Goal: Information Seeking & Learning: Learn about a topic

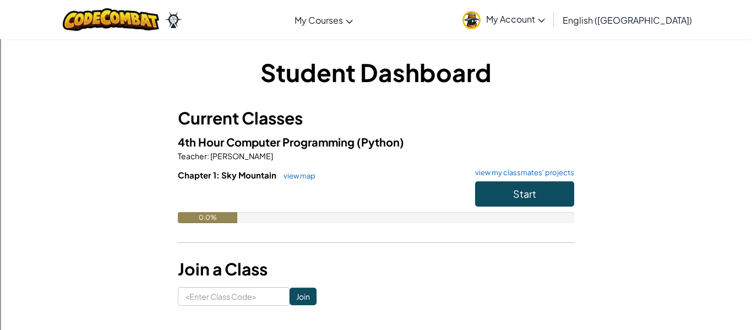
click at [545, 21] on span "My Account" at bounding box center [515, 19] width 59 height 12
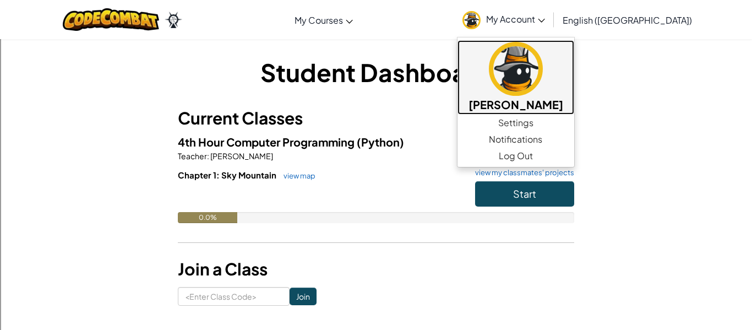
click at [543, 77] on img at bounding box center [516, 69] width 54 height 54
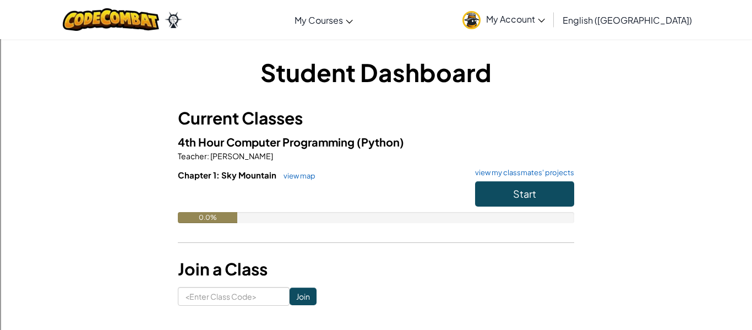
click at [545, 19] on span "My Account" at bounding box center [515, 19] width 59 height 12
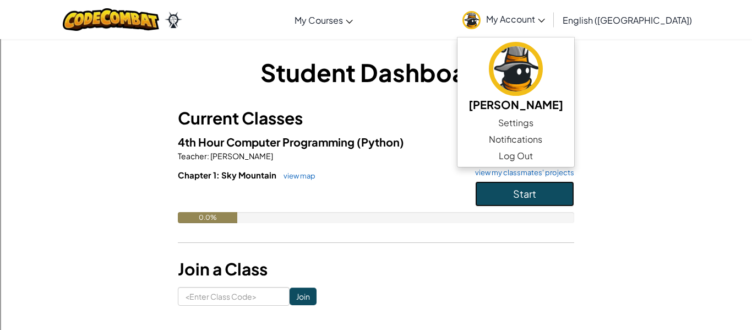
click at [507, 195] on button "Start" at bounding box center [524, 193] width 99 height 25
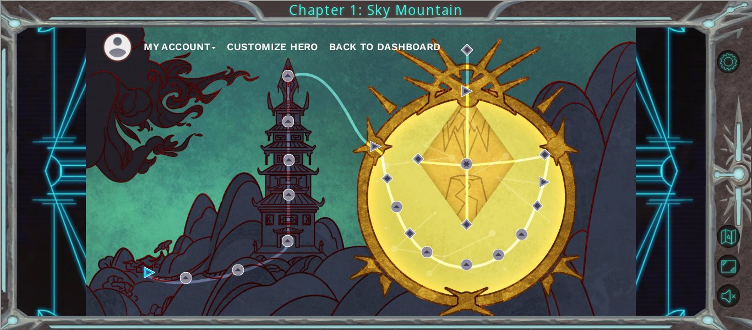
click at [138, 51] on li at bounding box center [122, 47] width 41 height 30
click at [166, 50] on button "My Account" at bounding box center [180, 47] width 72 height 17
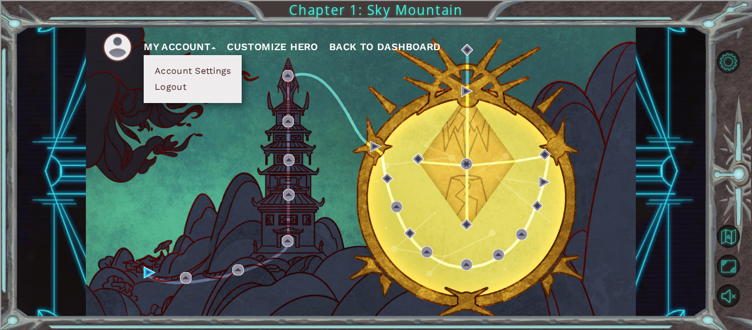
click at [215, 74] on button "Account Settings" at bounding box center [192, 71] width 83 height 12
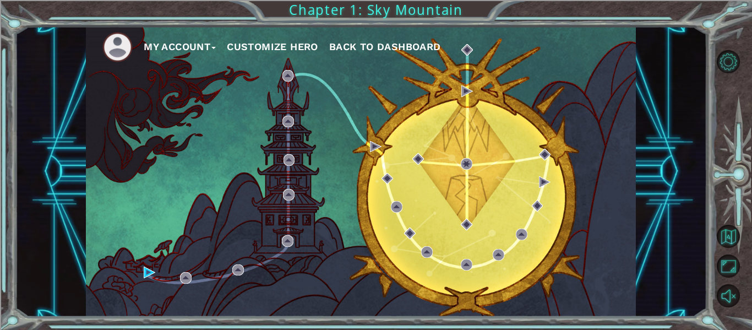
click at [274, 50] on button "Customize Hero" at bounding box center [272, 47] width 91 height 17
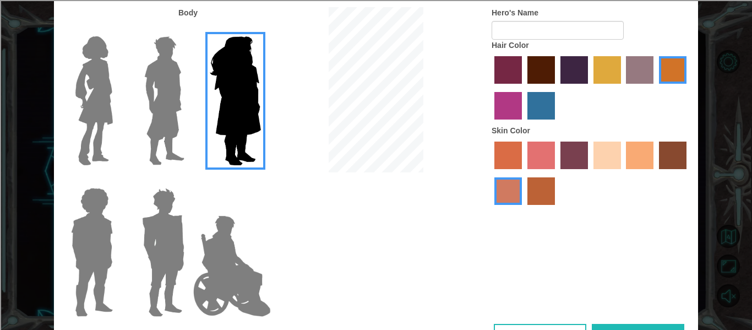
click at [175, 122] on img at bounding box center [164, 101] width 49 height 138
click at [189, 29] on input "Hero Lars" at bounding box center [189, 29] width 0 height 0
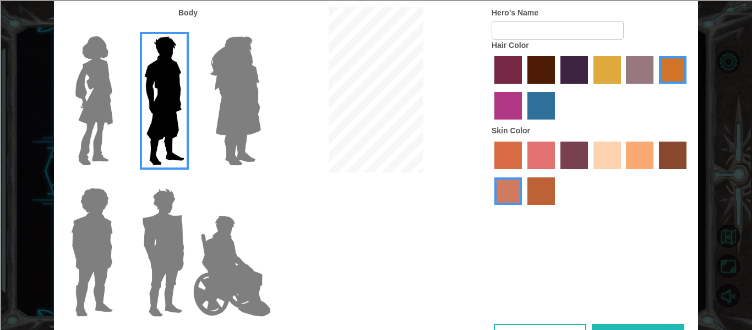
click at [183, 215] on img at bounding box center [163, 252] width 51 height 138
click at [189, 181] on input "Hero Garnet" at bounding box center [189, 181] width 0 height 0
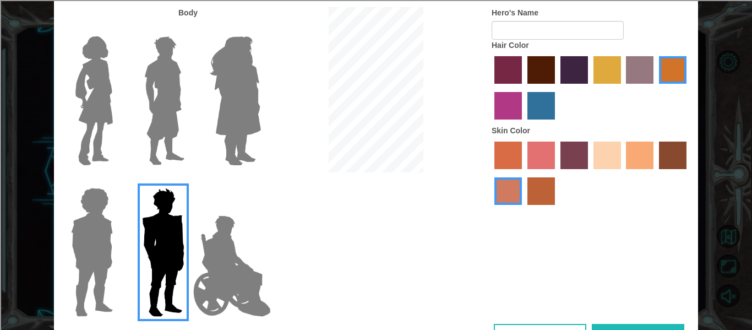
click at [110, 109] on img at bounding box center [94, 101] width 46 height 138
click at [117, 29] on input "Hero Connie" at bounding box center [117, 29] width 0 height 0
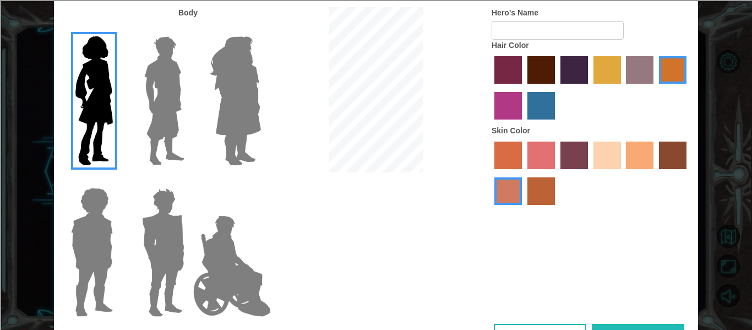
click at [170, 216] on img at bounding box center [163, 252] width 51 height 138
click at [189, 181] on input "Hero Garnet" at bounding box center [189, 181] width 0 height 0
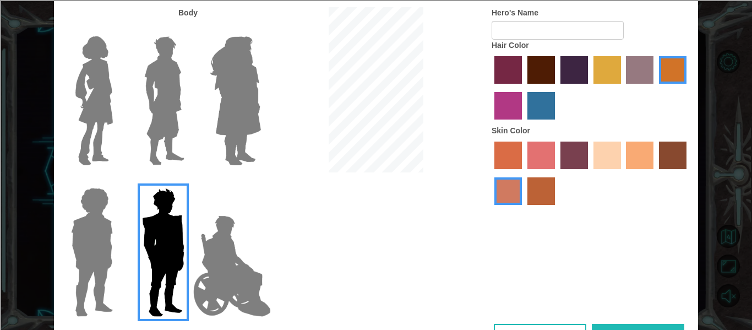
click at [177, 135] on img at bounding box center [164, 101] width 49 height 138
click at [189, 29] on input "Hero Lars" at bounding box center [189, 29] width 0 height 0
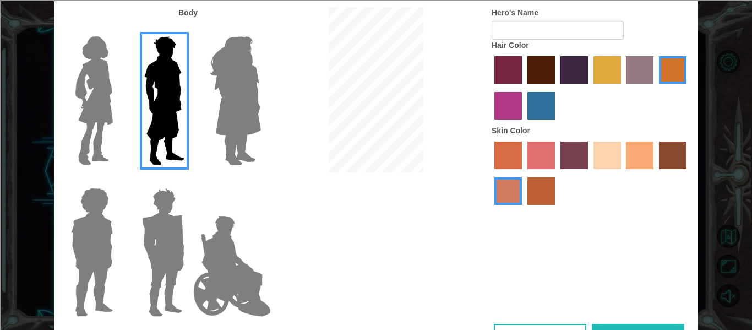
click at [542, 68] on label "maroon hair color" at bounding box center [542, 70] width 28 height 28
click at [524, 88] on input "maroon hair color" at bounding box center [524, 88] width 0 height 0
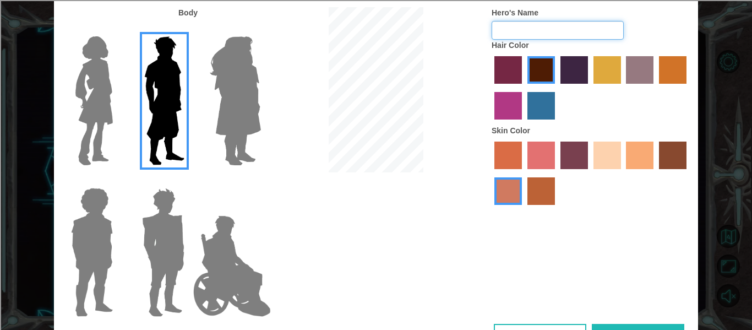
click at [585, 25] on input "Hero's Name" at bounding box center [558, 30] width 132 height 19
type input "leighton"
click at [621, 327] on button "Done" at bounding box center [638, 336] width 93 height 25
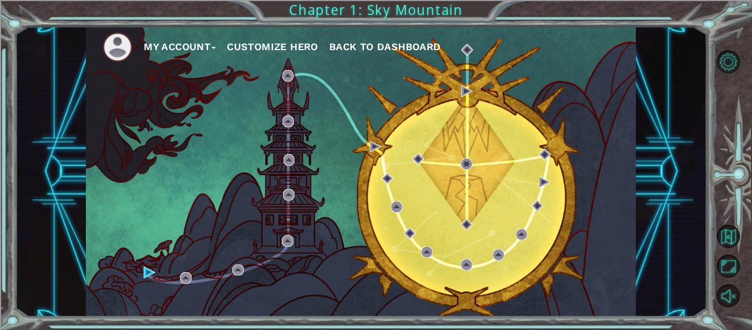
click at [297, 48] on button "Customize Hero" at bounding box center [272, 47] width 91 height 17
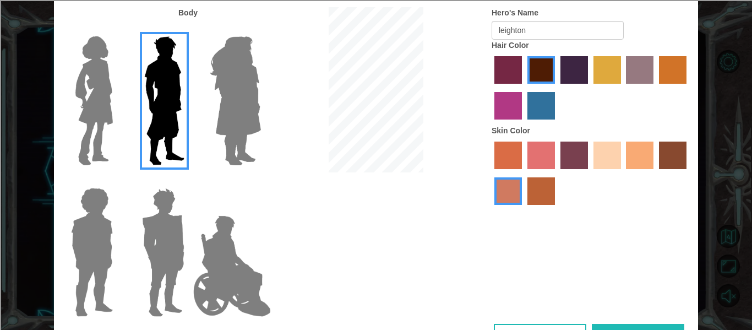
click at [161, 220] on img at bounding box center [163, 252] width 51 height 138
click at [189, 181] on input "Hero Garnet" at bounding box center [189, 181] width 0 height 0
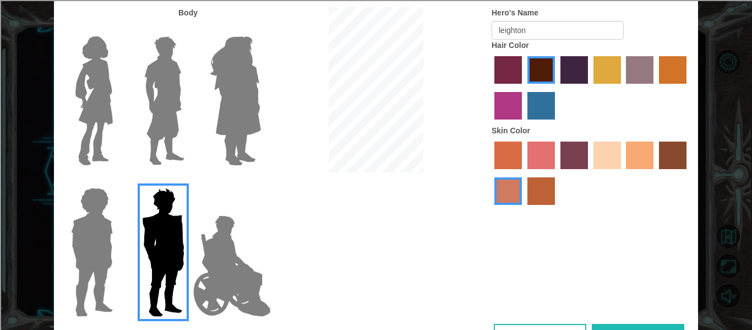
click at [86, 248] on img at bounding box center [92, 252] width 51 height 138
click at [117, 181] on input "Hero Steven" at bounding box center [117, 181] width 0 height 0
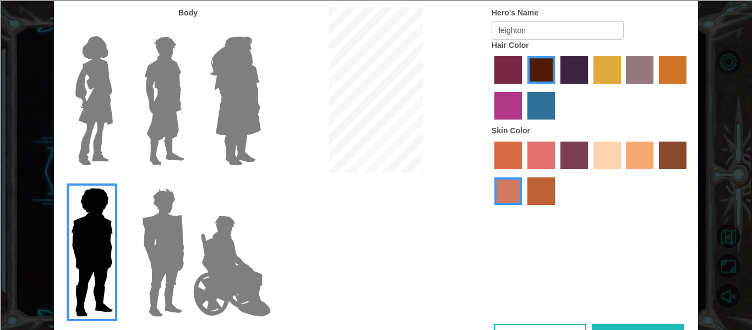
click at [162, 238] on img at bounding box center [163, 252] width 51 height 138
click at [189, 181] on input "Hero Garnet" at bounding box center [189, 181] width 0 height 0
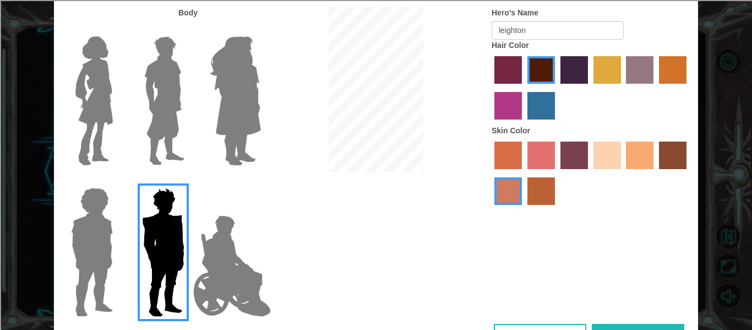
click at [159, 124] on img at bounding box center [164, 101] width 49 height 138
click at [189, 29] on input "Hero Lars" at bounding box center [189, 29] width 0 height 0
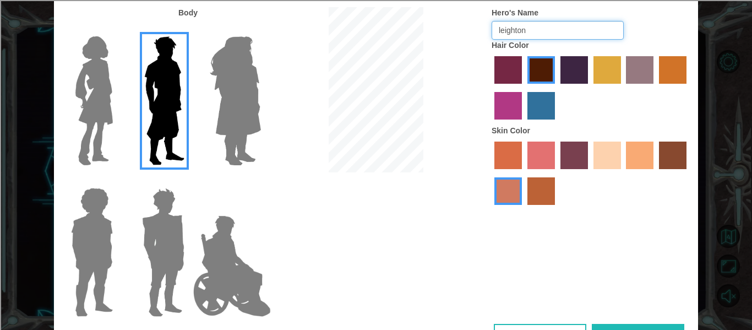
click at [552, 29] on input "leighton" at bounding box center [558, 30] width 132 height 19
type input "l"
type input "josh"
click at [172, 220] on img at bounding box center [163, 252] width 51 height 138
click at [189, 181] on input "Hero Garnet" at bounding box center [189, 181] width 0 height 0
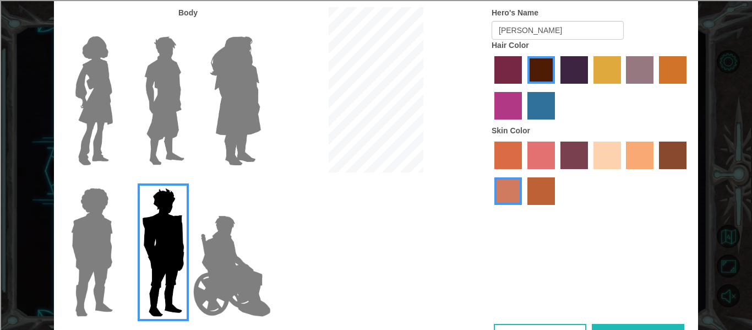
click at [90, 236] on img at bounding box center [92, 252] width 51 height 138
click at [117, 181] on input "Hero Steven" at bounding box center [117, 181] width 0 height 0
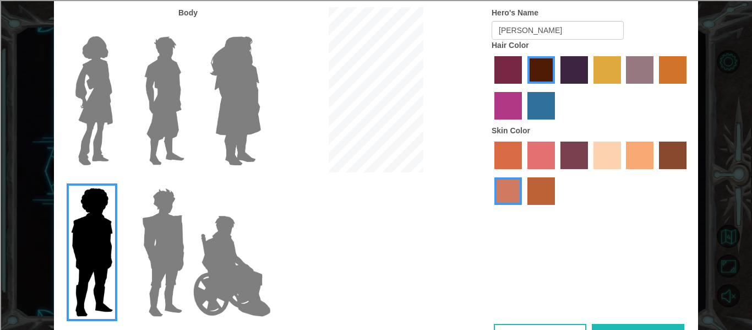
click at [151, 129] on img at bounding box center [164, 101] width 49 height 138
click at [189, 29] on input "Hero Lars" at bounding box center [189, 29] width 0 height 0
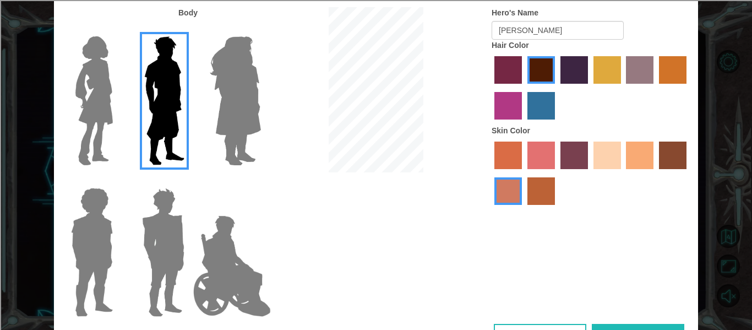
click at [230, 112] on img at bounding box center [235, 101] width 60 height 138
click at [261, 29] on input "Hero Amethyst" at bounding box center [261, 29] width 0 height 0
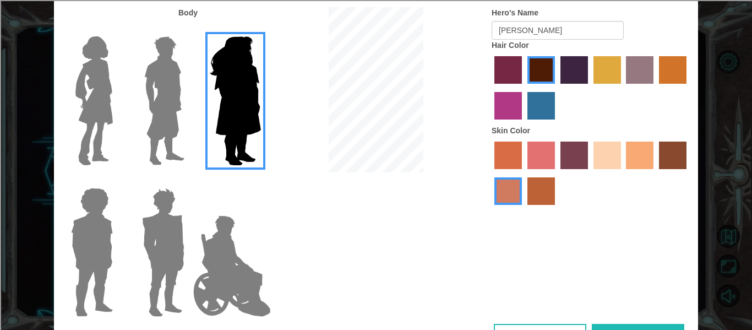
click at [219, 261] on img at bounding box center [232, 266] width 86 height 110
click at [261, 181] on input "Hero Jamie" at bounding box center [261, 181] width 0 height 0
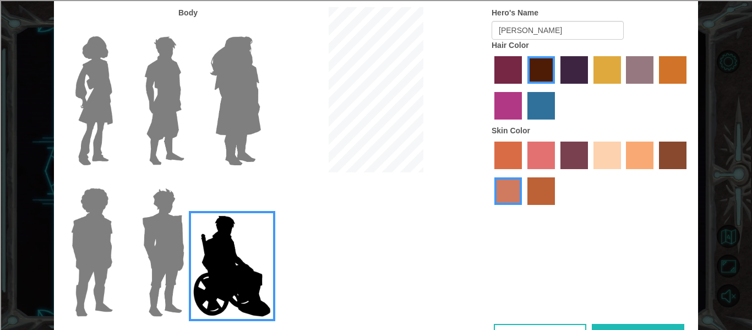
click at [84, 70] on img at bounding box center [94, 101] width 46 height 138
click at [117, 29] on input "Hero Connie" at bounding box center [117, 29] width 0 height 0
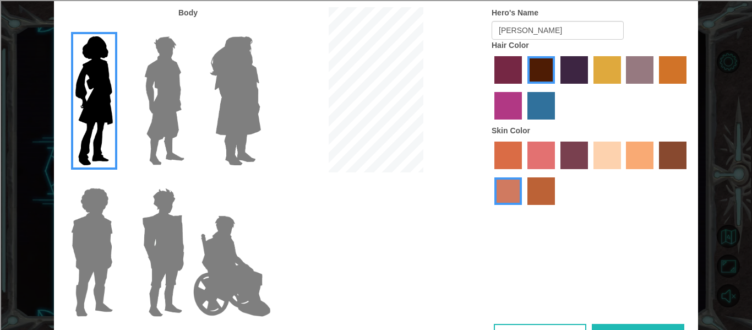
click at [154, 96] on img at bounding box center [164, 101] width 49 height 138
click at [189, 29] on input "Hero Lars" at bounding box center [189, 29] width 0 height 0
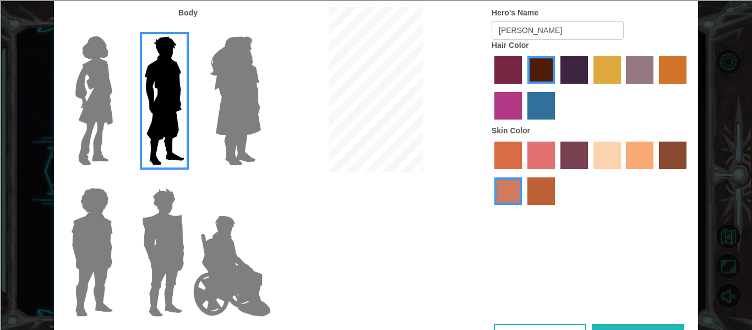
click at [261, 29] on input "Hero Amethyst" at bounding box center [261, 29] width 0 height 0
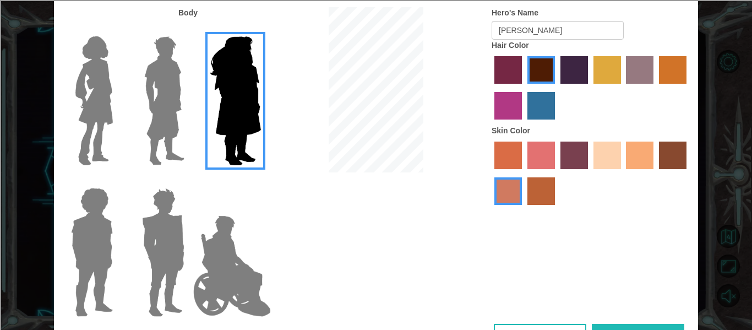
click at [117, 181] on input "Hero Steven" at bounding box center [117, 181] width 0 height 0
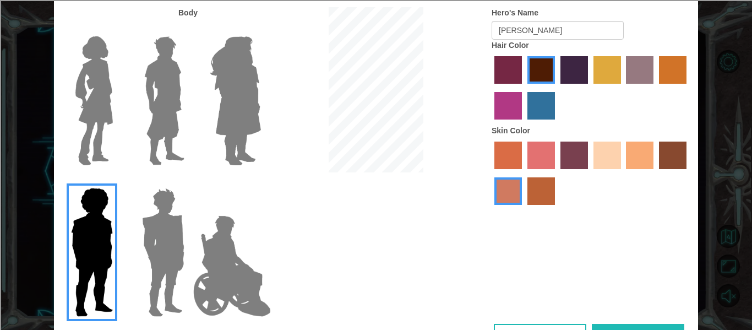
click at [261, 29] on input "Hero Amethyst" at bounding box center [261, 29] width 0 height 0
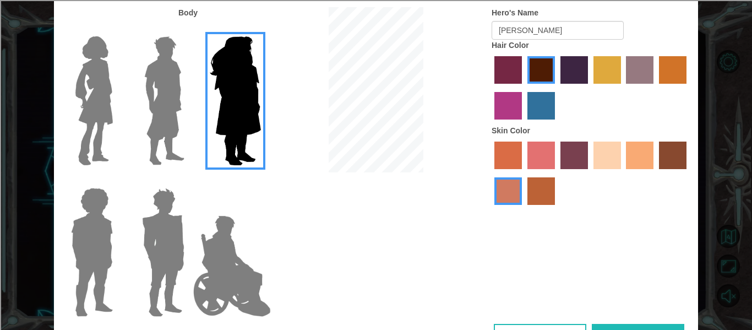
click at [189, 29] on input "Hero Lars" at bounding box center [189, 29] width 0 height 0
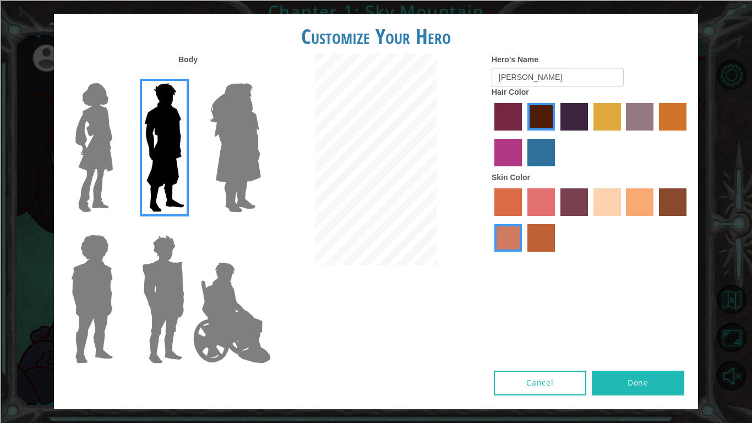
click at [638, 329] on button "Done" at bounding box center [638, 383] width 93 height 25
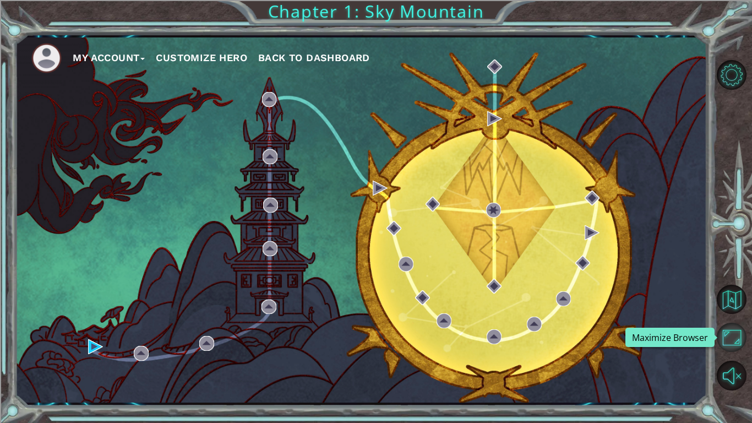
click at [736, 329] on button "Maximize Browser" at bounding box center [732, 338] width 30 height 30
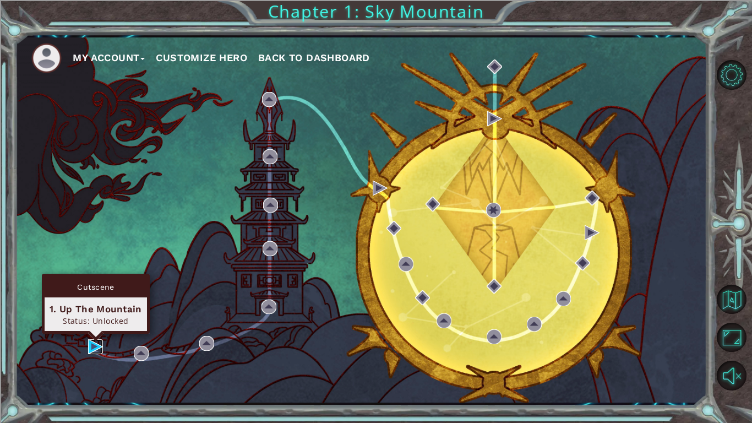
click at [96, 329] on img at bounding box center [95, 346] width 15 height 15
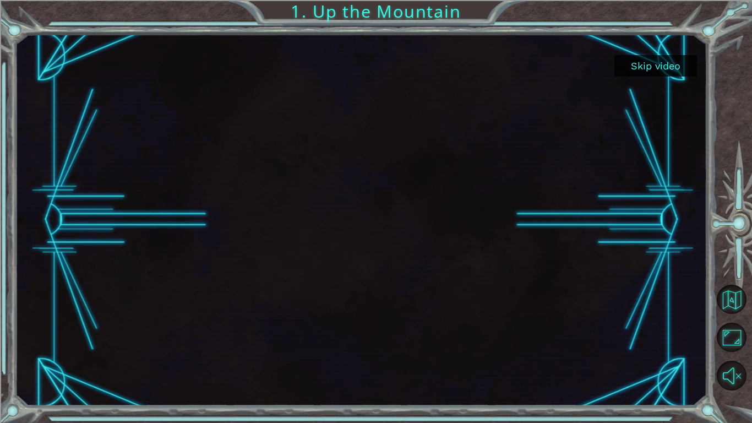
click at [663, 69] on button "Skip video" at bounding box center [656, 65] width 83 height 21
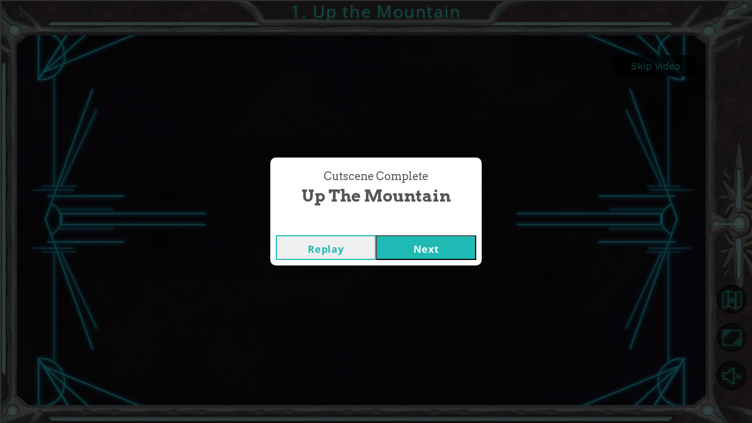
click at [441, 250] on button "Next" at bounding box center [426, 247] width 100 height 25
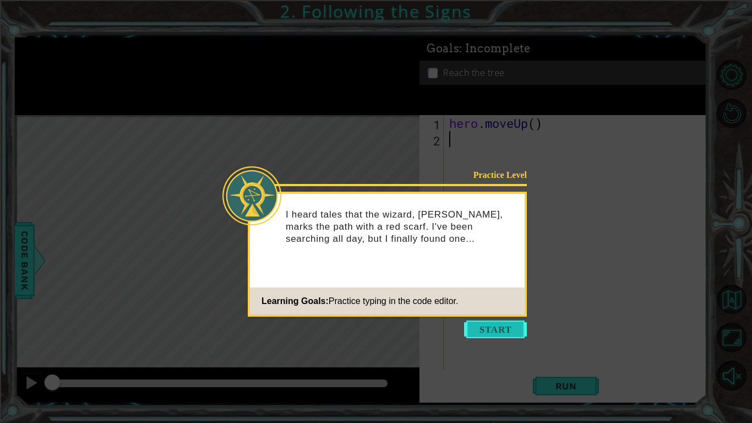
click at [492, 328] on button "Start" at bounding box center [495, 330] width 63 height 18
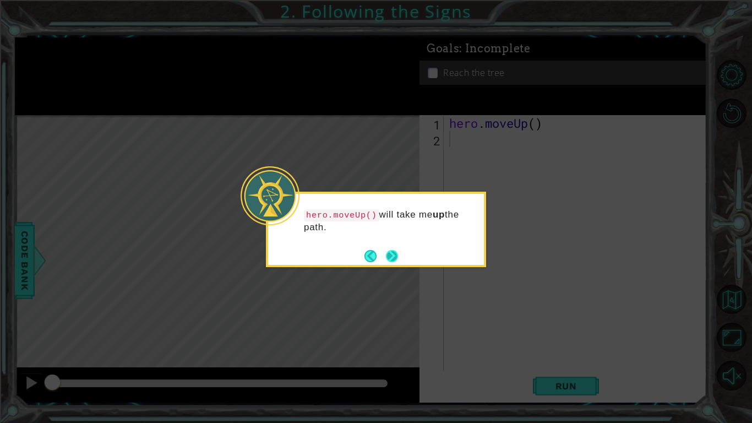
click at [393, 252] on button "Next" at bounding box center [392, 256] width 12 height 12
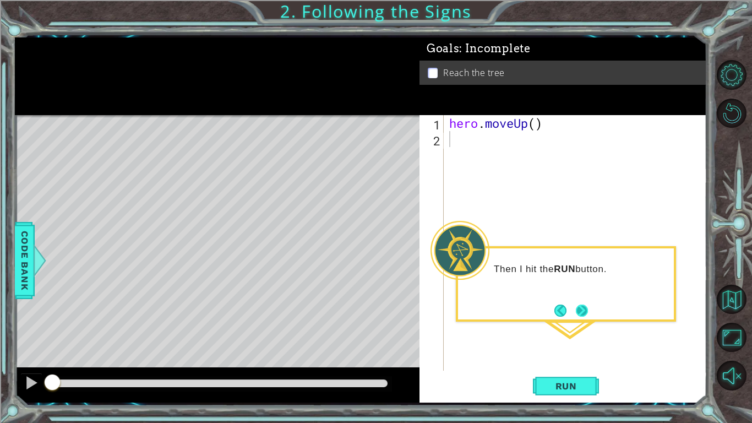
click at [584, 308] on button "Next" at bounding box center [582, 310] width 13 height 13
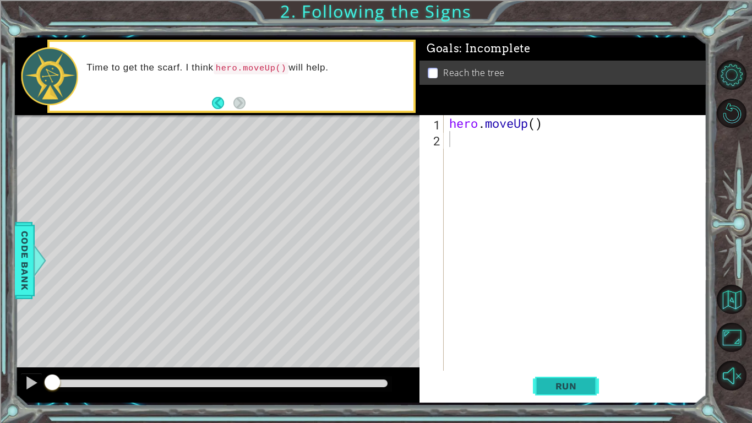
click at [573, 329] on span "Run" at bounding box center [567, 386] width 44 height 11
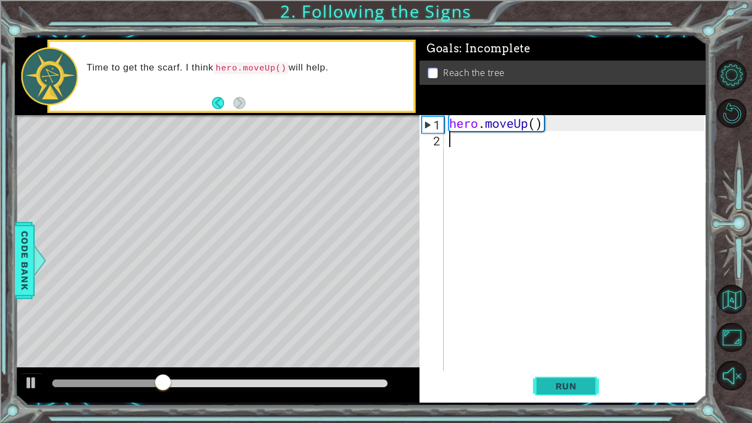
click at [573, 329] on span "Run" at bounding box center [567, 386] width 44 height 11
click at [558, 329] on span "Run" at bounding box center [567, 386] width 44 height 11
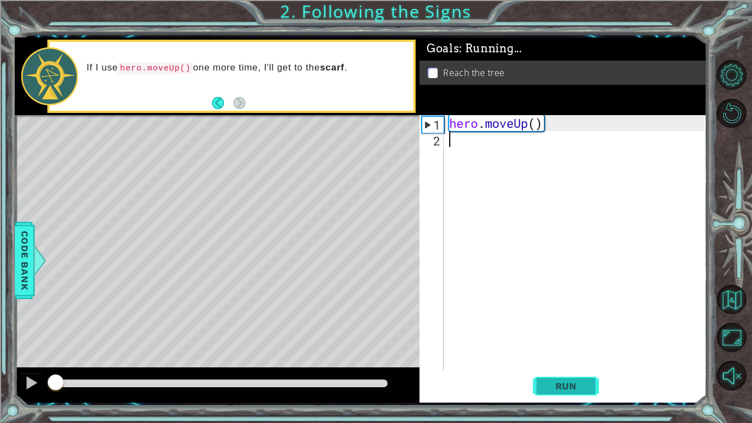
click at [558, 329] on span "Run" at bounding box center [567, 386] width 44 height 11
type textarea "h"
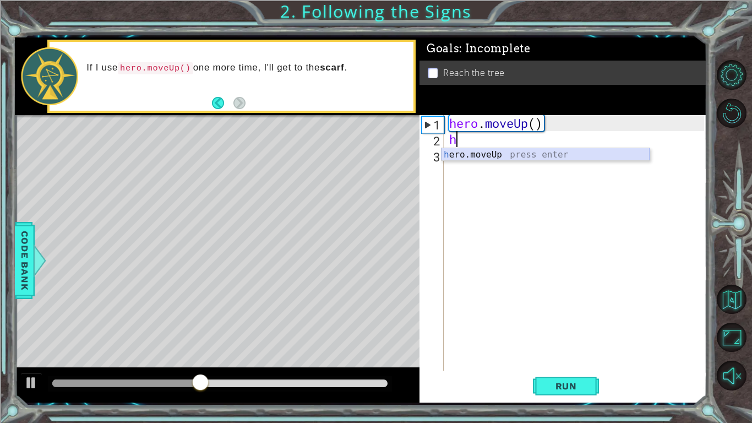
click at [487, 154] on div "h ero.moveUp press enter" at bounding box center [546, 168] width 208 height 40
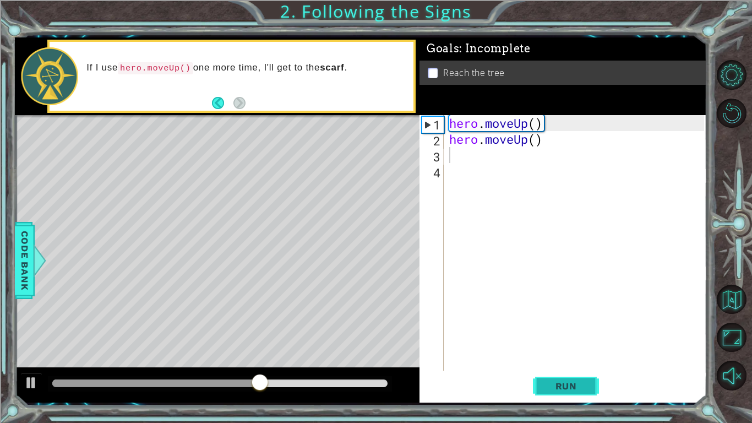
click at [561, 329] on span "Run" at bounding box center [567, 386] width 44 height 11
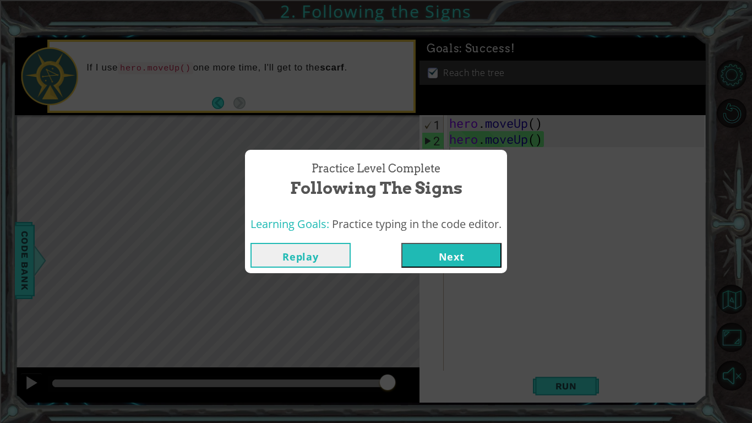
click at [456, 254] on button "Next" at bounding box center [452, 255] width 100 height 25
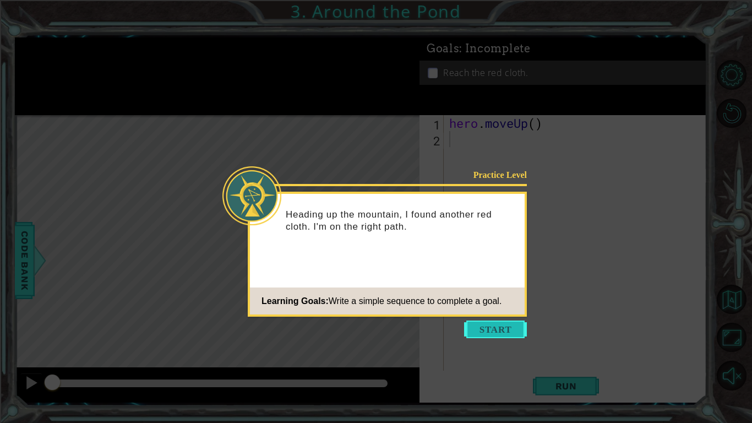
click at [504, 329] on button "Start" at bounding box center [495, 330] width 63 height 18
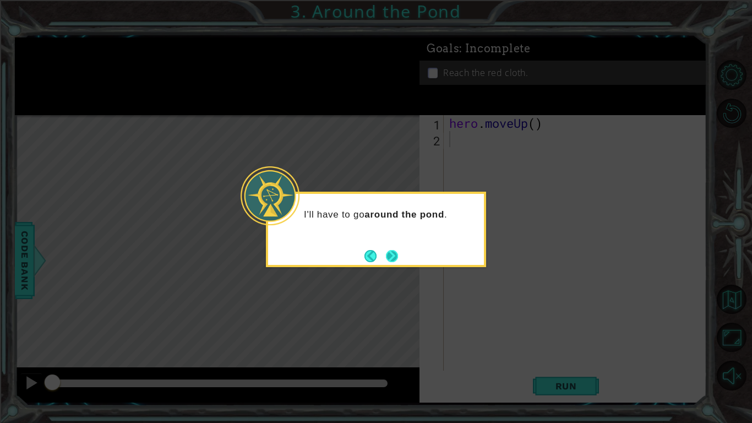
click at [389, 257] on button "Next" at bounding box center [392, 256] width 12 height 12
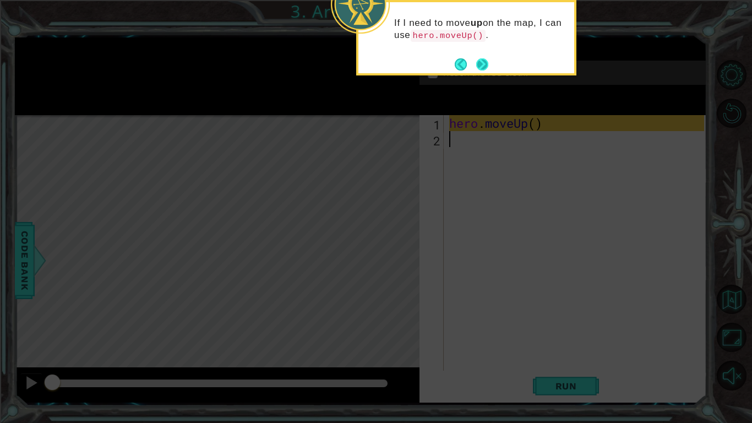
click at [483, 66] on button "Next" at bounding box center [482, 64] width 12 height 12
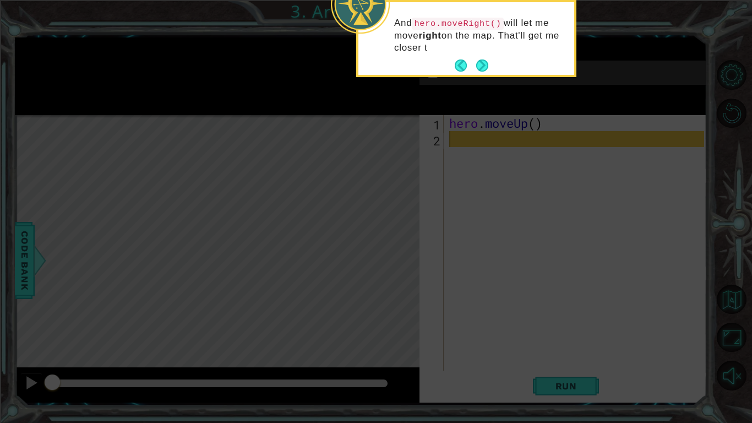
click at [483, 66] on button "Next" at bounding box center [482, 65] width 12 height 12
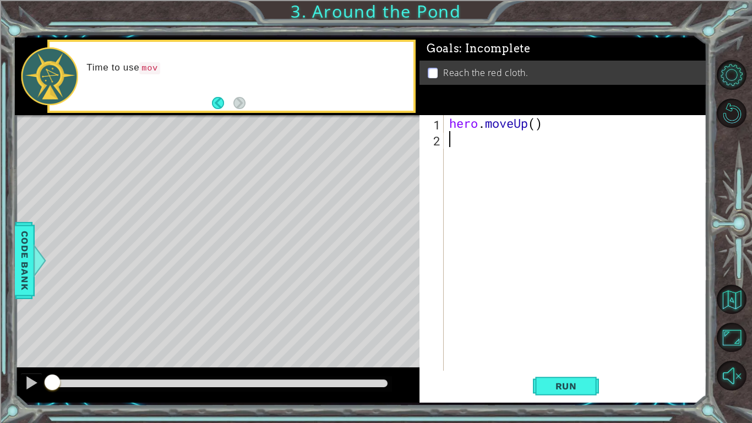
click at [465, 145] on div "hero . moveUp ( )" at bounding box center [578, 259] width 263 height 288
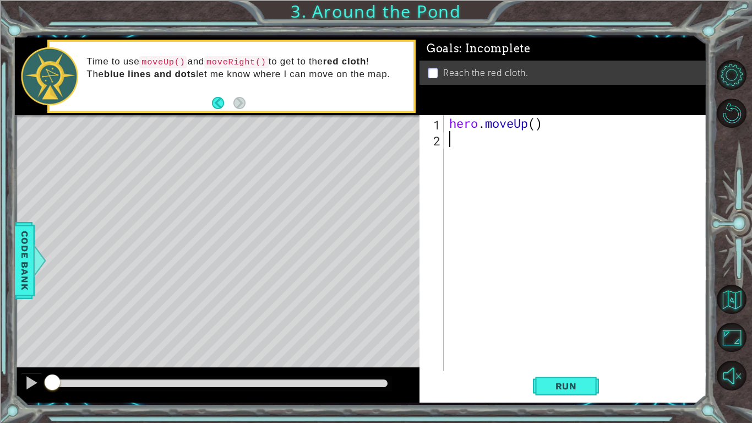
click at [464, 137] on div "hero . moveUp ( )" at bounding box center [578, 259] width 263 height 288
click at [464, 140] on div "hero . moveUp ( )" at bounding box center [578, 259] width 263 height 288
type textarea "h"
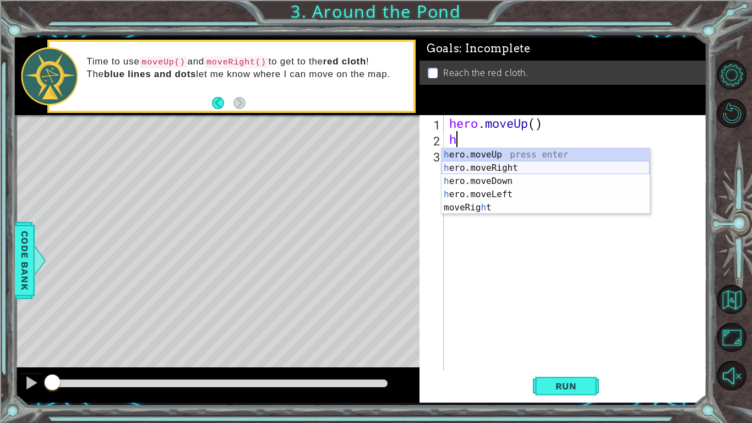
click at [481, 167] on div "h ero.moveUp press enter h ero.moveRight press enter h ero.moveDown press enter…" at bounding box center [546, 194] width 208 height 93
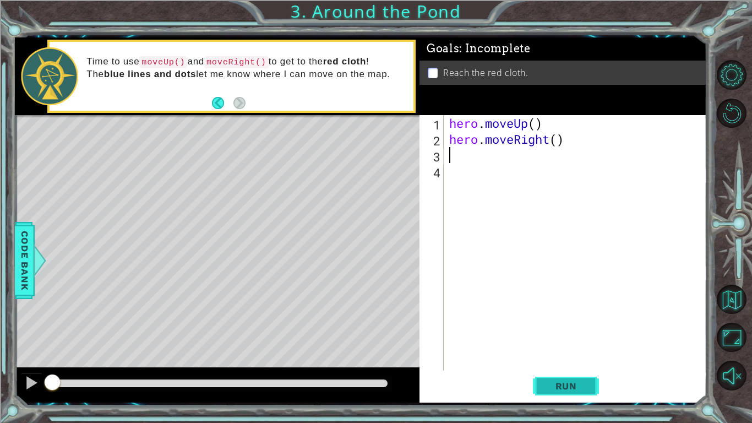
click at [577, 329] on span "Run" at bounding box center [567, 386] width 44 height 11
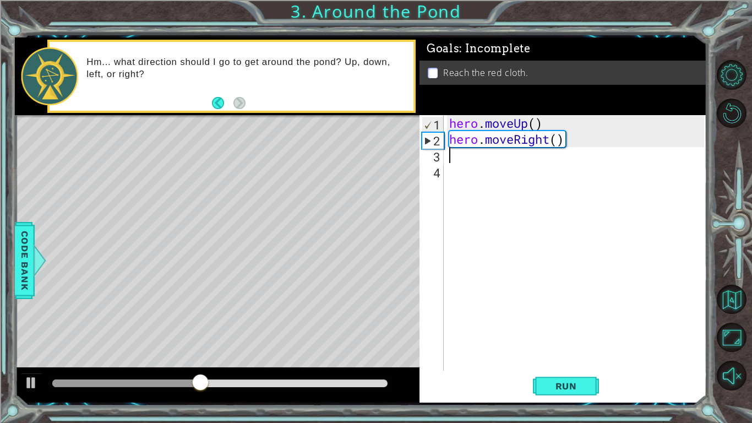
click at [468, 160] on div "hero . moveUp ( ) hero . moveRight ( )" at bounding box center [578, 259] width 263 height 288
type textarea "h"
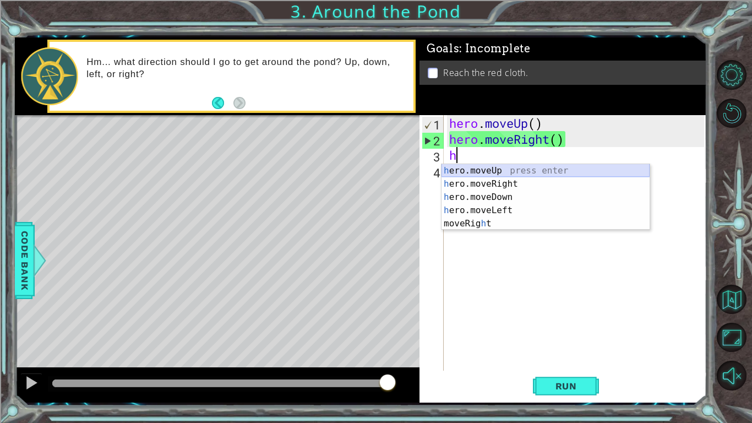
click at [513, 168] on div "h ero.moveUp press enter h ero.moveRight press enter h ero.moveDown press enter…" at bounding box center [546, 210] width 208 height 93
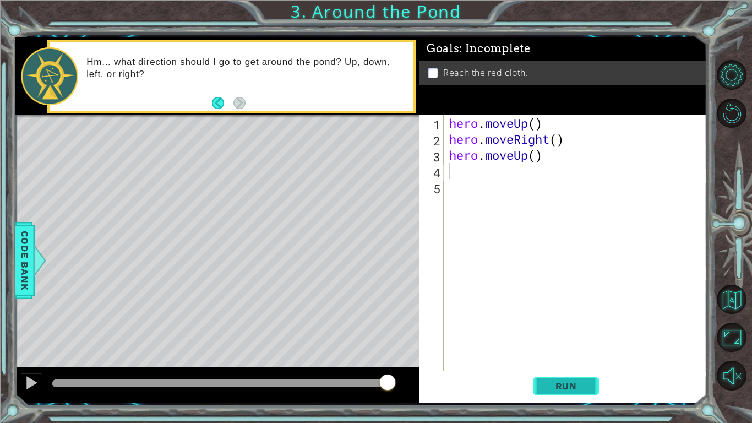
click at [544, 329] on button "Run" at bounding box center [566, 386] width 66 height 29
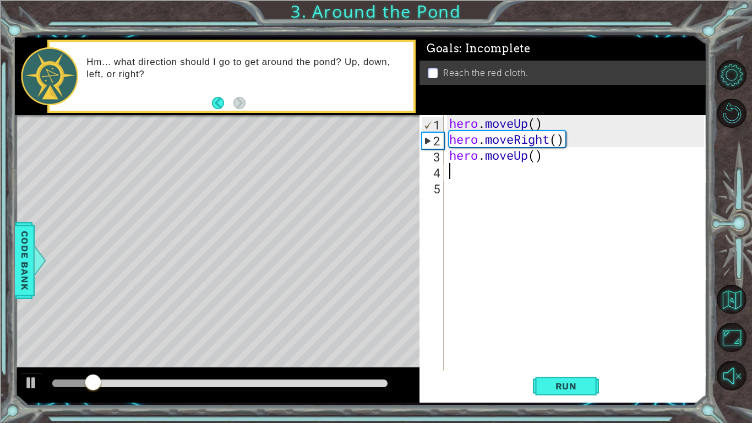
click at [458, 170] on div "hero . moveUp ( ) hero . moveRight ( ) hero . moveUp ( )" at bounding box center [578, 259] width 263 height 288
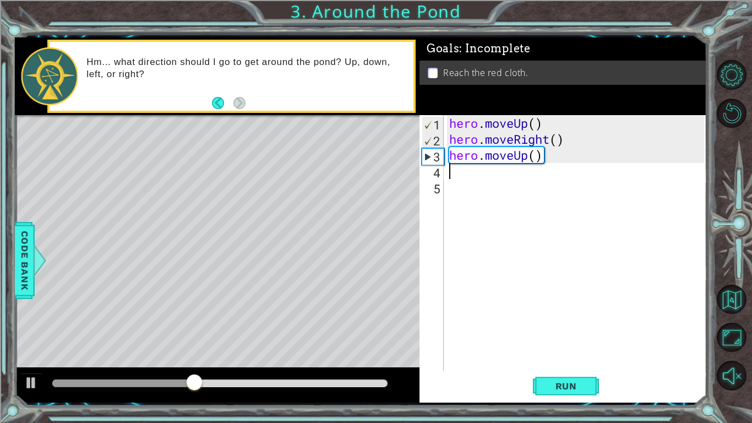
click at [460, 173] on div "hero . moveUp ( ) hero . moveRight ( ) hero . moveUp ( )" at bounding box center [578, 259] width 263 height 288
type textarea "h"
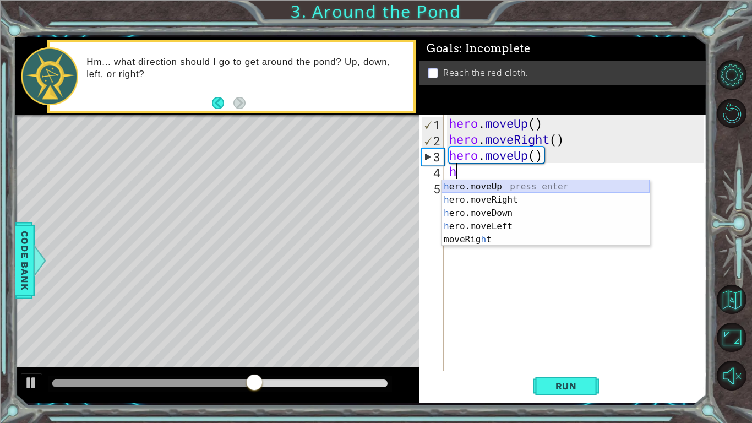
click at [465, 189] on div "h ero.moveUp press enter h ero.moveRight press enter h ero.moveDown press enter…" at bounding box center [546, 226] width 208 height 93
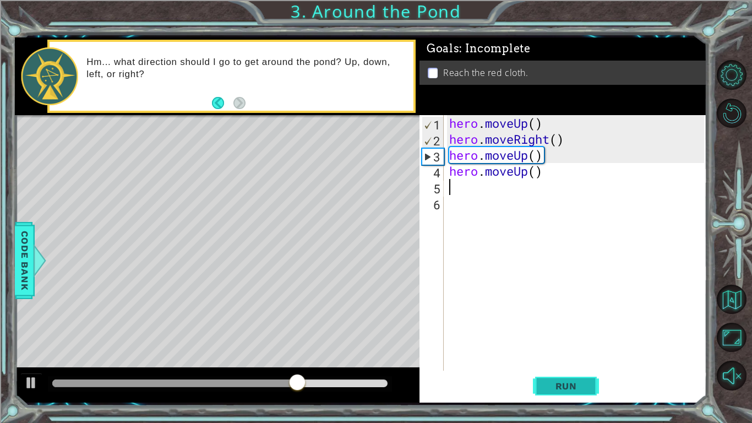
click at [587, 329] on span "Run" at bounding box center [567, 386] width 44 height 11
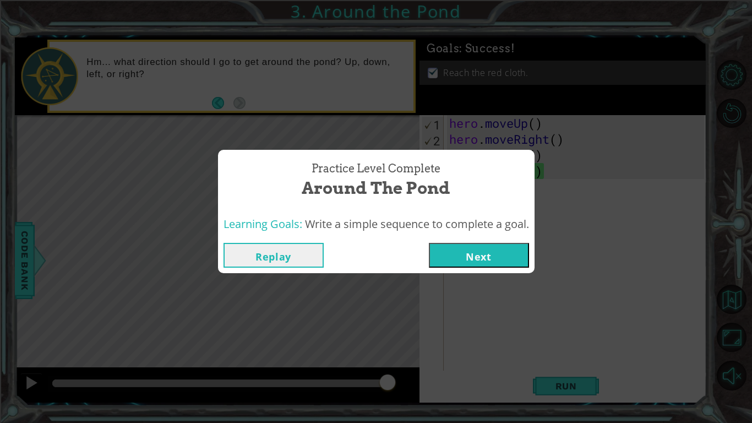
click at [510, 256] on button "Next" at bounding box center [479, 255] width 100 height 25
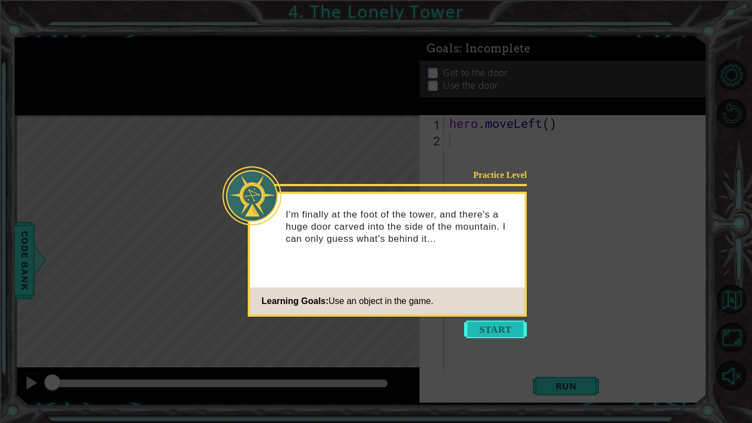
click at [519, 329] on button "Start" at bounding box center [495, 330] width 63 height 18
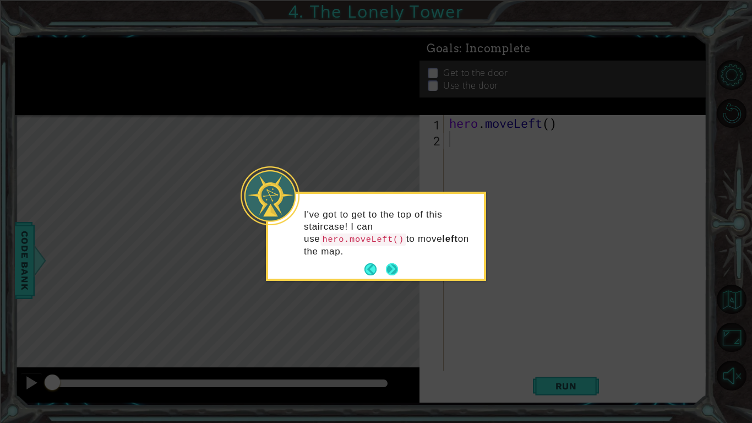
click at [395, 270] on button "Next" at bounding box center [392, 269] width 12 height 12
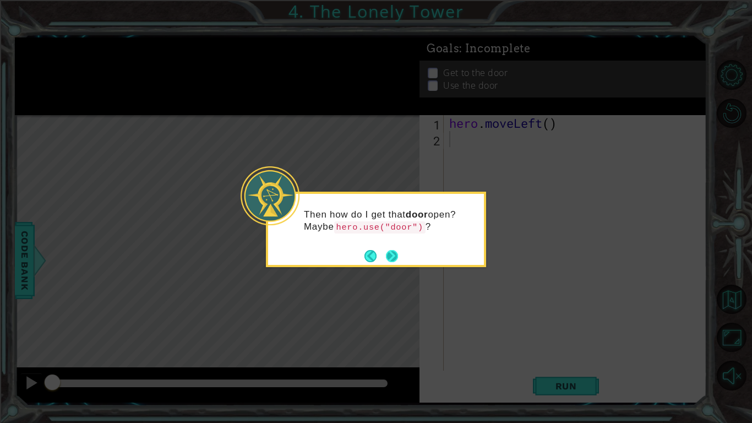
click at [388, 259] on button "Next" at bounding box center [392, 256] width 13 height 13
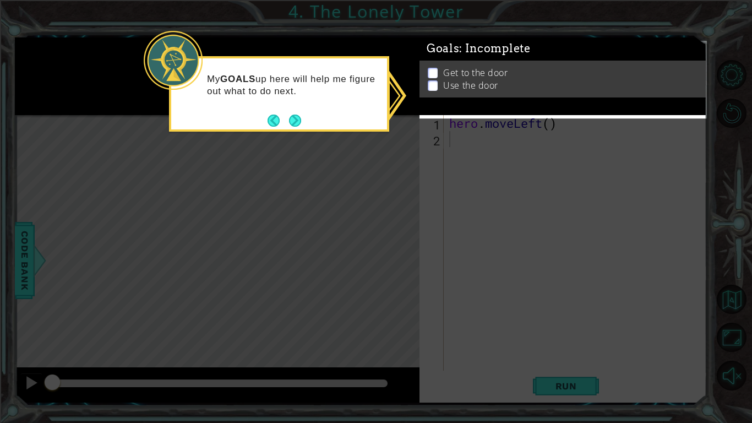
click at [483, 85] on p "Use the door" at bounding box center [470, 90] width 55 height 12
click at [292, 122] on button "Next" at bounding box center [295, 120] width 13 height 13
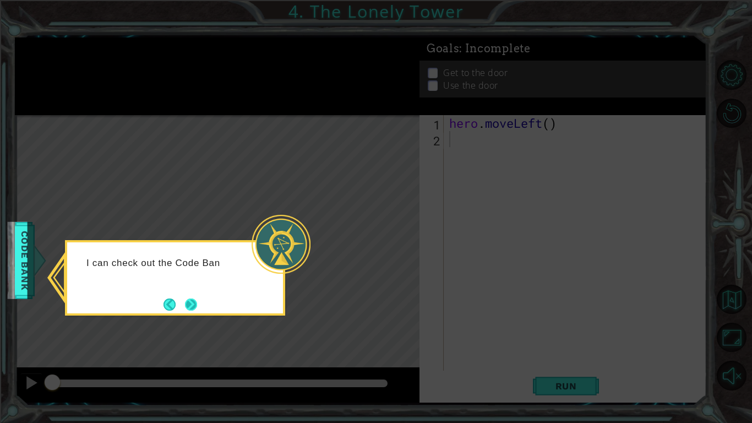
click at [188, 306] on button "Next" at bounding box center [191, 305] width 12 height 12
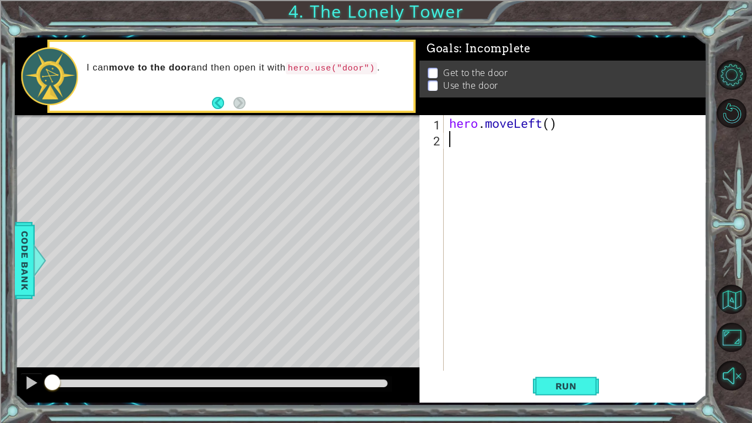
click at [469, 142] on div "hero . moveLeft ( )" at bounding box center [578, 259] width 263 height 288
type textarea "f"
type textarea "h"
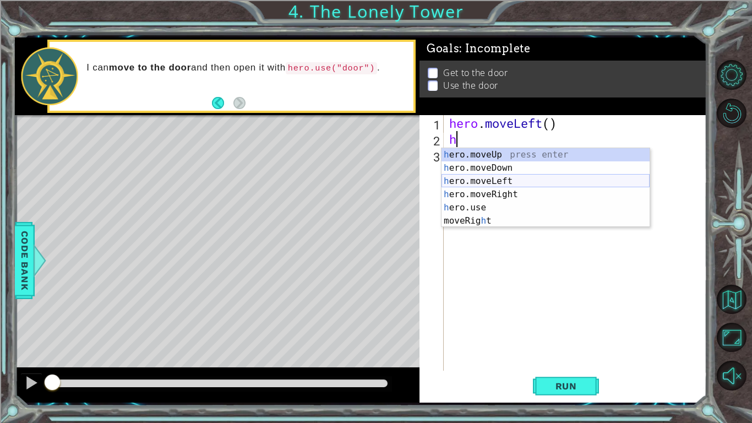
click at [523, 182] on div "h ero.moveUp press enter h ero.moveDown press enter h ero.moveLeft press enter …" at bounding box center [546, 201] width 208 height 106
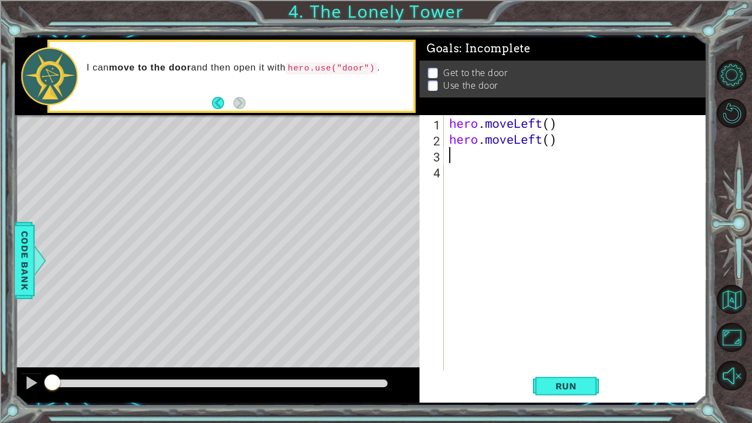
type textarea "h"
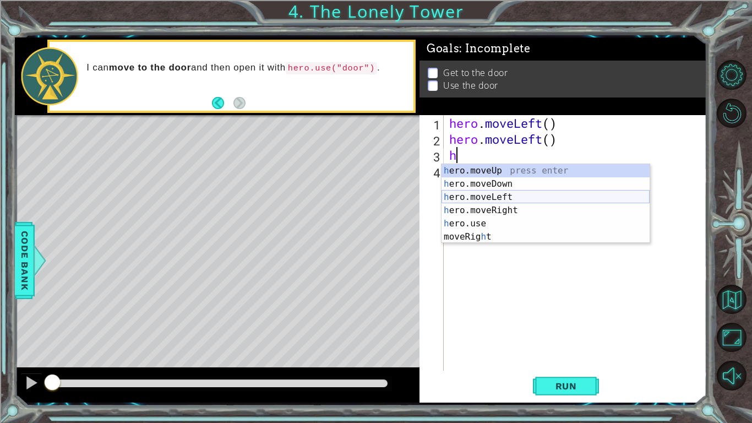
click at [506, 196] on div "h ero.moveUp press enter h ero.moveDown press enter h ero.moveLeft press enter …" at bounding box center [546, 217] width 208 height 106
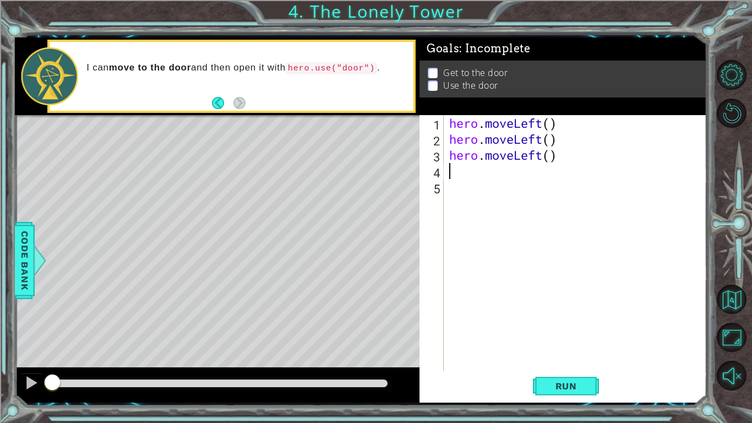
click at [485, 176] on div "hero . moveLeft ( ) hero . moveLeft ( ) hero . moveLeft ( )" at bounding box center [578, 259] width 263 height 288
type textarea "h"
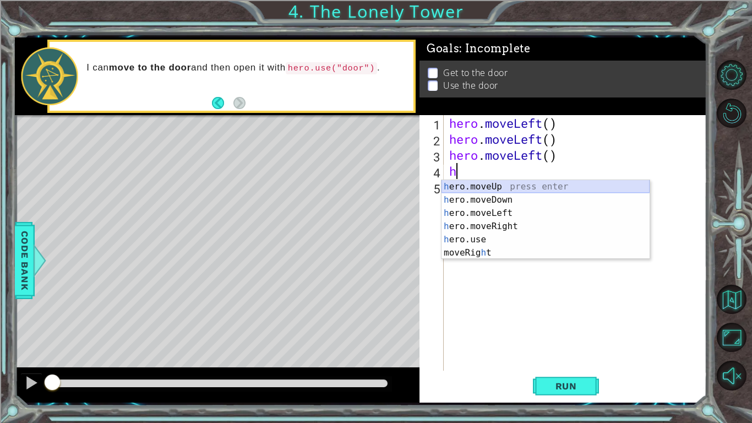
click at [492, 186] on div "h ero.moveUp press enter h ero.moveDown press enter h ero.moveLeft press enter …" at bounding box center [546, 233] width 208 height 106
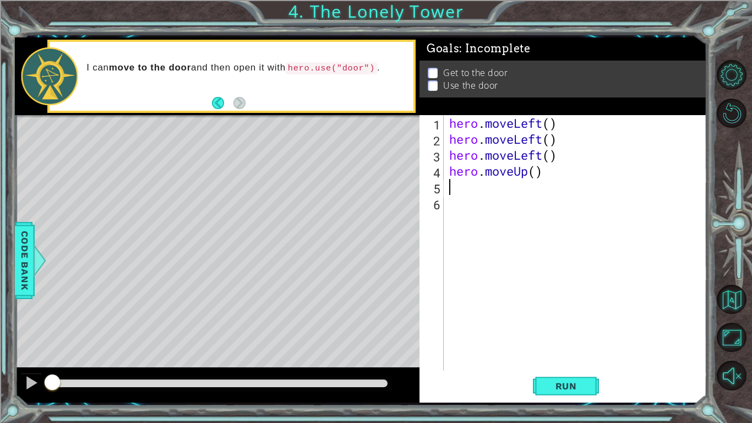
type textarea "h"
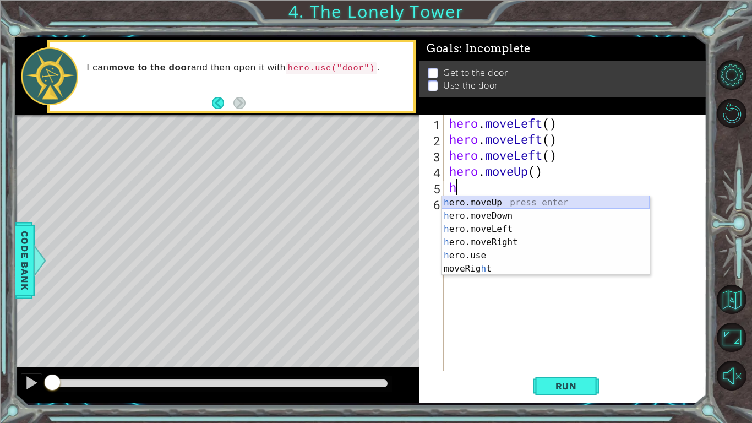
click at [483, 199] on div "h ero.moveUp press enter h ero.moveDown press enter h ero.moveLeft press enter …" at bounding box center [546, 249] width 208 height 106
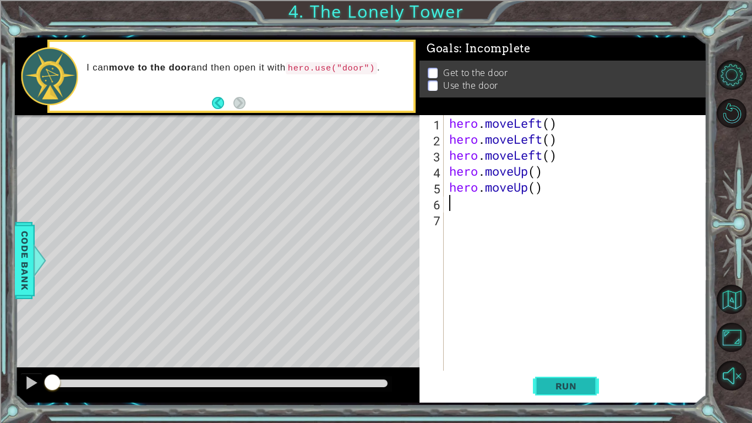
click at [551, 329] on button "Run" at bounding box center [566, 386] width 66 height 29
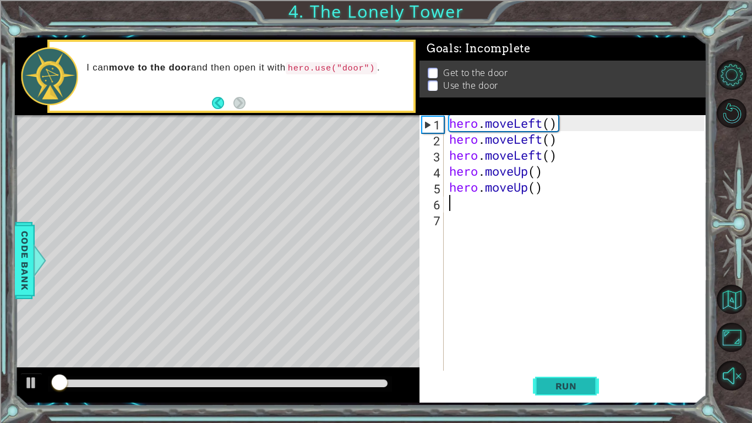
click at [557, 329] on span "Run" at bounding box center [567, 386] width 44 height 11
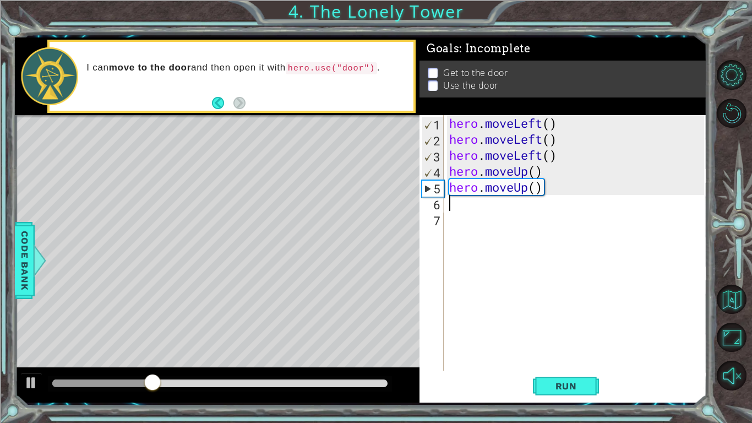
click at [462, 209] on div "hero . moveLeft ( ) hero . moveLeft ( ) hero . moveLeft ( ) hero . moveUp ( ) h…" at bounding box center [578, 259] width 263 height 288
type textarea "h"
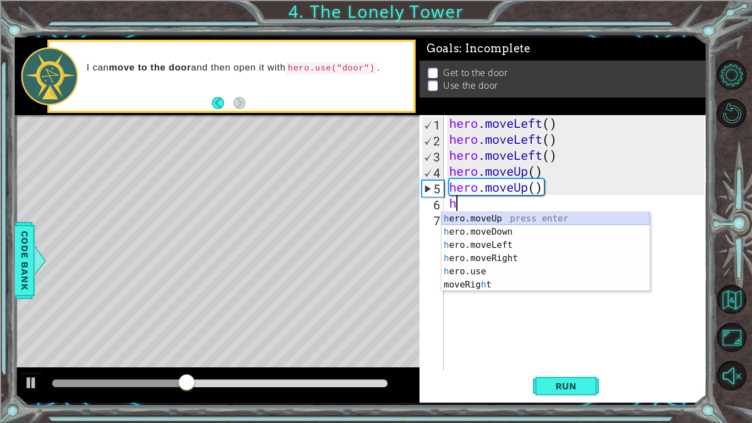
click at [507, 213] on div "h ero.moveUp press enter h ero.moveDown press enter h ero.moveLeft press enter …" at bounding box center [546, 265] width 208 height 106
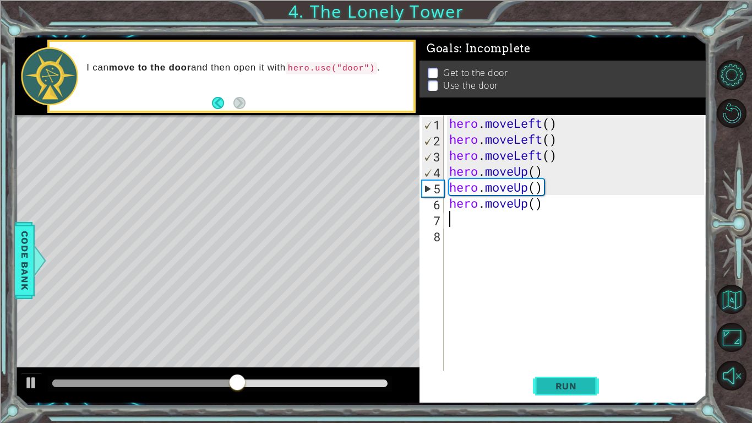
click at [581, 329] on span "Run" at bounding box center [567, 386] width 44 height 11
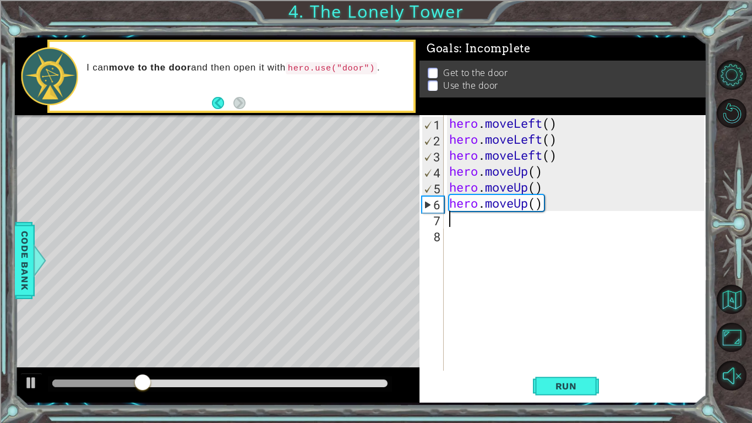
click at [466, 220] on div "hero . moveLeft ( ) hero . moveLeft ( ) hero . moveLeft ( ) hero . moveUp ( ) h…" at bounding box center [578, 259] width 263 height 288
type textarea "h"
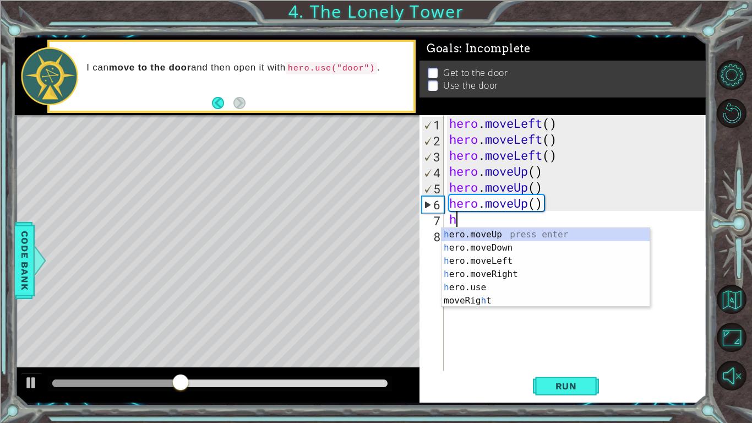
click at [526, 272] on div "h ero.moveUp press enter h ero.moveDown press enter h ero.moveLeft press enter …" at bounding box center [546, 281] width 208 height 106
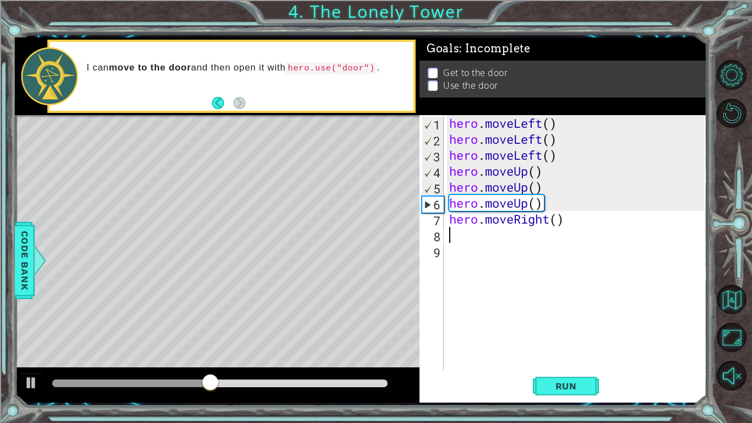
click at [588, 223] on div "hero . moveLeft ( ) hero . moveLeft ( ) hero . moveLeft ( ) hero . moveUp ( ) h…" at bounding box center [578, 259] width 263 height 288
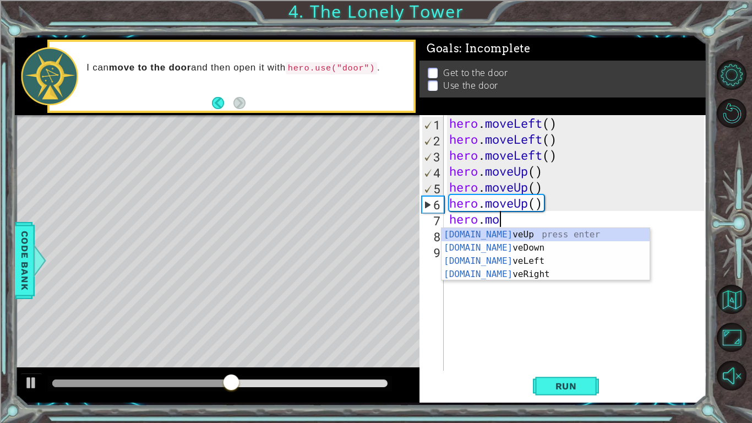
type textarea "h"
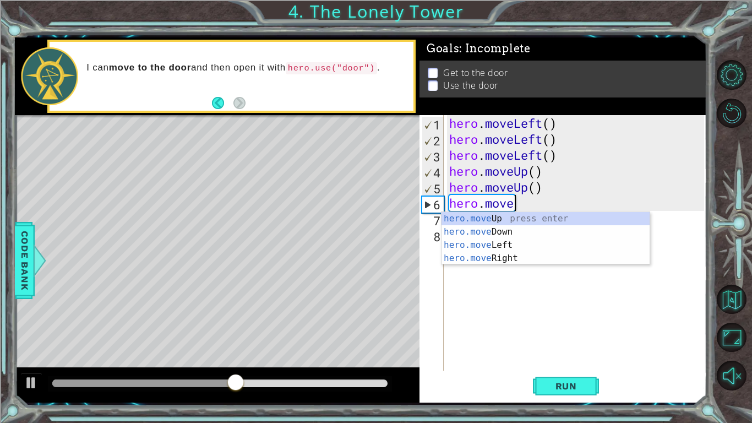
type textarea "her"
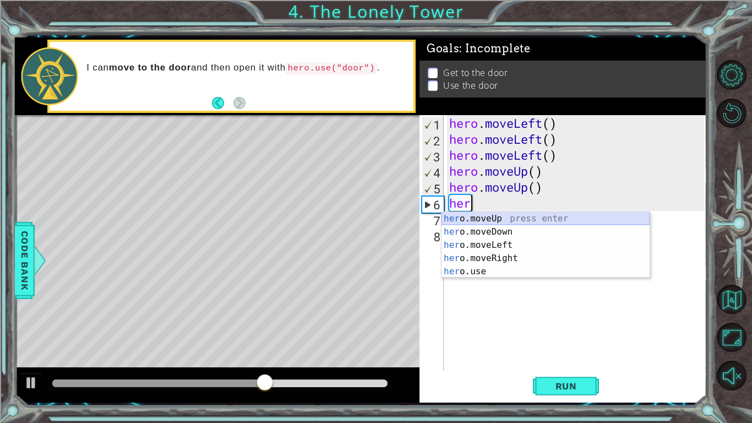
click at [533, 216] on div "her o.moveUp press enter her o.moveDown press enter her o.moveLeft press enter …" at bounding box center [546, 258] width 208 height 93
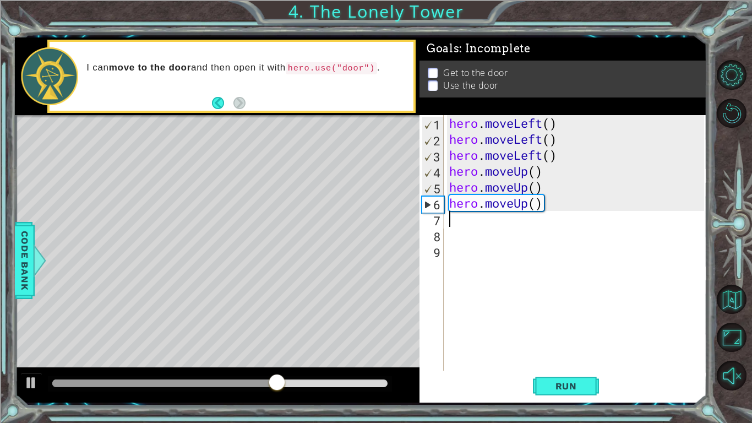
click at [493, 220] on div "hero . moveLeft ( ) hero . moveLeft ( ) hero . moveLeft ( ) hero . moveUp ( ) h…" at bounding box center [578, 259] width 263 height 288
type textarea "h"
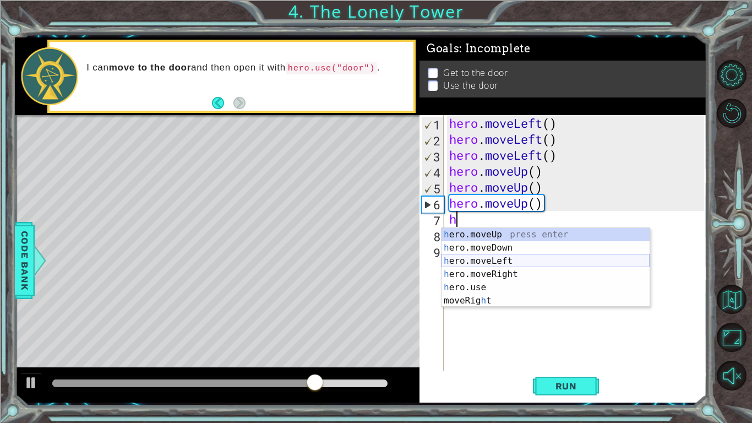
click at [498, 258] on div "h ero.moveUp press enter h ero.moveDown press enter h ero.moveLeft press enter …" at bounding box center [546, 281] width 208 height 106
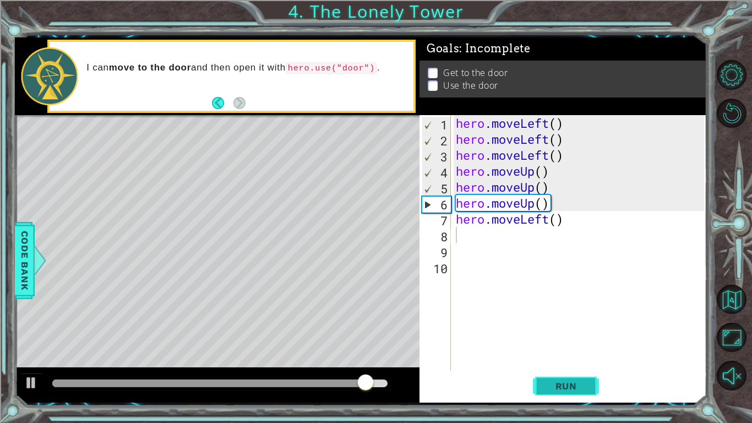
click at [582, 329] on button "Run" at bounding box center [566, 386] width 66 height 29
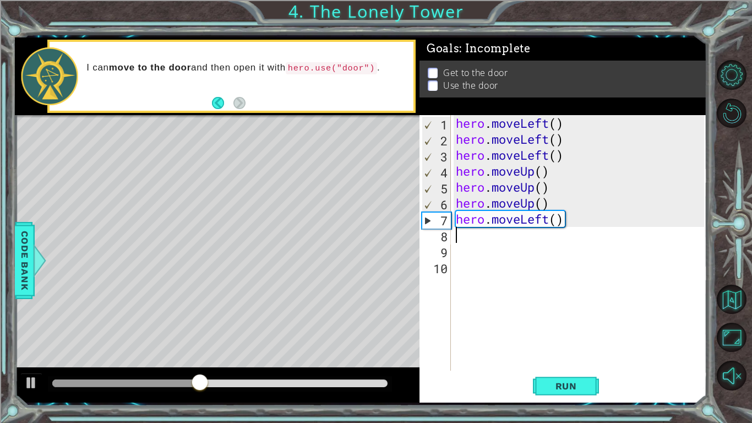
click at [563, 226] on div "hero . moveLeft ( ) hero . moveLeft ( ) hero . moveLeft ( ) hero . moveUp ( ) h…" at bounding box center [582, 259] width 256 height 288
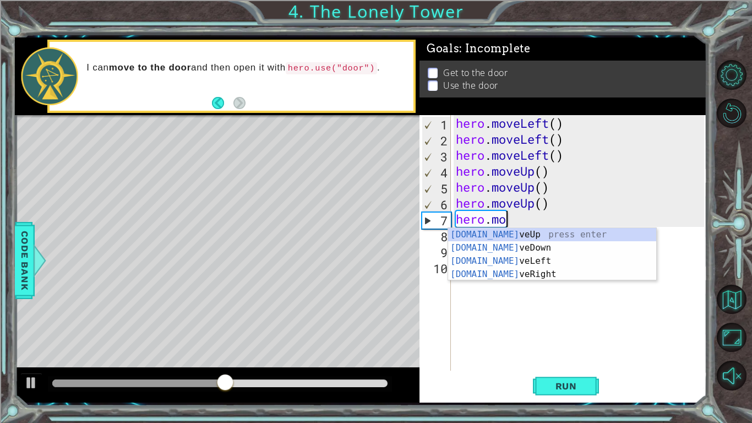
type textarea "h"
type textarea "hero.move"
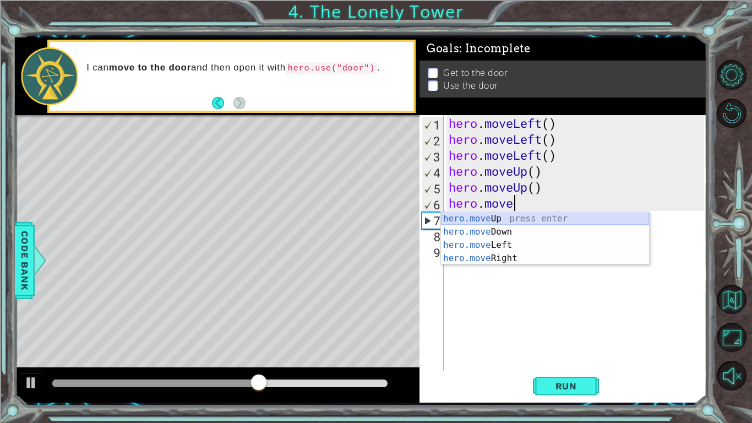
click at [532, 216] on div "hero.move Up press enter hero.move Down press enter hero.move Left press enter …" at bounding box center [545, 251] width 208 height 79
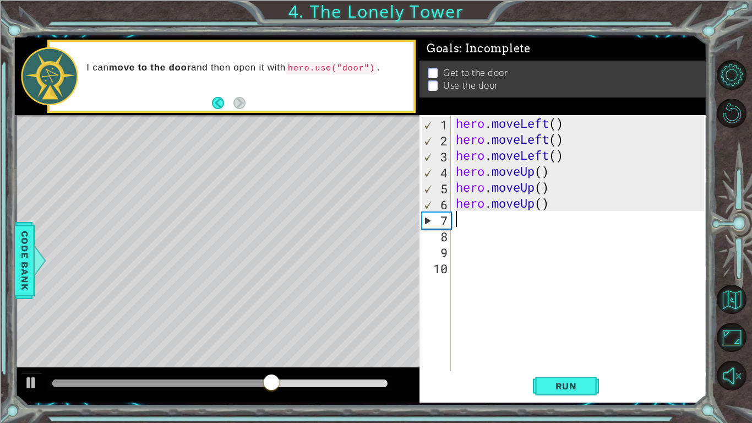
click at [521, 225] on div "hero . moveLeft ( ) hero . moveLeft ( ) hero . moveLeft ( ) hero . moveUp ( ) h…" at bounding box center [582, 259] width 256 height 288
type textarea "h"
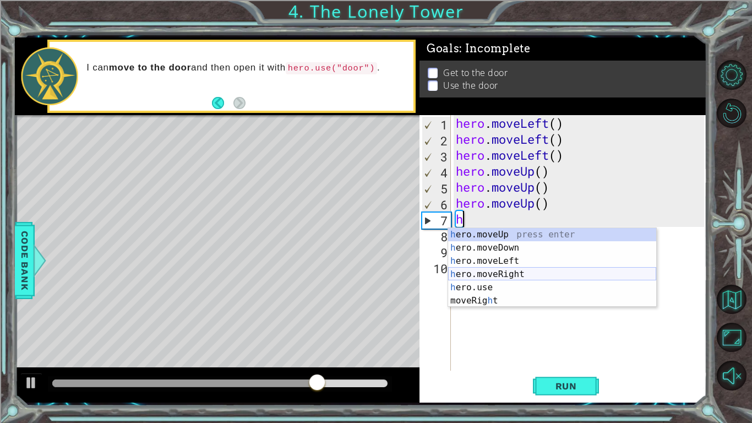
click at [538, 274] on div "h ero.moveUp press enter h ero.moveDown press enter h ero.moveLeft press enter …" at bounding box center [552, 281] width 208 height 106
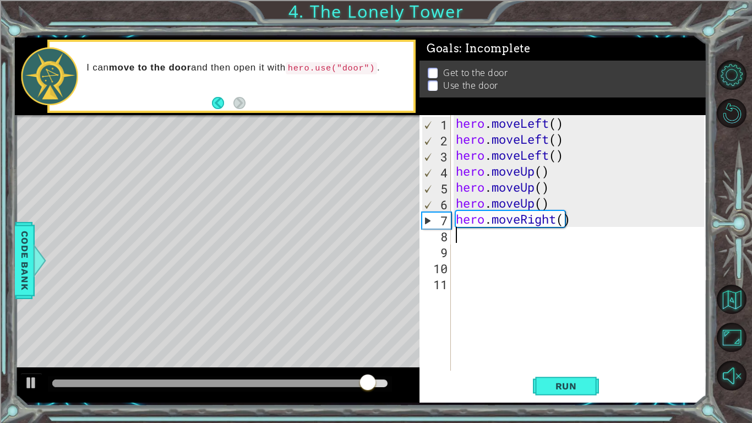
click at [475, 242] on div "hero . moveLeft ( ) hero . moveLeft ( ) hero . moveLeft ( ) hero . moveUp ( ) h…" at bounding box center [582, 259] width 256 height 288
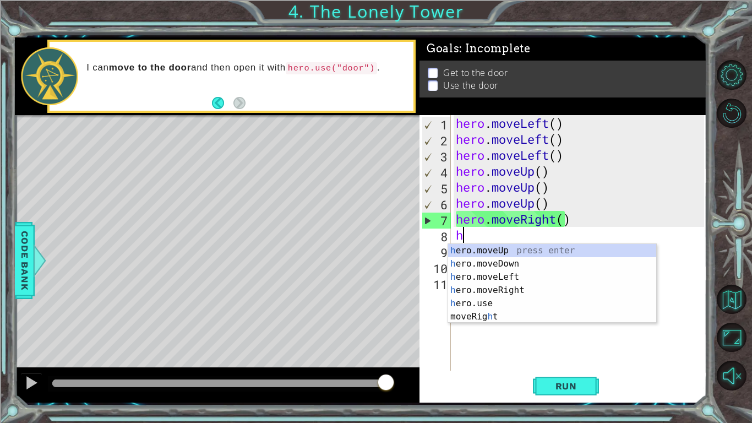
type textarea "h"
click at [506, 291] on div "h ero.moveUp press enter h ero.moveDown press enter h ero.moveLeft press enter …" at bounding box center [552, 297] width 208 height 106
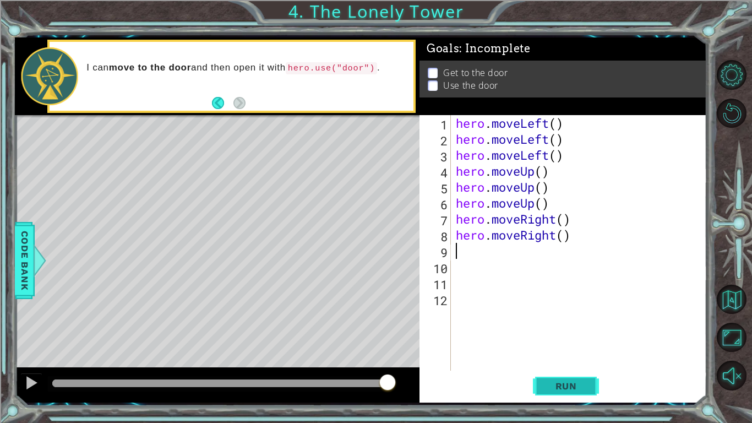
click at [556, 329] on span "Run" at bounding box center [567, 386] width 44 height 11
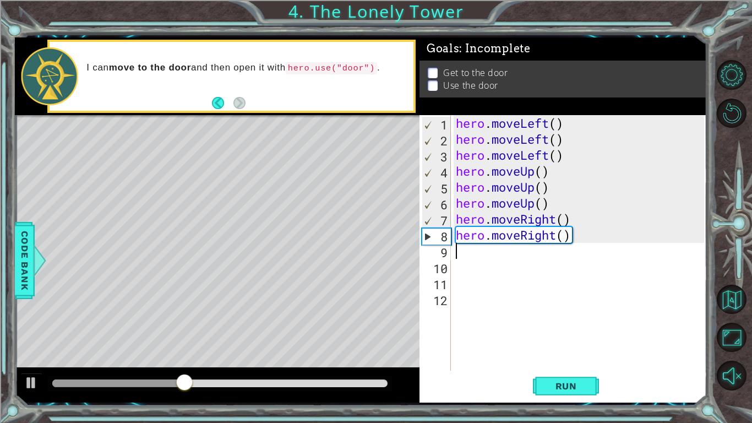
click at [480, 263] on div "hero . moveLeft ( ) hero . moveLeft ( ) hero . moveLeft ( ) hero . moveUp ( ) h…" at bounding box center [582, 259] width 256 height 288
click at [478, 256] on div "hero . moveLeft ( ) hero . moveLeft ( ) hero . moveLeft ( ) hero . moveUp ( ) h…" at bounding box center [582, 259] width 256 height 288
type textarea "h"
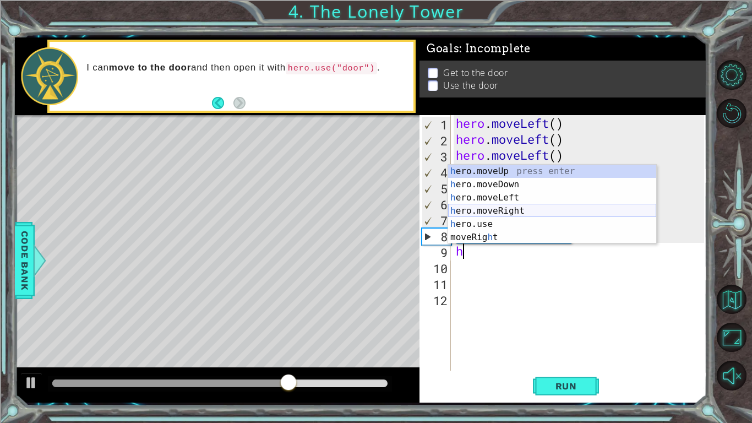
click at [540, 210] on div "h ero.moveUp press enter h ero.moveDown press enter h ero.moveLeft press enter …" at bounding box center [552, 218] width 208 height 106
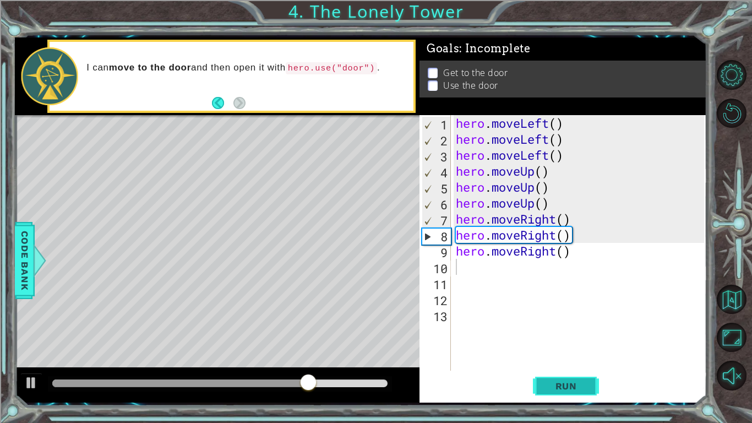
click at [563, 329] on button "Run" at bounding box center [566, 386] width 66 height 29
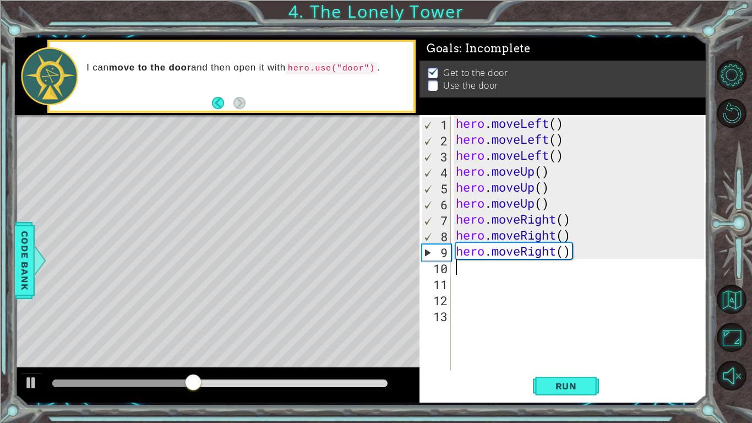
click at [482, 263] on div "hero . moveLeft ( ) hero . moveLeft ( ) hero . moveLeft ( ) hero . moveUp ( ) h…" at bounding box center [582, 259] width 256 height 288
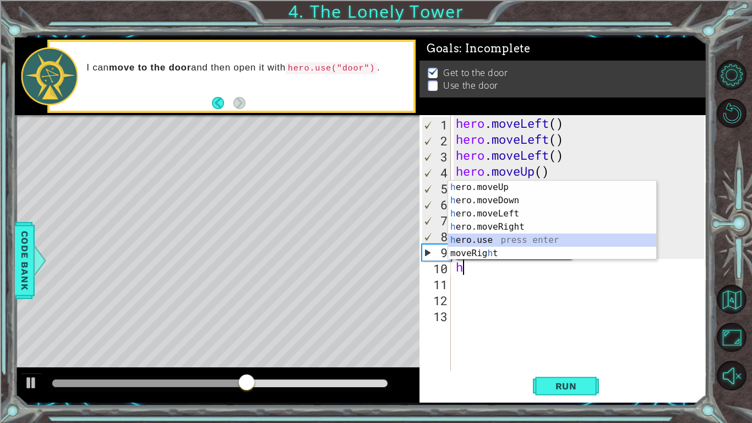
click at [493, 240] on div "h ero.moveUp press enter h ero.moveDown press enter h ero.moveLeft press enter …" at bounding box center [552, 234] width 208 height 106
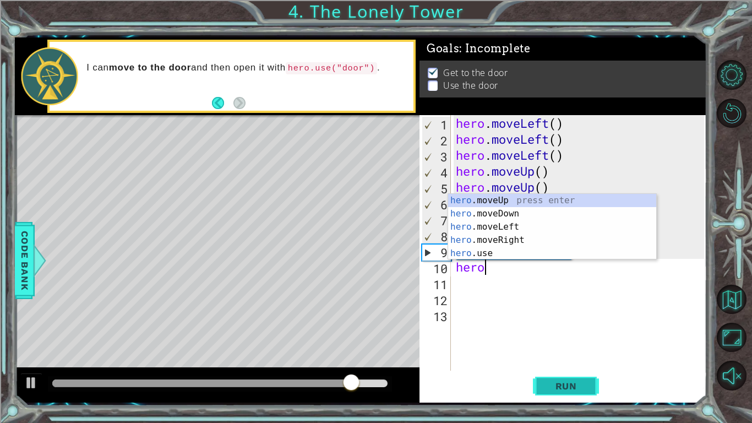
type textarea "h"
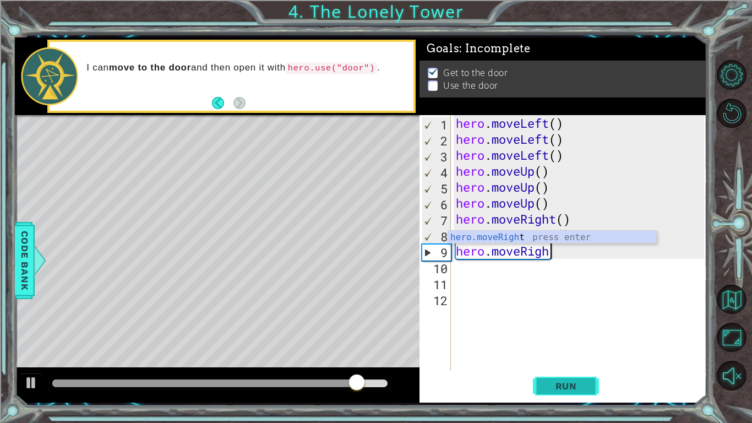
type textarea "hero.m"
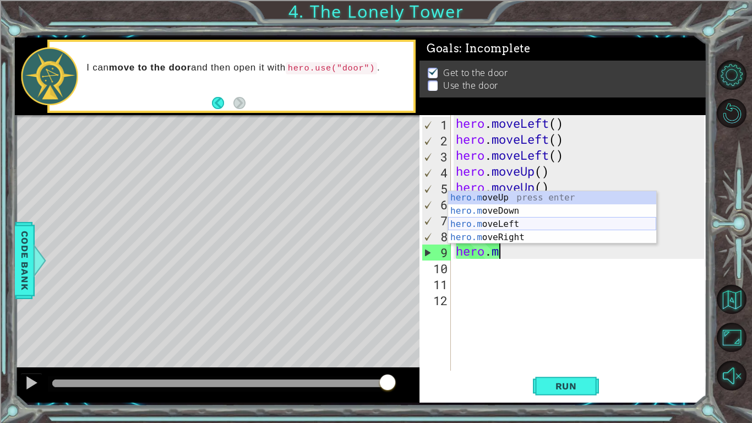
click at [522, 225] on div "hero.m oveUp press enter hero.m oveDown press enter hero.m oveLeft press enter …" at bounding box center [552, 230] width 208 height 79
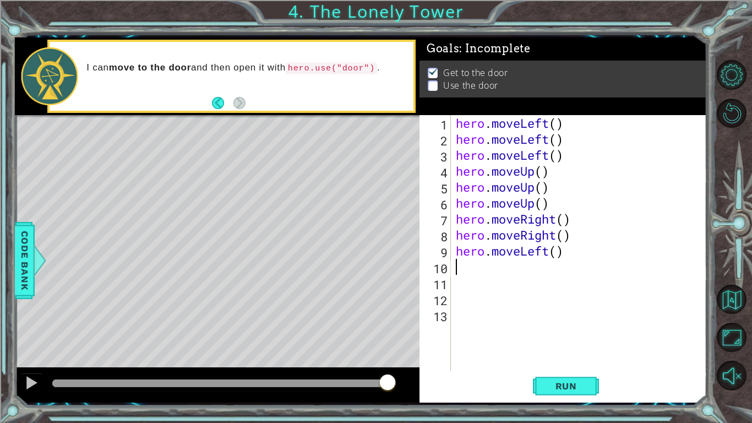
click at [499, 263] on div "hero . moveLeft ( ) hero . moveLeft ( ) hero . moveLeft ( ) hero . moveUp ( ) h…" at bounding box center [582, 259] width 256 height 288
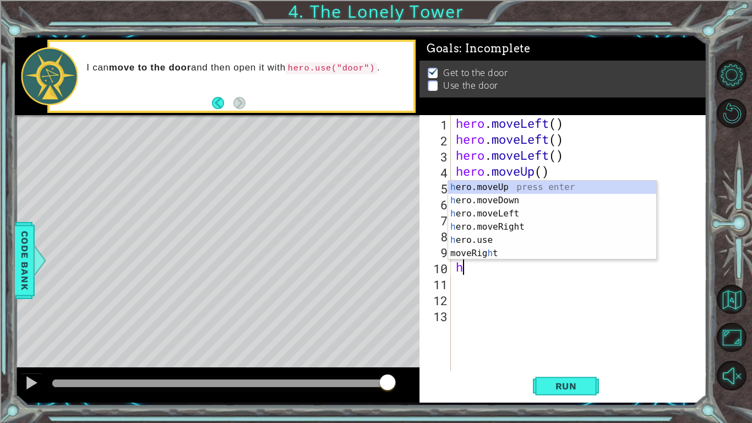
type textarea "h"
click at [460, 90] on p "Use the door" at bounding box center [470, 96] width 55 height 12
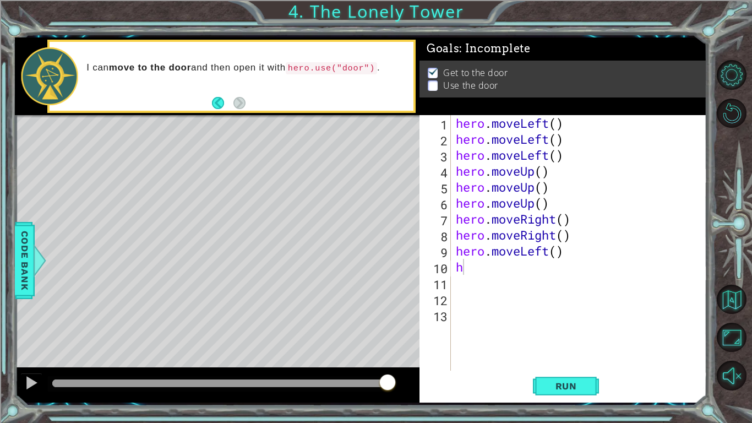
click at [429, 88] on p at bounding box center [433, 83] width 10 height 10
click at [471, 268] on div "hero . moveLeft ( ) hero . moveLeft ( ) hero . moveLeft ( ) hero . moveUp ( ) h…" at bounding box center [582, 259] width 256 height 288
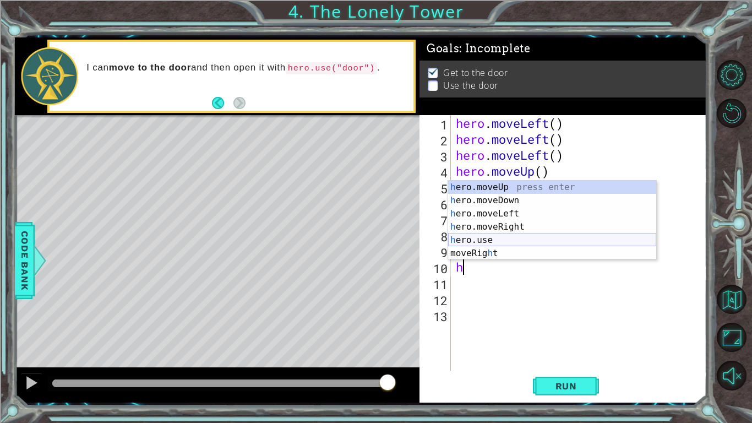
click at [497, 243] on div "h ero.moveUp press enter h ero.moveDown press enter h ero.moveLeft press enter …" at bounding box center [552, 234] width 208 height 106
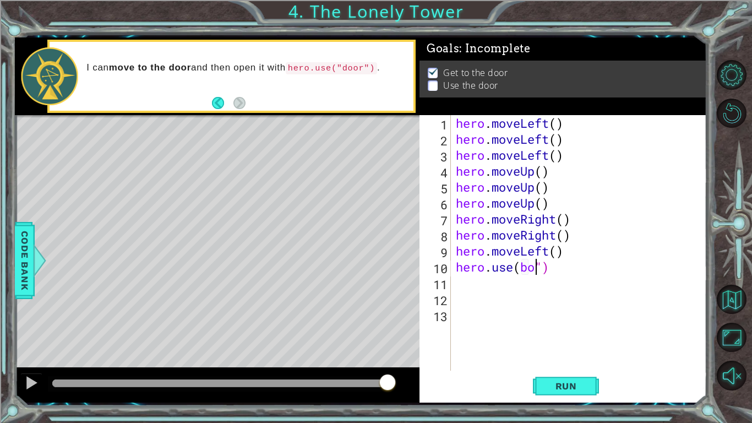
scroll to position [0, 4]
type textarea "hero.use(boor")"
click at [571, 329] on span "Run" at bounding box center [567, 386] width 44 height 11
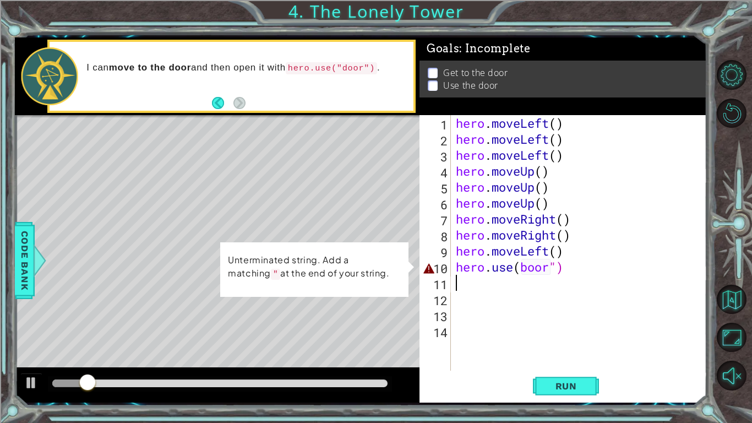
click at [574, 268] on div "hero . moveLeft ( ) hero . moveLeft ( ) hero . moveLeft ( ) hero . moveUp ( ) h…" at bounding box center [582, 259] width 256 height 288
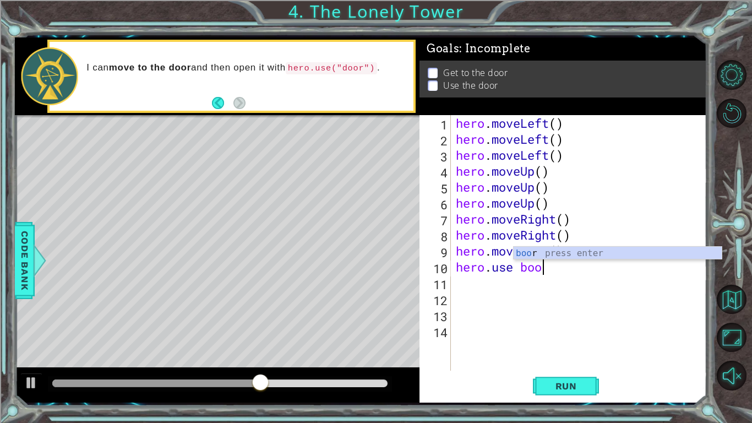
scroll to position [0, 3]
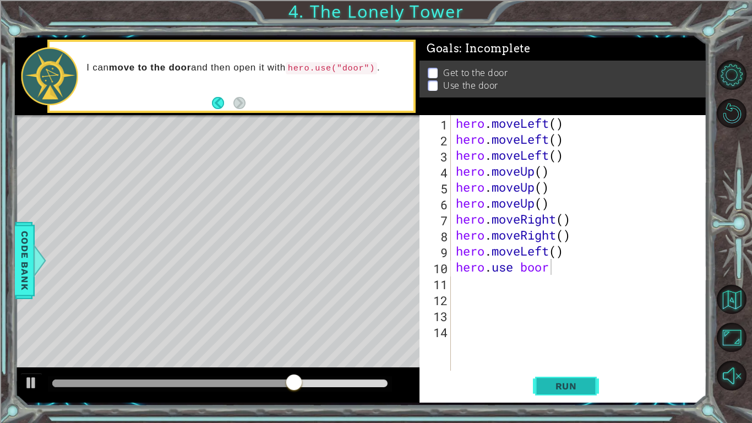
click at [562, 329] on button "Run" at bounding box center [566, 386] width 66 height 29
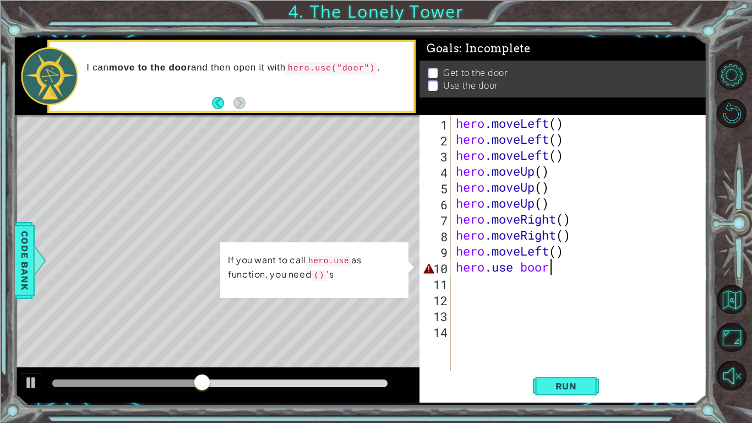
click at [577, 272] on div "hero . moveLeft ( ) hero . moveLeft ( ) hero . moveLeft ( ) hero . moveUp ( ) h…" at bounding box center [582, 259] width 256 height 288
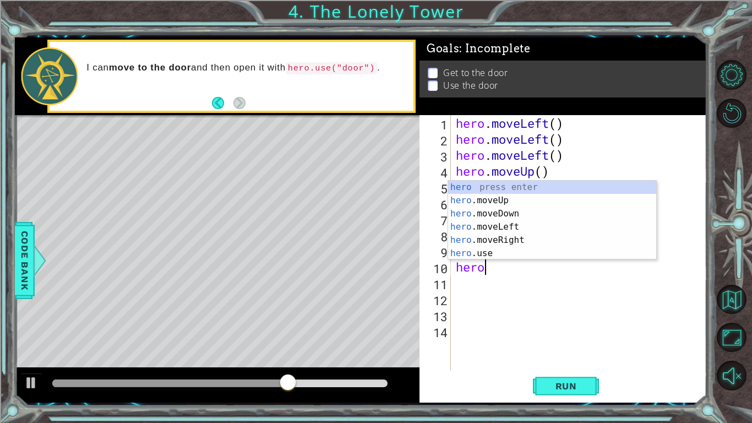
scroll to position [0, 0]
type textarea "h"
type textarea "hero.moveLeft()"
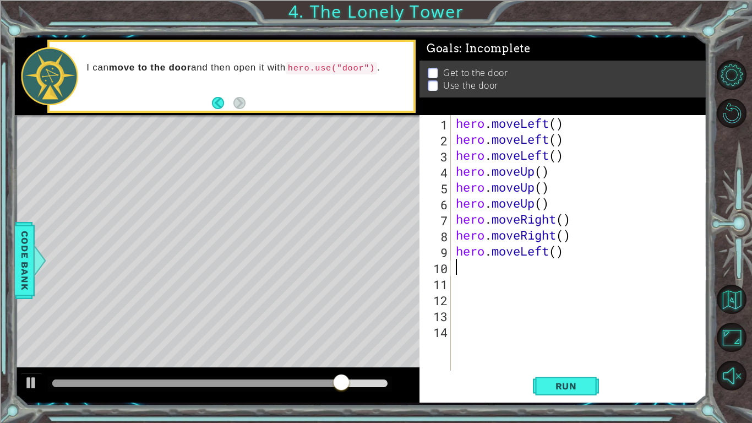
click at [490, 273] on div "hero . moveLeft ( ) hero . moveLeft ( ) hero . moveLeft ( ) hero . moveUp ( ) h…" at bounding box center [582, 259] width 256 height 288
type textarea "h"
type textarea "b"
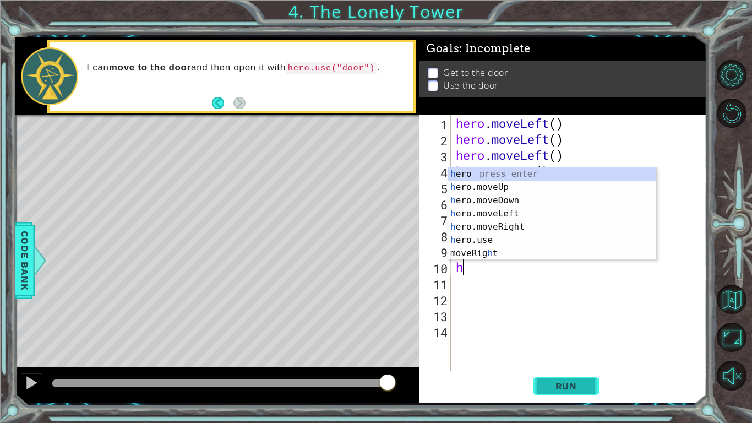
type textarea "h"
click at [573, 329] on span "Run" at bounding box center [567, 386] width 44 height 11
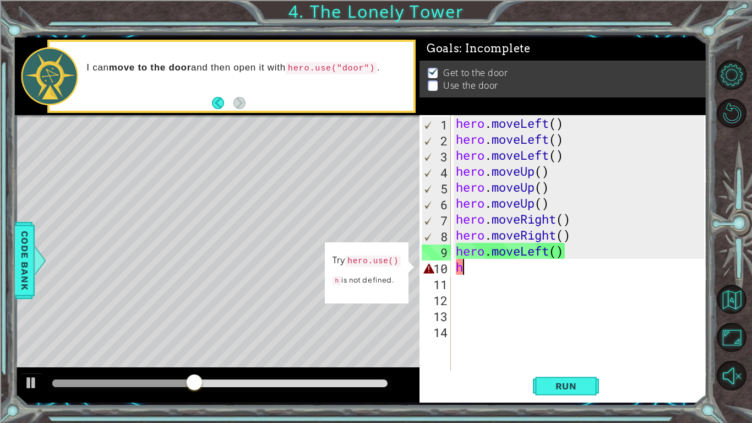
click at [484, 276] on div "hero . moveLeft ( ) hero . moveLeft ( ) hero . moveLeft ( ) hero . moveUp ( ) h…" at bounding box center [582, 259] width 256 height 288
click at [484, 273] on div "hero . moveLeft ( ) hero . moveLeft ( ) hero . moveLeft ( ) hero . moveUp ( ) h…" at bounding box center [582, 259] width 256 height 288
type textarea "h"
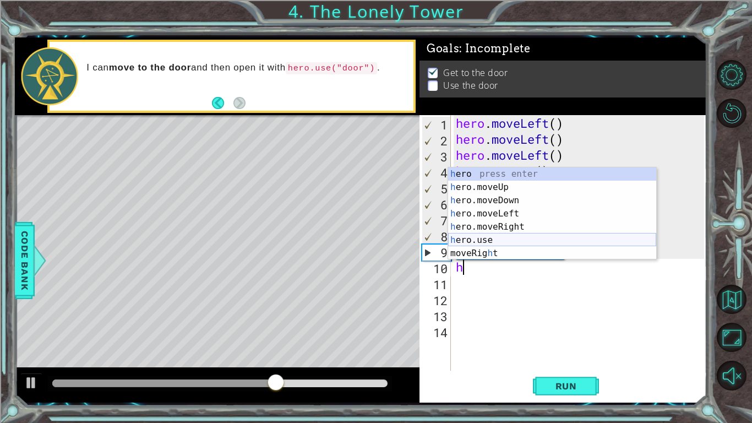
click at [500, 237] on div "h ero press enter h ero.moveUp press enter h ero.moveDown press enter h ero.mov…" at bounding box center [552, 226] width 208 height 119
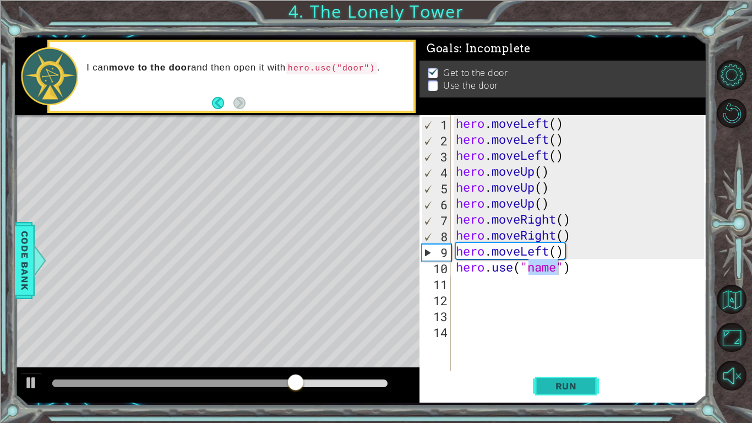
click at [564, 329] on button "Run" at bounding box center [566, 386] width 66 height 29
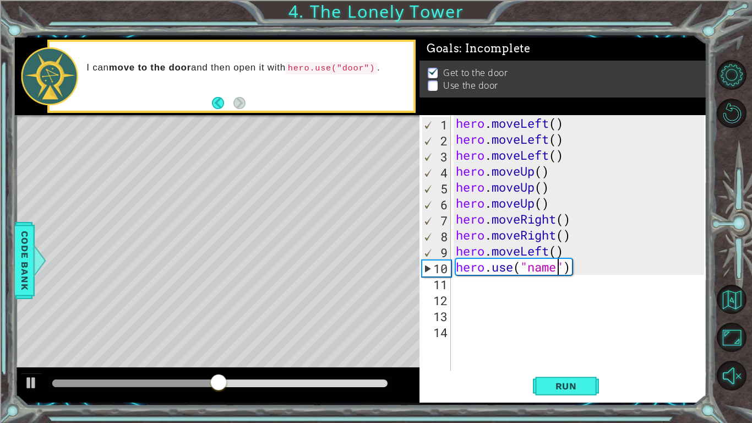
click at [562, 249] on div "hero . moveLeft ( ) hero . moveLeft ( ) hero . moveLeft ( ) hero . moveUp ( ) h…" at bounding box center [582, 259] width 256 height 288
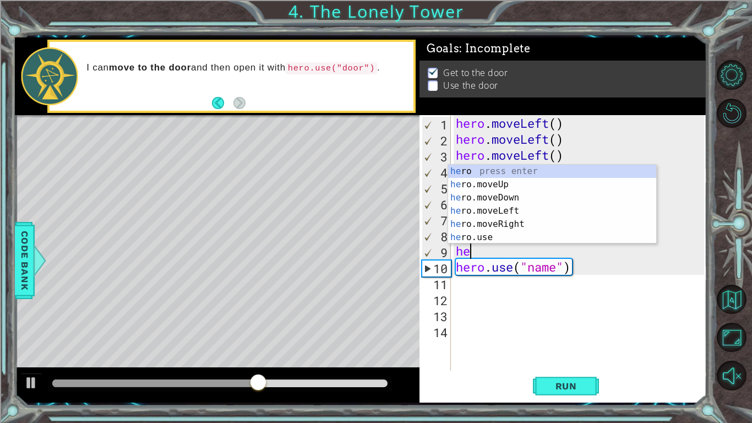
type textarea "h"
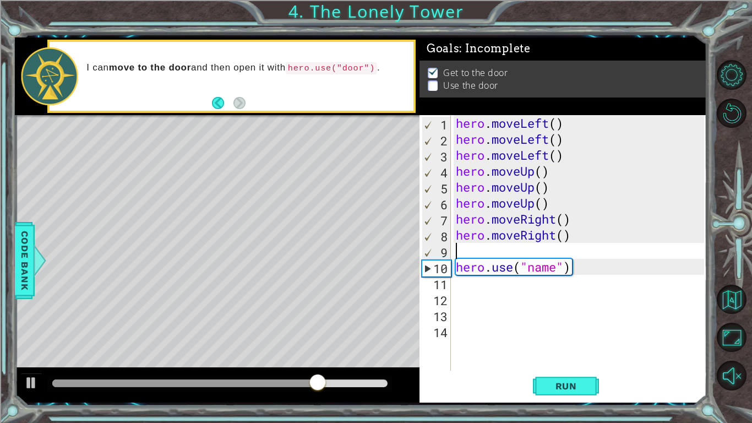
click at [618, 272] on div "hero . moveLeft ( ) hero . moveLeft ( ) hero . moveLeft ( ) hero . moveUp ( ) h…" at bounding box center [582, 259] width 256 height 288
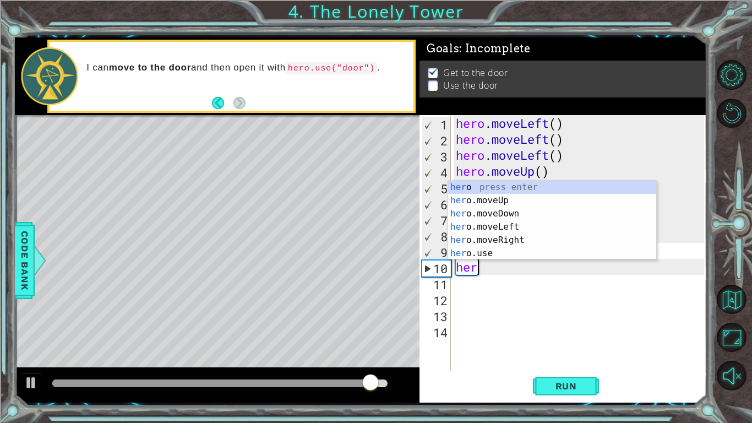
type textarea "h"
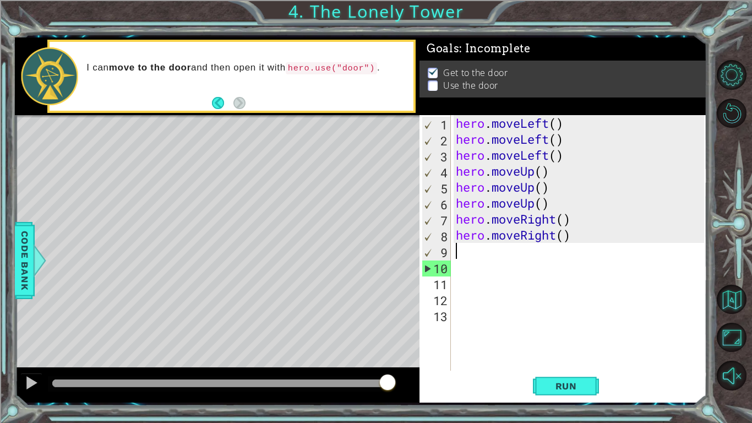
click at [528, 257] on div "hero . moveLeft ( ) hero . moveLeft ( ) hero . moveLeft ( ) hero . moveUp ( ) h…" at bounding box center [582, 259] width 256 height 288
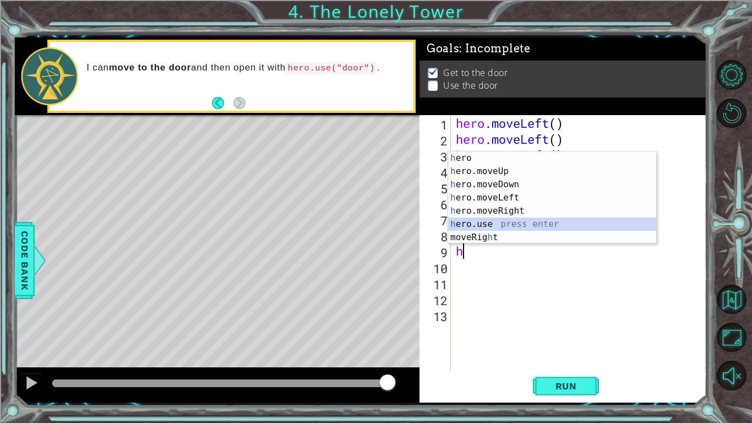
click at [503, 224] on div "h ero press enter h ero.moveUp press enter h ero.moveDown press enter h ero.mov…" at bounding box center [552, 210] width 208 height 119
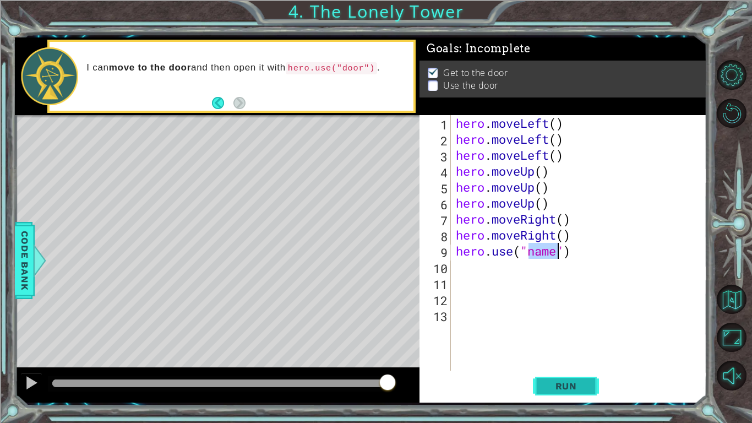
click at [577, 329] on button "Run" at bounding box center [566, 386] width 66 height 29
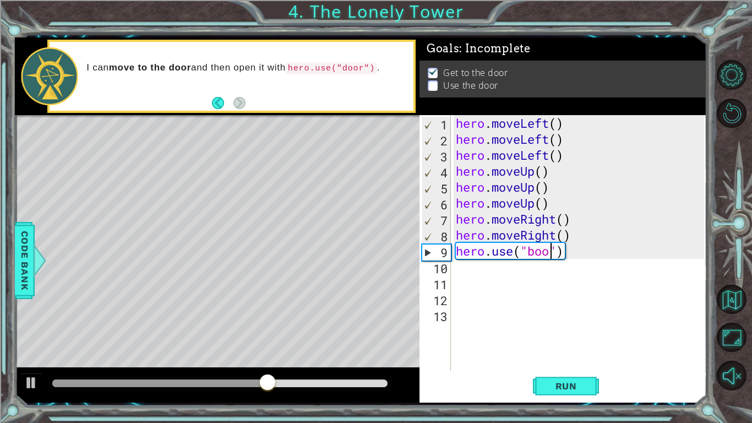
type textarea "hero.use("boor")"
click at [586, 329] on span "Run" at bounding box center [567, 386] width 44 height 11
click at [533, 256] on div "hero . moveLeft ( ) hero . moveLeft ( ) hero . moveLeft ( ) hero . moveUp ( ) h…" at bounding box center [582, 259] width 256 height 288
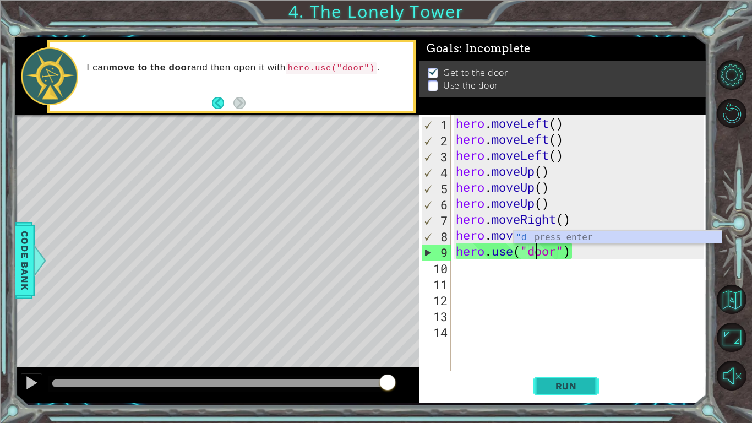
type textarea "hero.use("door")"
click at [571, 329] on button "Run" at bounding box center [566, 386] width 66 height 29
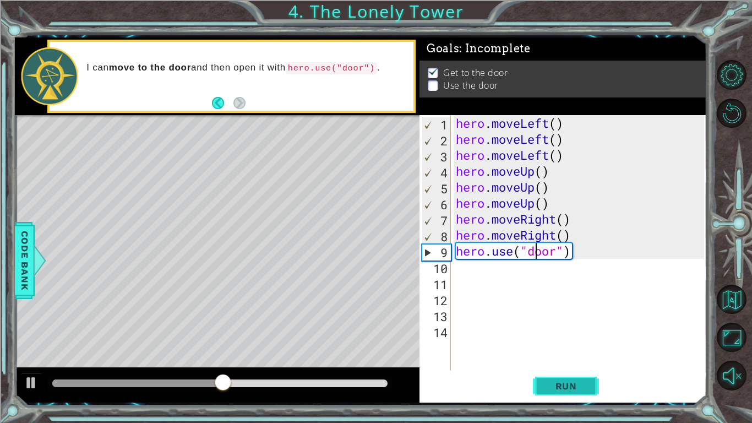
click at [571, 329] on button "Run" at bounding box center [566, 386] width 66 height 29
click at [284, 170] on div "Level Map" at bounding box center [269, 277] width 509 height 324
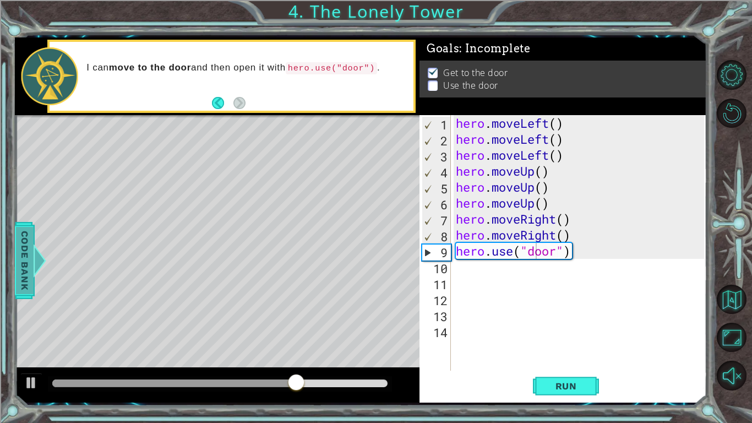
click at [26, 268] on span "Code Bank" at bounding box center [18, 259] width 18 height 67
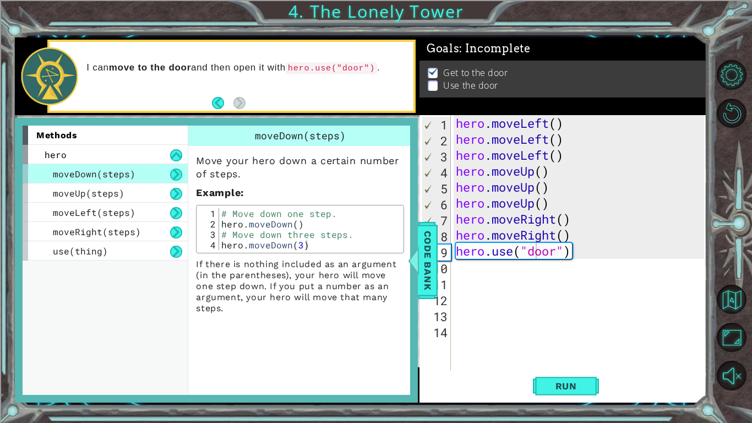
click at [368, 149] on div "Move your hero down a certain number of steps. Example : 1 2 3 4 # Move down on…" at bounding box center [300, 230] width 224 height 168
click at [431, 238] on span "Code Bank" at bounding box center [425, 259] width 18 height 67
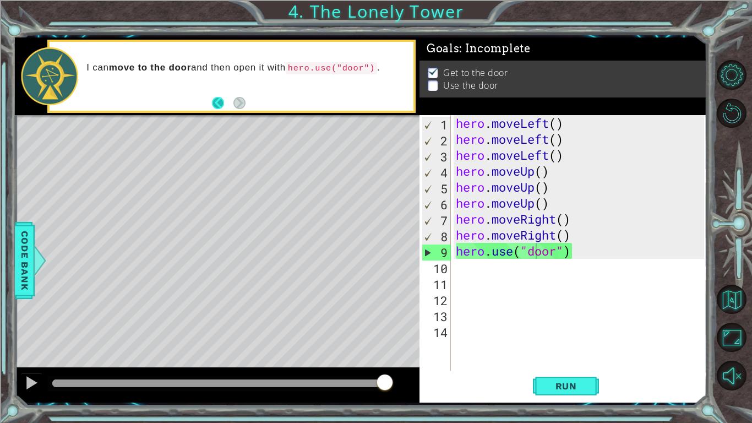
click at [225, 106] on button "Back" at bounding box center [222, 103] width 21 height 12
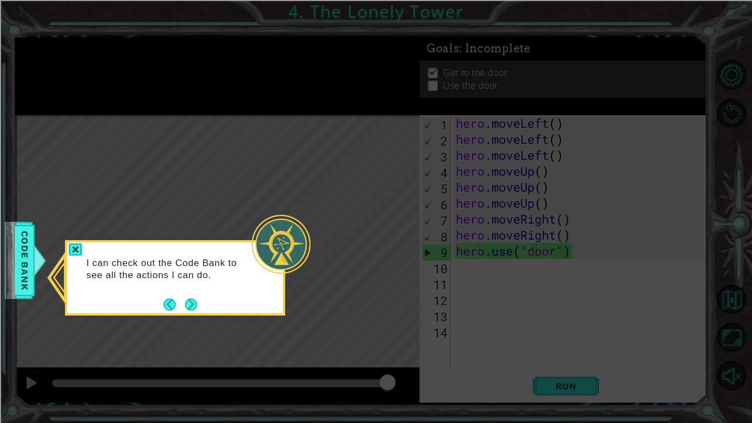
click at [200, 293] on div "I can check out the Code Bank to see all the actions I can do." at bounding box center [175, 275] width 216 height 56
click at [196, 301] on button "Next" at bounding box center [191, 304] width 13 height 13
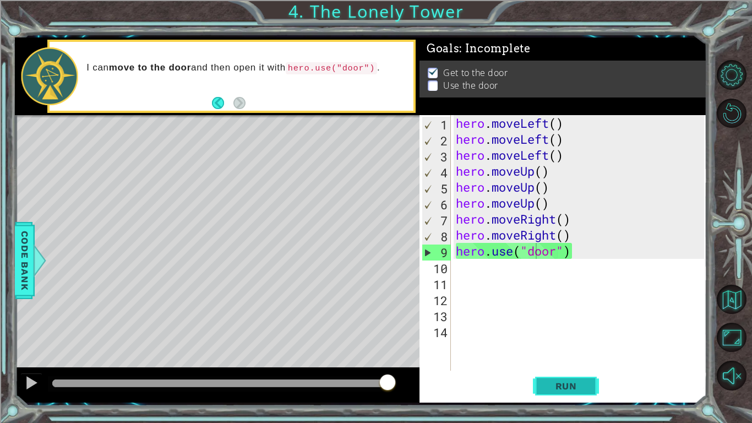
click at [561, 329] on span "Run" at bounding box center [567, 386] width 44 height 11
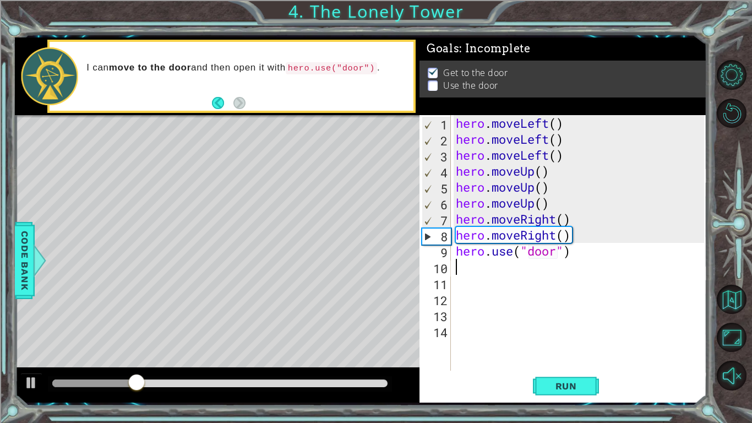
click at [608, 270] on div "hero . moveLeft ( ) hero . moveLeft ( ) hero . moveLeft ( ) hero . moveUp ( ) h…" at bounding box center [582, 259] width 256 height 288
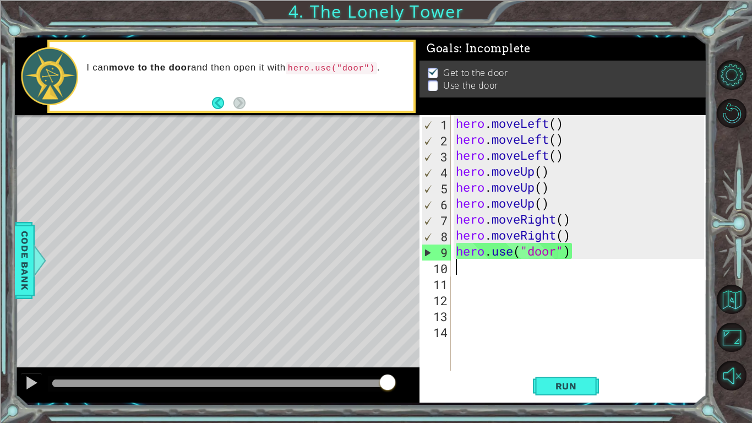
click at [436, 250] on div "9" at bounding box center [436, 253] width 29 height 16
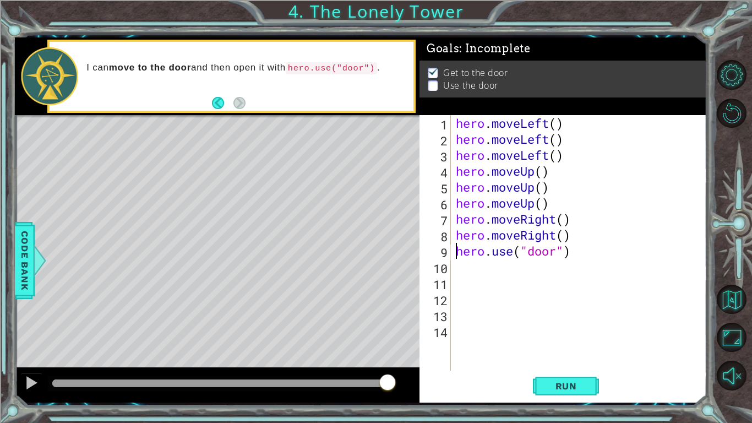
click at [575, 129] on div "hero . moveLeft ( ) hero . moveLeft ( ) hero . moveLeft ( ) hero . moveUp ( ) h…" at bounding box center [582, 259] width 256 height 288
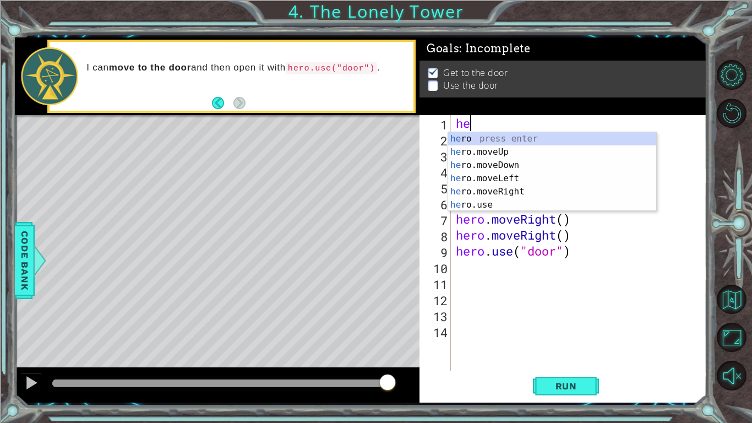
type textarea "h"
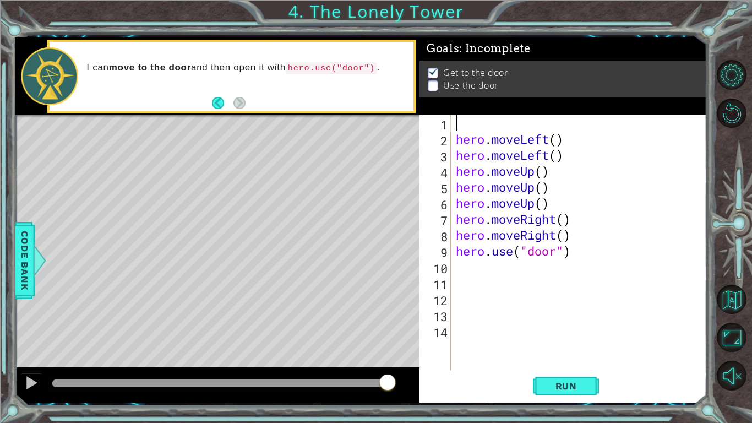
click at [581, 239] on div "hero . moveLeft ( ) hero . moveLeft ( ) hero . moveUp ( ) hero . moveUp ( ) her…" at bounding box center [582, 259] width 256 height 288
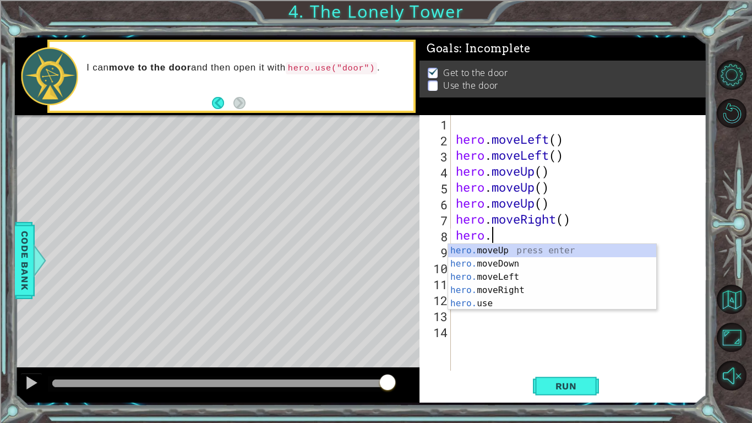
type textarea "h"
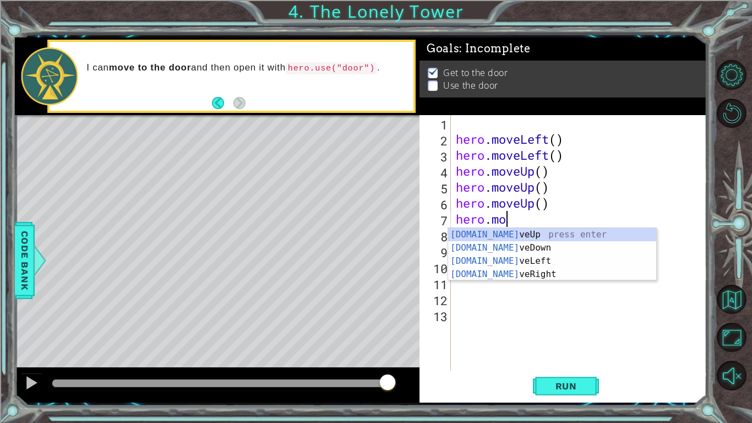
type textarea "h"
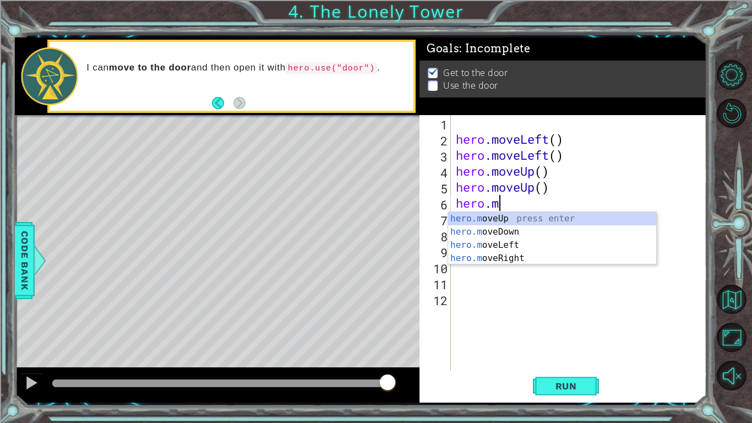
type textarea "h"
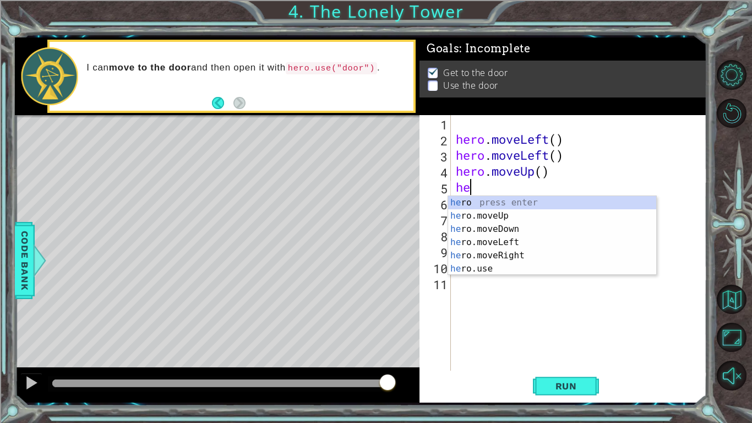
type textarea "h"
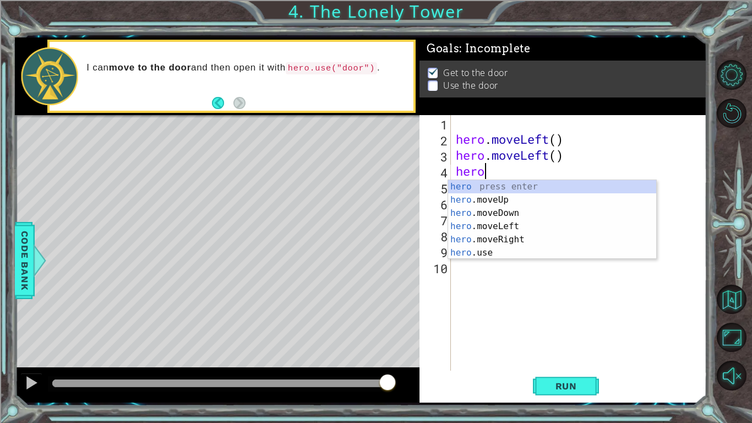
type textarea "h"
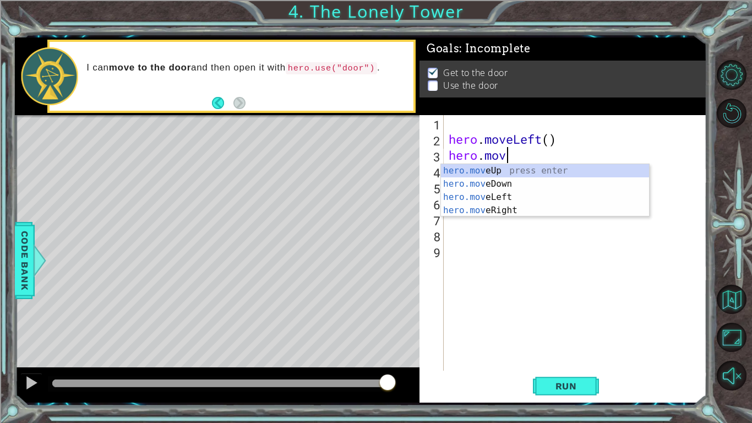
type textarea "h"
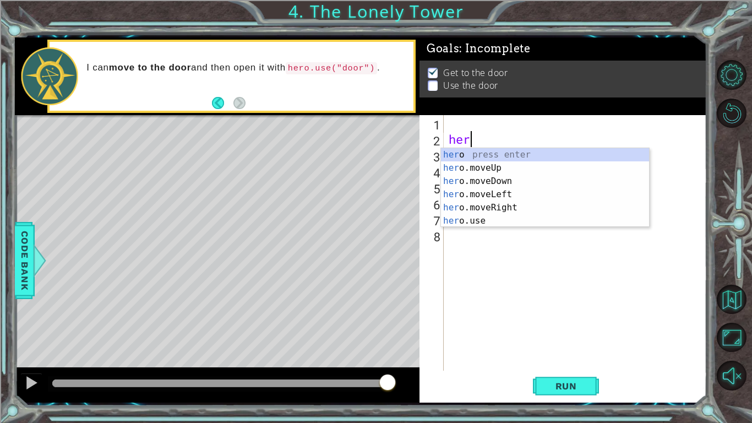
type textarea "h"
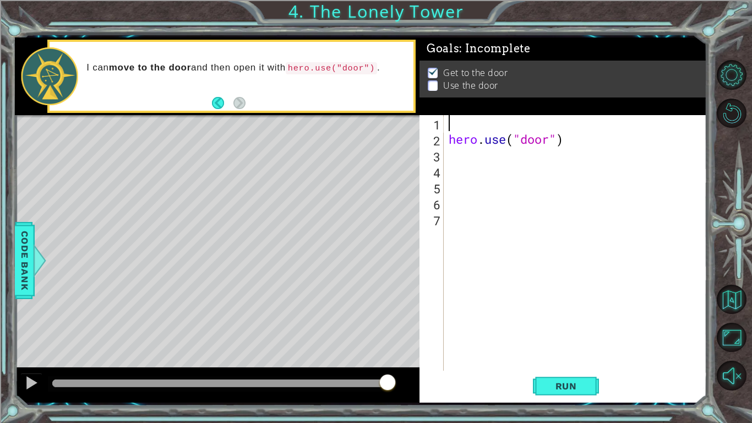
click at [625, 134] on div "hero . use ( "door" )" at bounding box center [578, 259] width 263 height 288
type textarea "hero.use("door")"
click at [563, 329] on span "Run" at bounding box center [567, 386] width 44 height 11
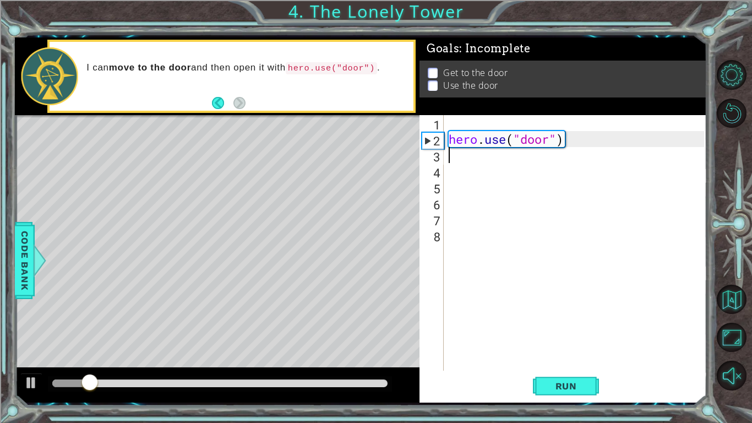
click at [574, 139] on div "hero . use ( "door" )" at bounding box center [578, 259] width 263 height 288
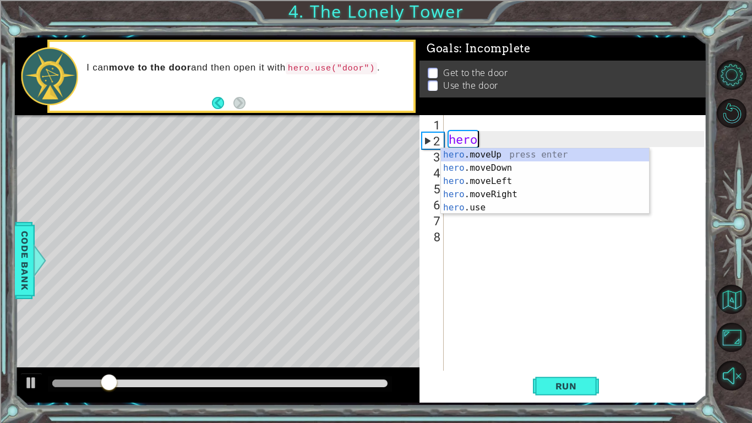
type textarea "h"
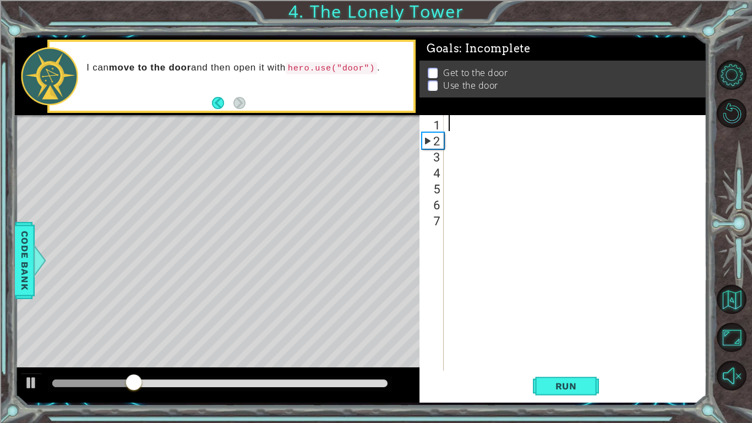
click at [432, 117] on div "1" at bounding box center [433, 125] width 22 height 16
click at [441, 124] on div "1" at bounding box center [433, 125] width 22 height 16
type textarea "h"
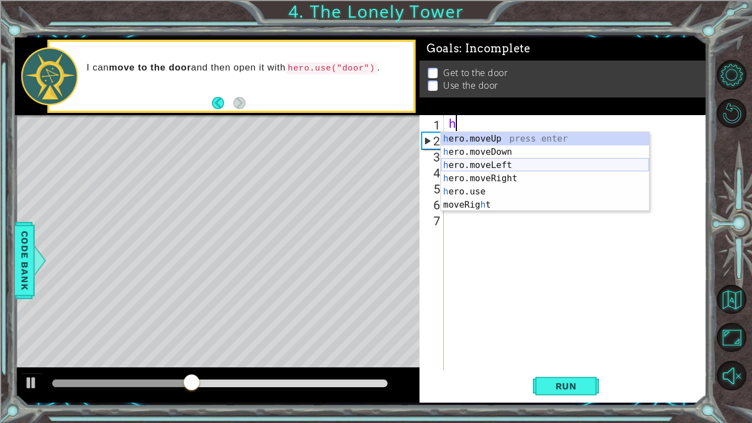
click at [489, 164] on div "h ero.moveUp press enter h ero.moveDown press enter h ero.moveLeft press enter …" at bounding box center [545, 185] width 208 height 106
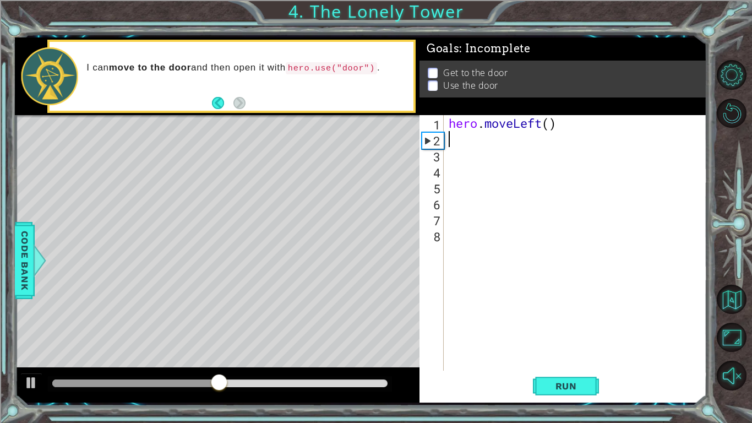
type textarea "h"
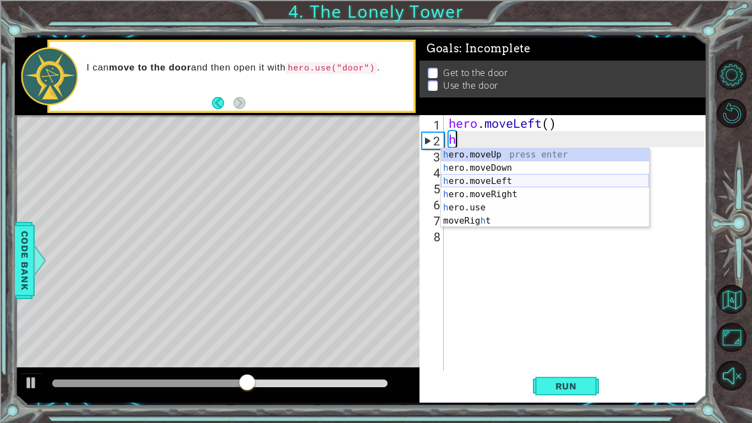
click at [498, 179] on div "h ero.moveUp press enter h ero.moveDown press enter h ero.moveLeft press enter …" at bounding box center [545, 201] width 208 height 106
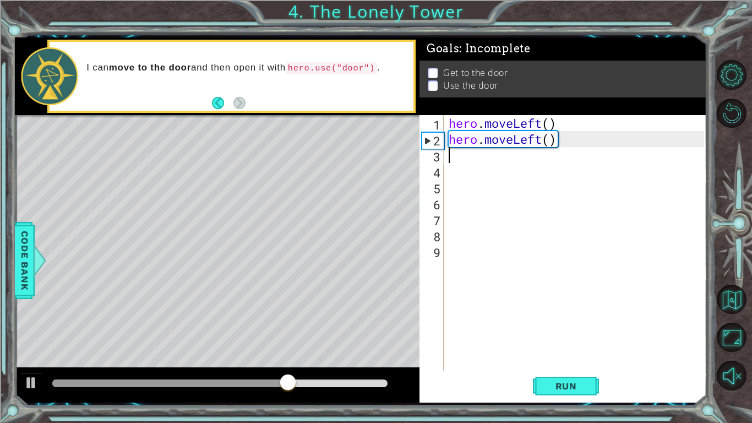
type textarea "h"
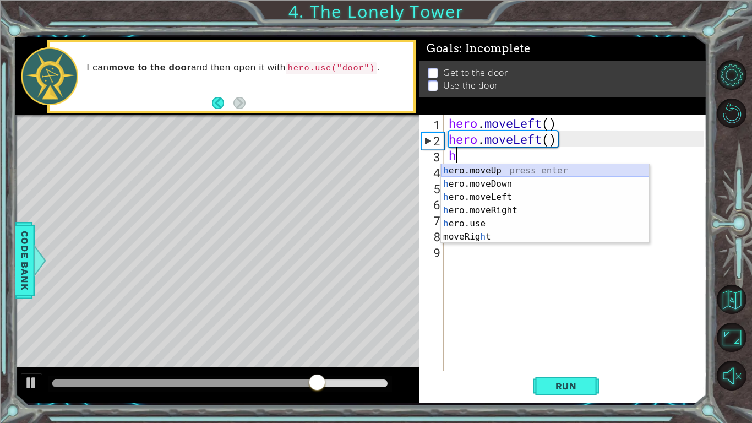
click at [493, 169] on div "h ero.moveUp press enter h ero.moveDown press enter h ero.moveLeft press enter …" at bounding box center [545, 217] width 208 height 106
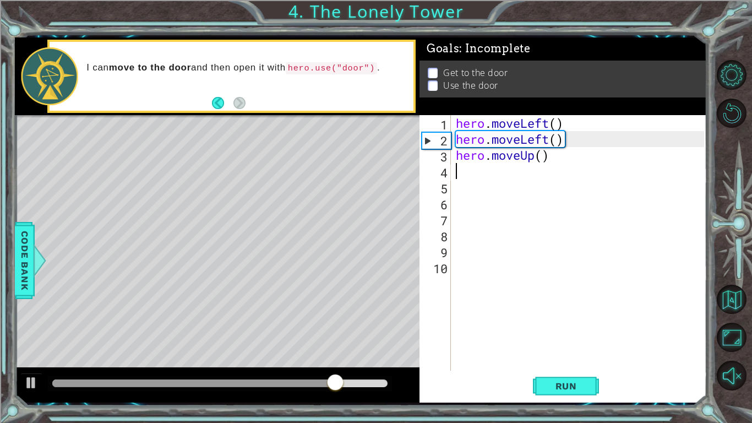
type textarea "h"
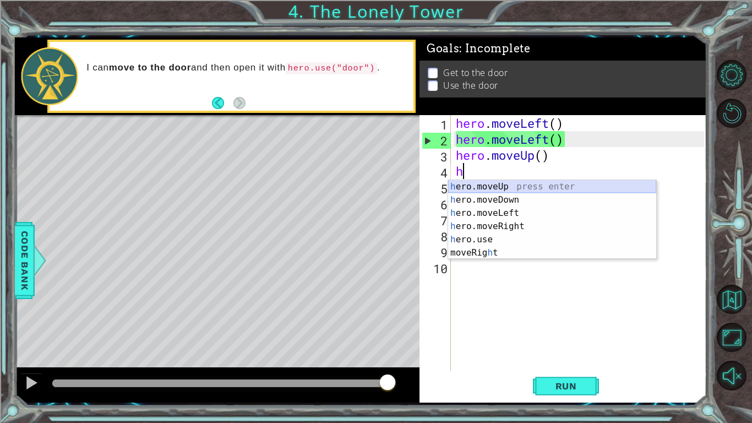
click at [503, 191] on div "h ero.moveUp press enter h ero.moveDown press enter h ero.moveLeft press enter …" at bounding box center [552, 233] width 208 height 106
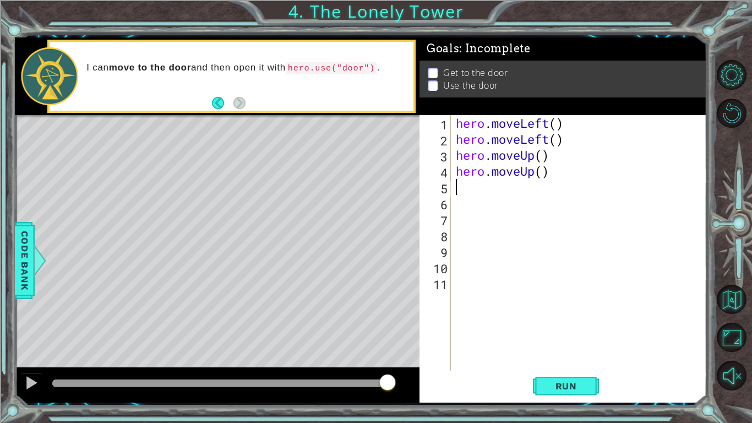
type textarea "h"
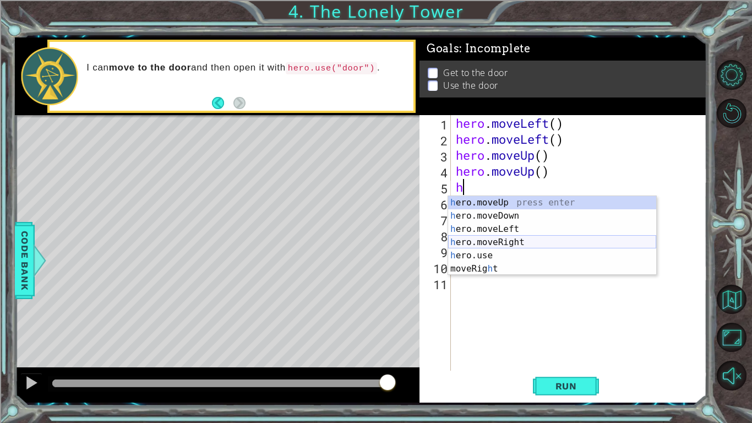
click at [505, 243] on div "h ero.moveUp press enter h ero.moveDown press enter h ero.moveLeft press enter …" at bounding box center [552, 249] width 208 height 106
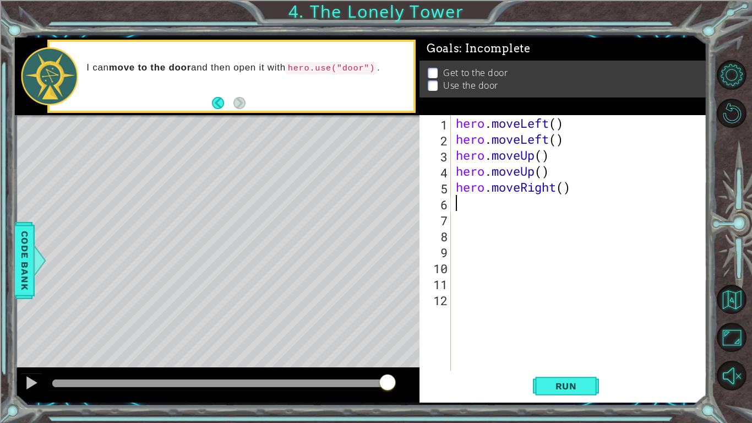
type textarea "h"
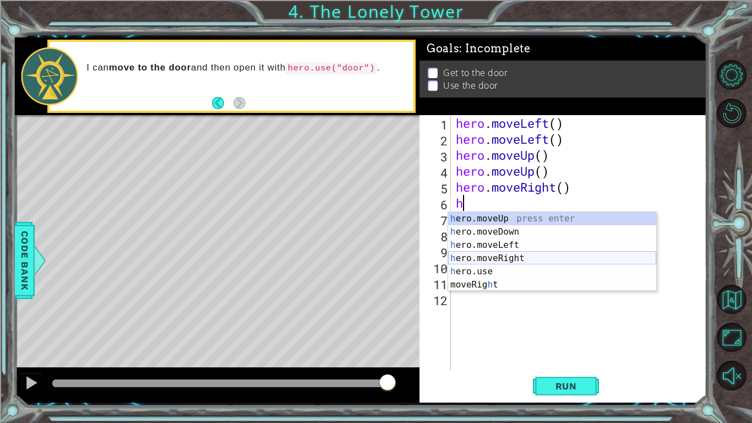
click at [507, 258] on div "h ero.moveUp press enter h ero.moveDown press enter h ero.moveLeft press enter …" at bounding box center [552, 265] width 208 height 106
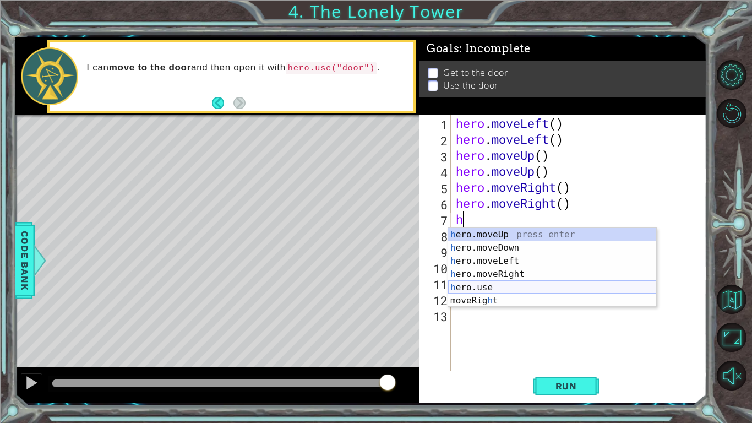
click at [510, 284] on div "h ero.moveUp press enter h ero.moveDown press enter h ero.moveLeft press enter …" at bounding box center [552, 281] width 208 height 106
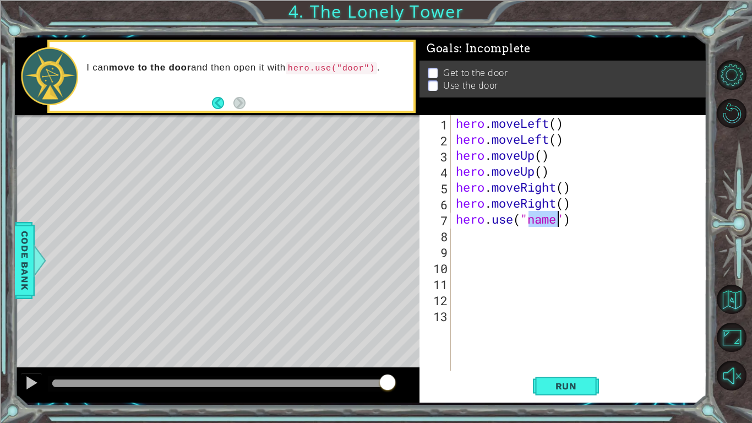
click at [562, 224] on div "hero . moveLeft ( ) hero . moveLeft ( ) hero . moveUp ( ) hero . moveUp ( ) her…" at bounding box center [582, 259] width 256 height 288
click at [570, 236] on div "" door" press enter" at bounding box center [618, 248] width 208 height 40
type textarea "hero.use("door")"
click at [587, 329] on span "Run" at bounding box center [567, 386] width 44 height 11
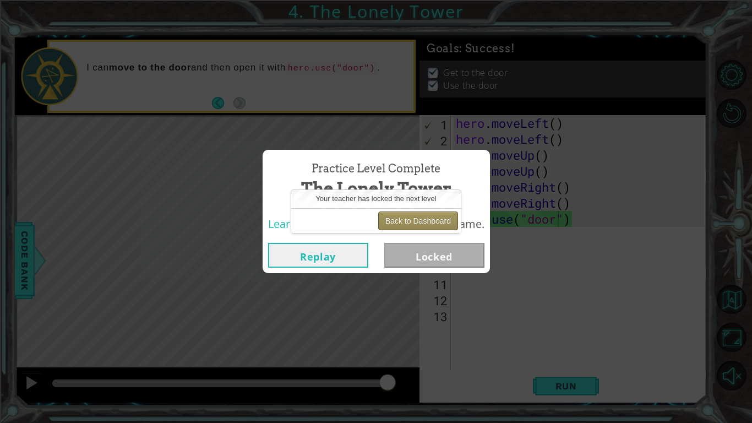
click at [427, 223] on button "Back to Dashboard" at bounding box center [418, 221] width 80 height 19
click at [441, 220] on button "Back to Dashboard" at bounding box center [418, 221] width 80 height 19
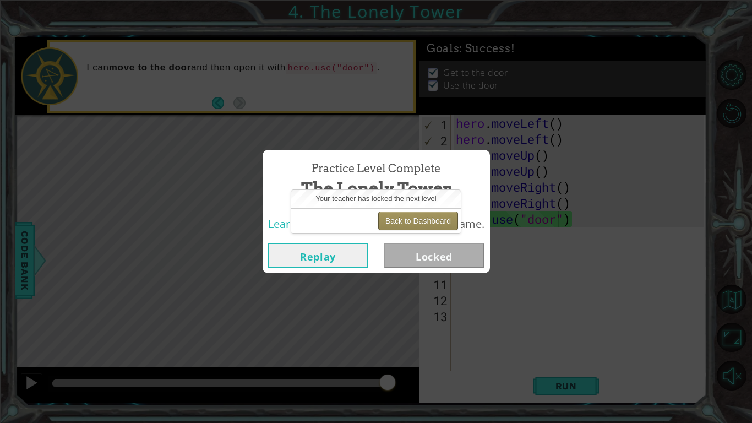
click at [441, 220] on button "Back to Dashboard" at bounding box center [418, 221] width 80 height 19
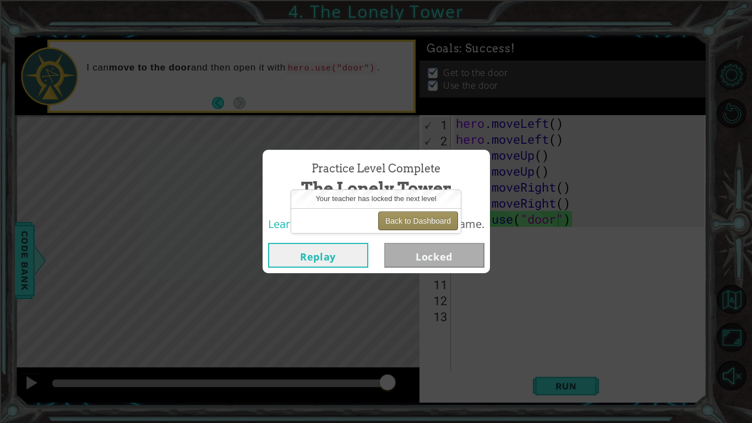
click at [441, 220] on button "Back to Dashboard" at bounding box center [418, 221] width 80 height 19
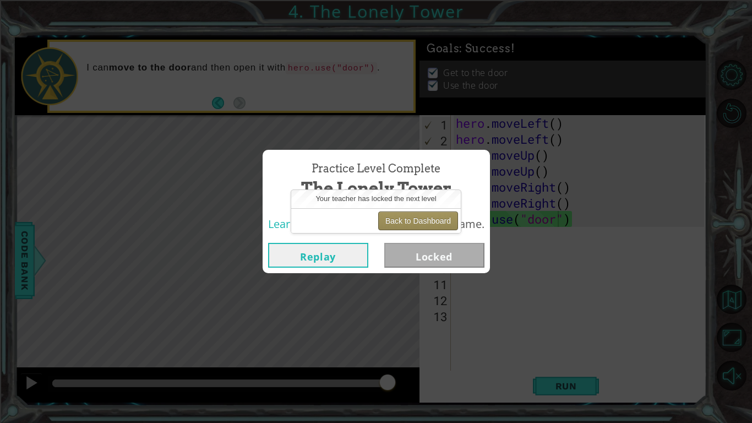
click at [441, 220] on button "Back to Dashboard" at bounding box center [418, 221] width 80 height 19
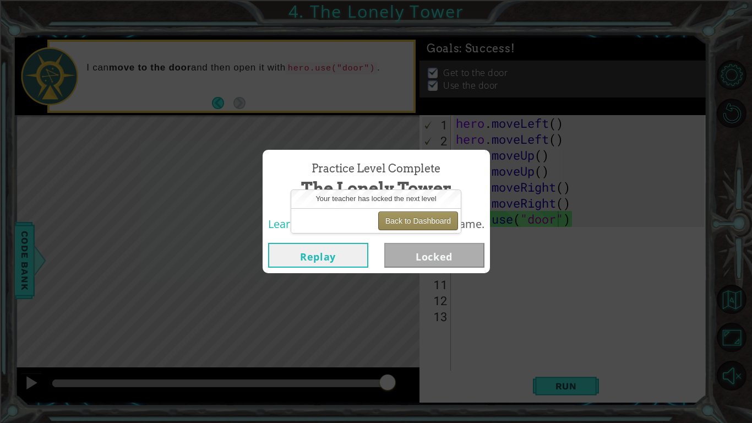
click at [441, 220] on button "Back to Dashboard" at bounding box center [418, 221] width 80 height 19
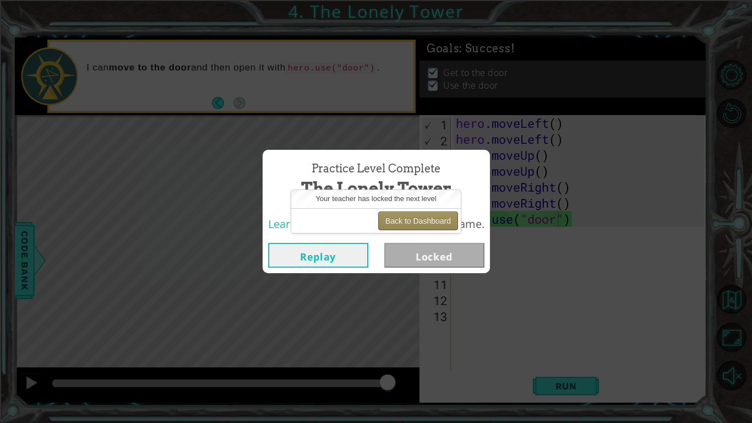
click at [441, 220] on button "Back to Dashboard" at bounding box center [418, 221] width 80 height 19
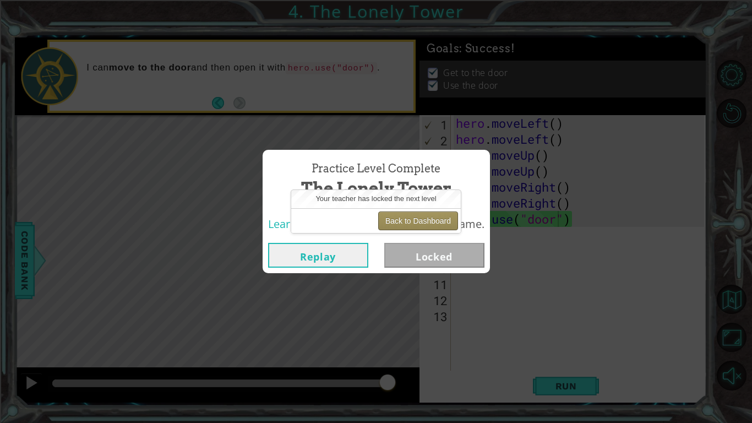
click at [441, 220] on button "Back to Dashboard" at bounding box center [418, 221] width 80 height 19
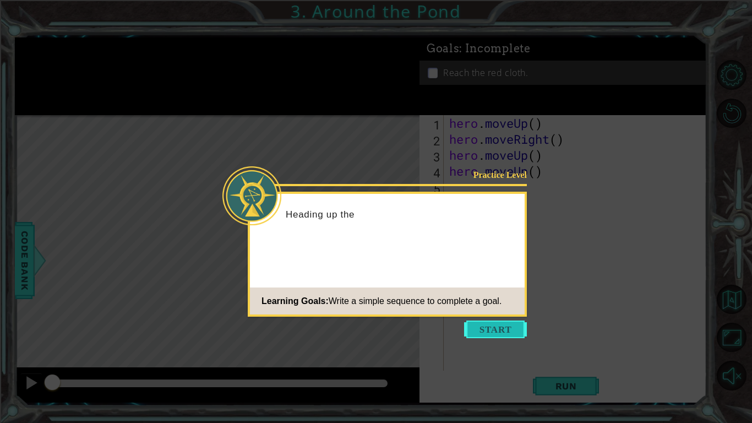
click at [484, 329] on button "Start" at bounding box center [495, 330] width 63 height 18
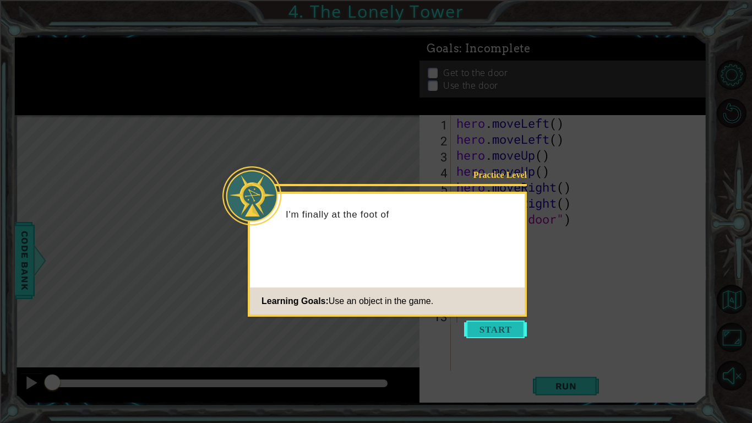
click at [490, 329] on button "Start" at bounding box center [495, 330] width 63 height 18
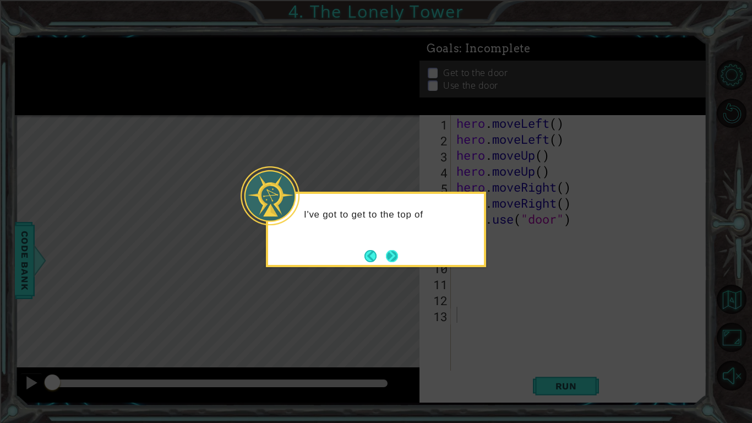
click at [393, 256] on button "Next" at bounding box center [392, 256] width 12 height 12
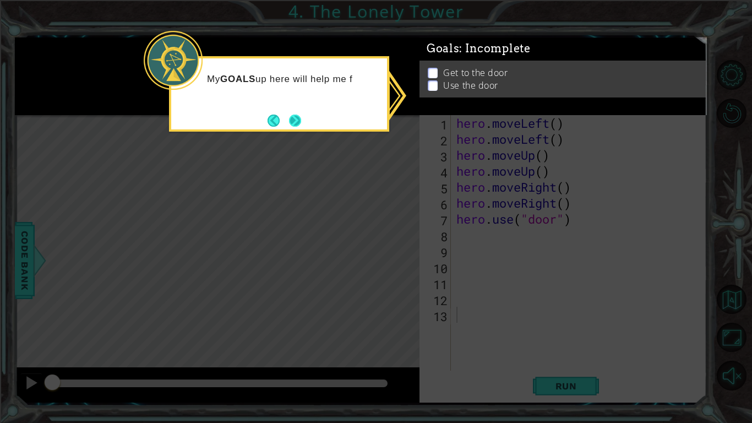
click at [297, 115] on button "Next" at bounding box center [295, 120] width 13 height 13
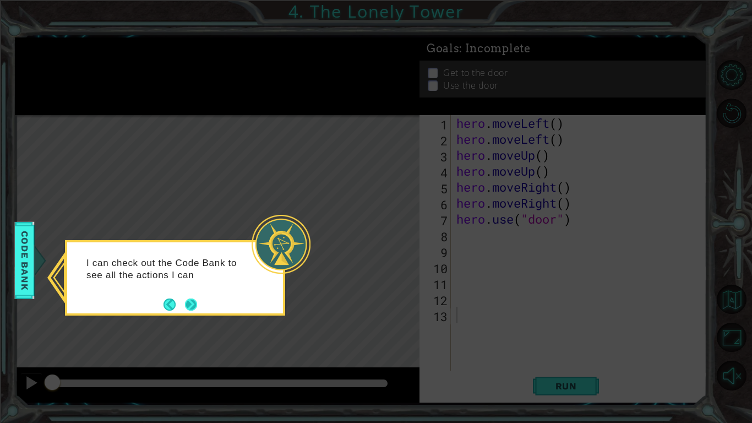
click at [189, 299] on button "Next" at bounding box center [191, 304] width 13 height 13
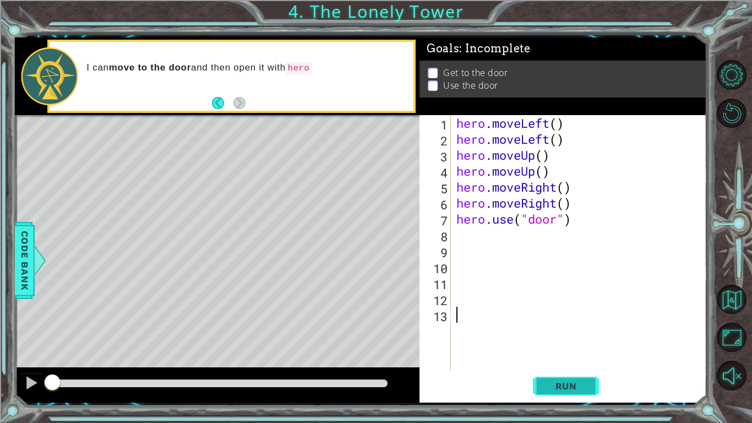
click at [574, 329] on button "Run" at bounding box center [566, 386] width 66 height 29
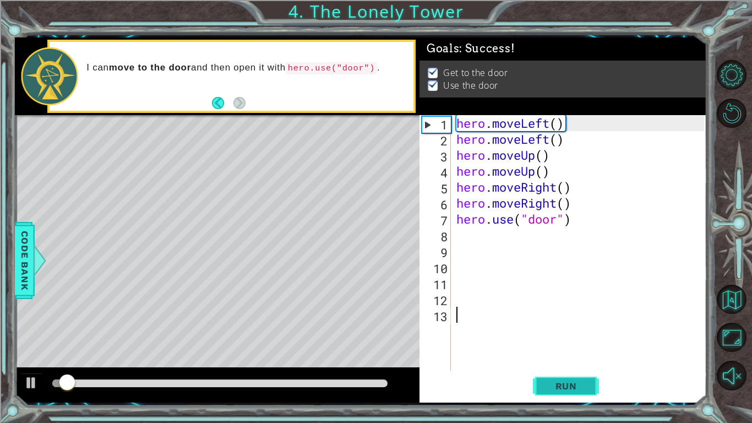
click at [574, 329] on span "Run" at bounding box center [567, 386] width 44 height 11
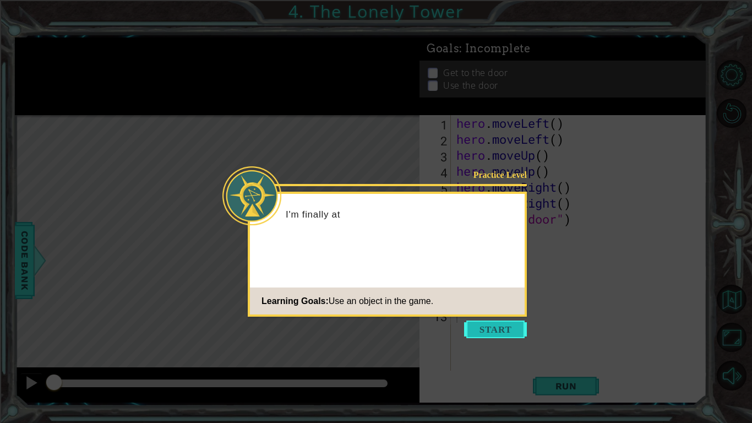
click at [480, 328] on button "Start" at bounding box center [495, 330] width 63 height 18
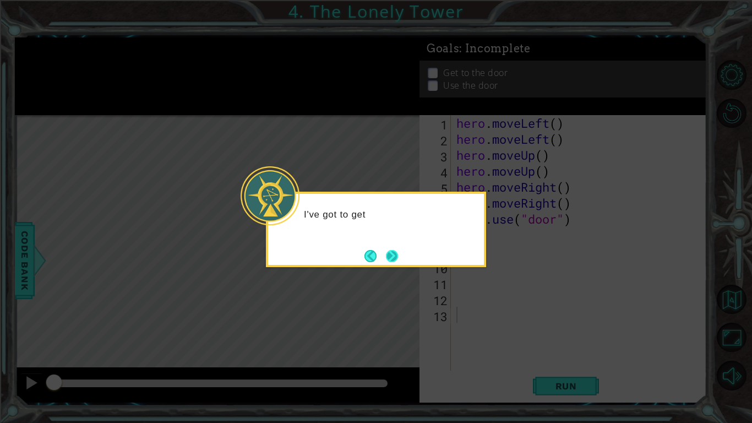
click at [391, 257] on button "Next" at bounding box center [392, 256] width 12 height 12
click at [394, 257] on button "Next" at bounding box center [392, 256] width 12 height 12
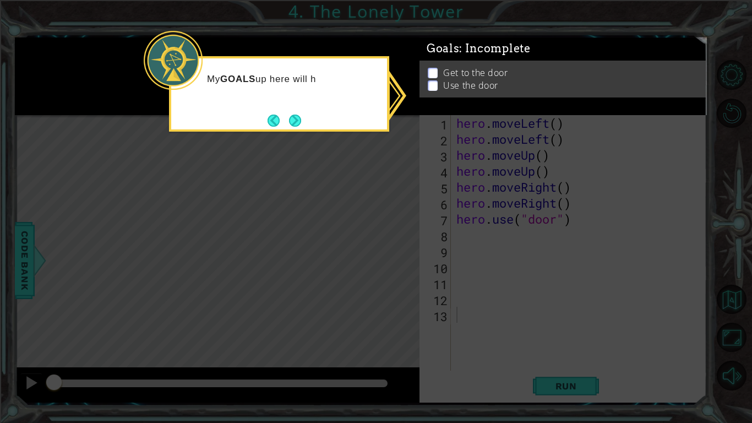
click at [556, 377] on icon at bounding box center [376, 211] width 752 height 423
click at [294, 121] on button "Next" at bounding box center [295, 121] width 12 height 12
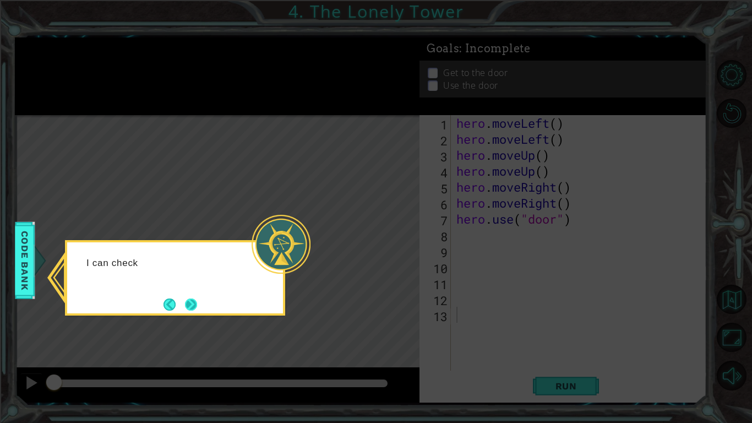
click at [197, 310] on button "Next" at bounding box center [191, 305] width 12 height 12
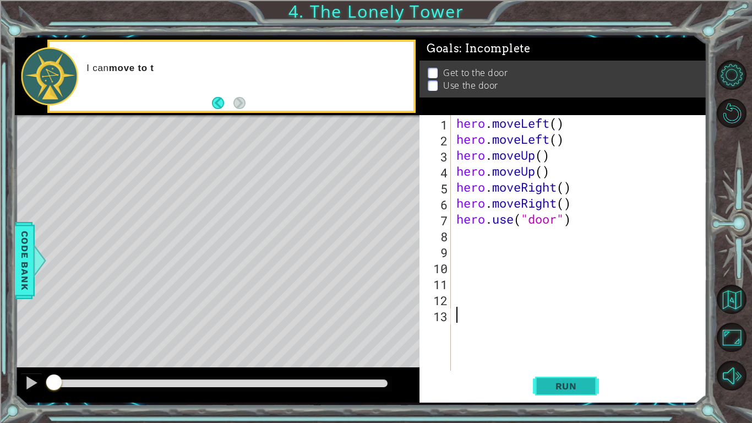
click at [550, 388] on span "Run" at bounding box center [567, 386] width 44 height 11
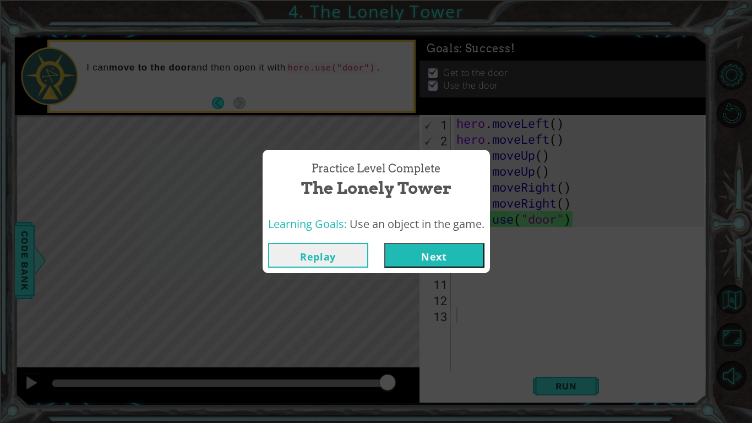
click at [454, 247] on button "Next" at bounding box center [434, 255] width 100 height 25
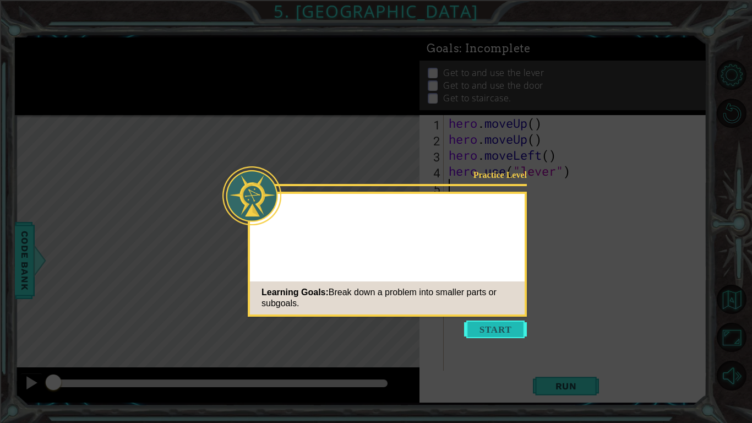
click at [492, 331] on button "Start" at bounding box center [495, 330] width 63 height 18
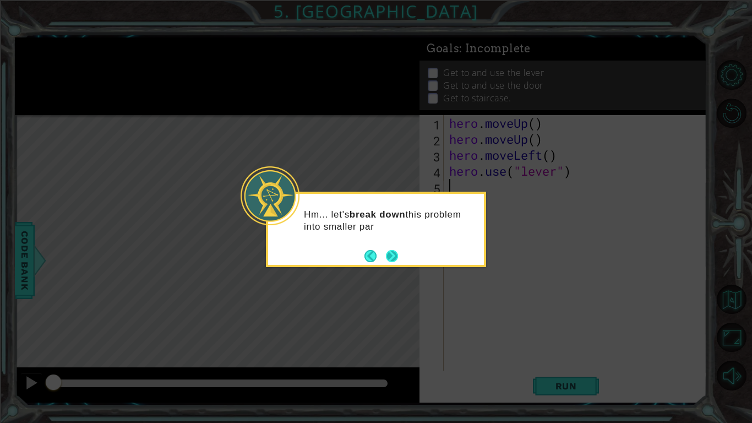
click at [392, 258] on button "Next" at bounding box center [392, 256] width 12 height 12
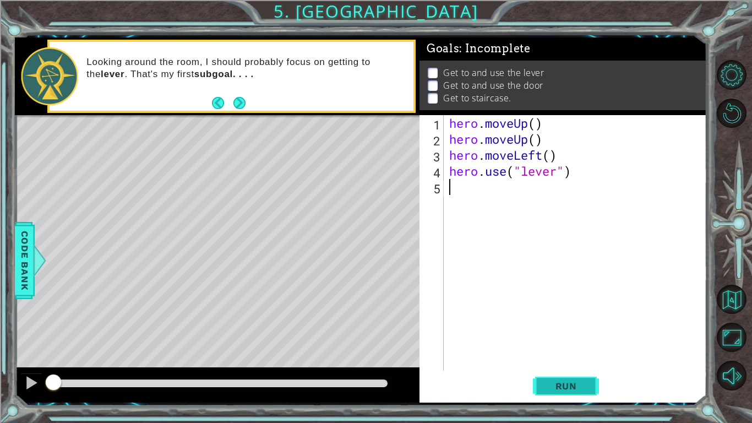
click at [572, 391] on span "Run" at bounding box center [567, 386] width 44 height 11
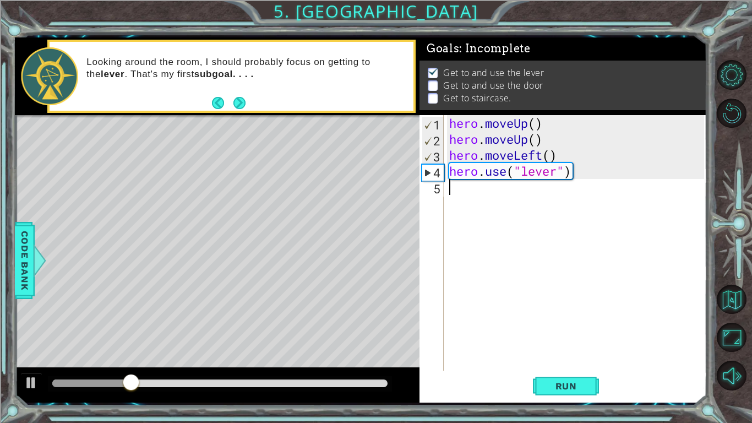
click at [494, 203] on div "hero . moveUp ( ) hero . moveUp ( ) hero . moveLeft ( ) hero . use ( "lever" )" at bounding box center [578, 259] width 263 height 288
type textarea "h"
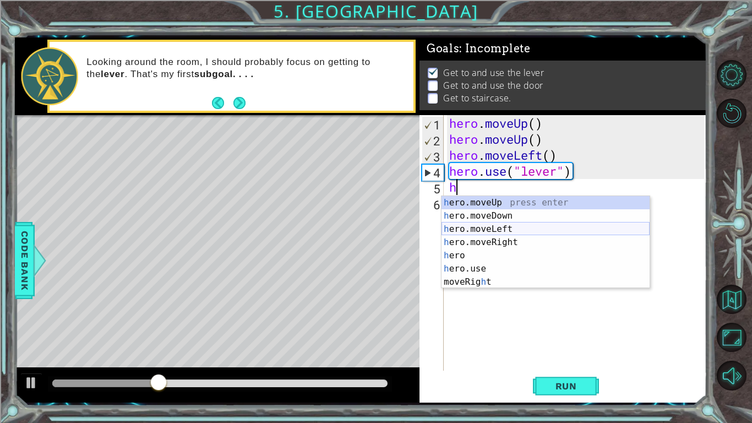
click at [510, 238] on div "h ero.moveUp press enter h ero.moveDown press enter h ero.moveLeft press enter …" at bounding box center [546, 255] width 208 height 119
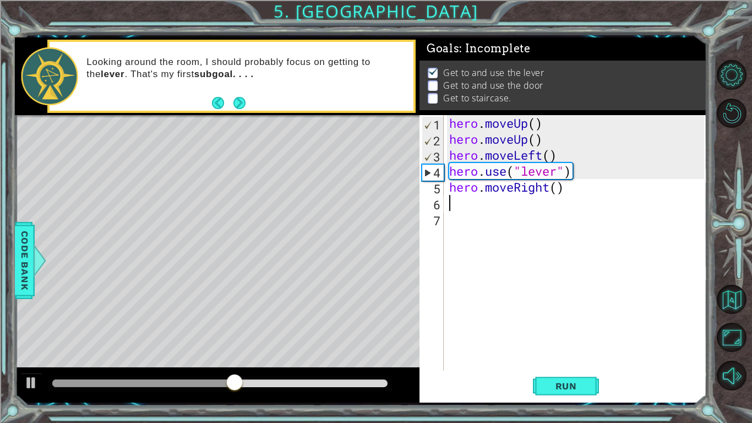
click at [559, 192] on div "hero . moveUp ( ) hero . moveUp ( ) hero . moveLeft ( ) hero . use ( "lever" ) …" at bounding box center [578, 259] width 263 height 288
type textarea "hero.moveRight(3)"
click at [563, 382] on span "Run" at bounding box center [567, 386] width 44 height 11
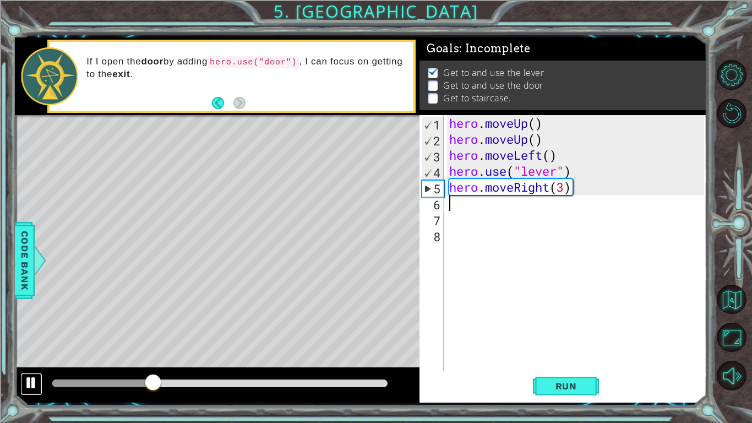
click at [25, 383] on div at bounding box center [31, 383] width 14 height 14
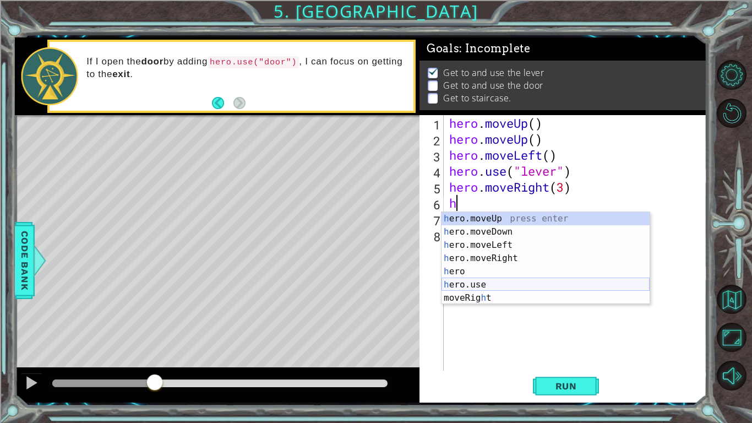
click at [489, 283] on div "h ero.moveUp press enter h ero.moveDown press enter h ero.moveLeft press enter …" at bounding box center [546, 271] width 208 height 119
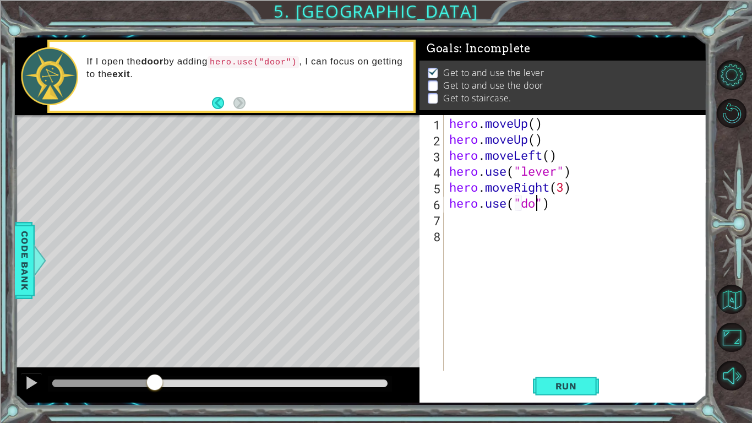
scroll to position [0, 4]
type textarea "hero.use("door")"
click at [559, 382] on span "Run" at bounding box center [567, 386] width 44 height 11
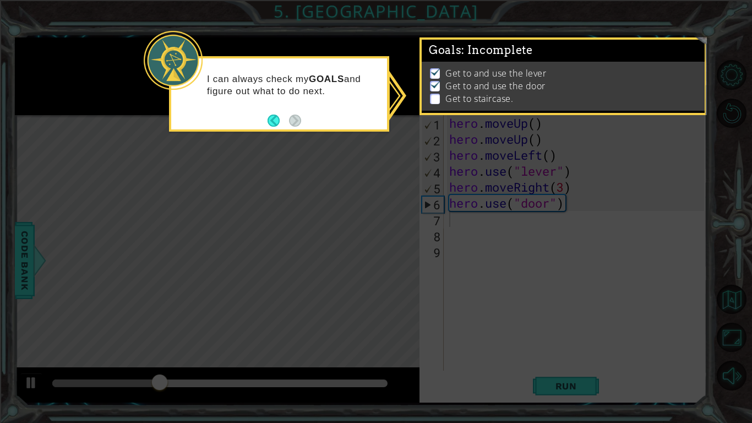
click at [302, 117] on div "I can always check my GOALS and figure out what to do next." at bounding box center [279, 91] width 216 height 56
click at [432, 100] on p at bounding box center [435, 99] width 10 height 10
click at [523, 194] on icon at bounding box center [376, 211] width 752 height 423
click at [279, 117] on button "Back" at bounding box center [278, 121] width 21 height 12
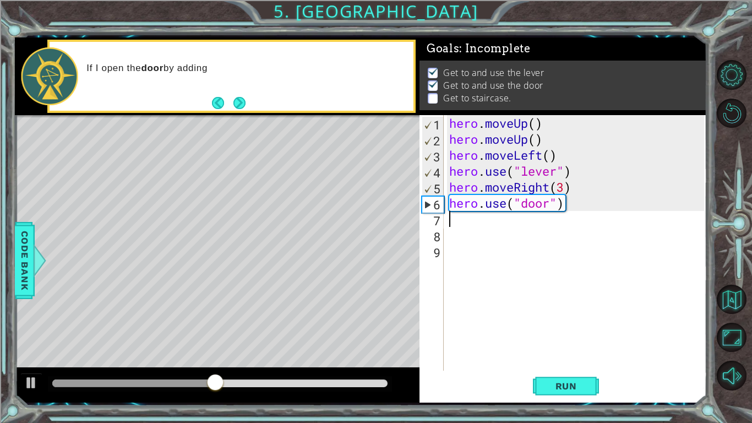
click at [252, 108] on div "If I open the door by adding" at bounding box center [232, 76] width 364 height 69
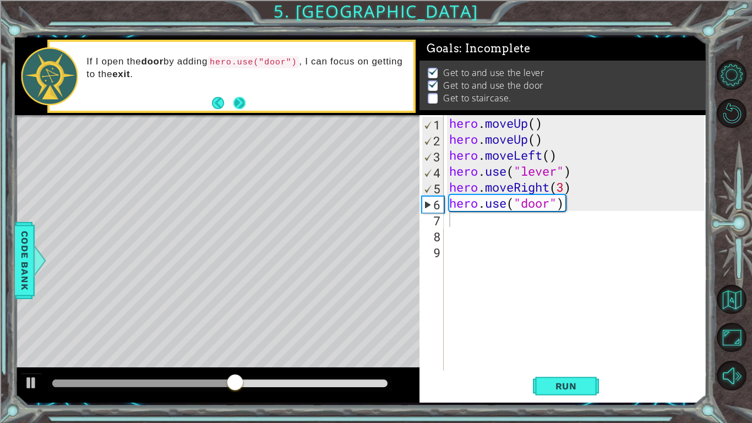
click at [240, 101] on button "Next" at bounding box center [240, 103] width 12 height 12
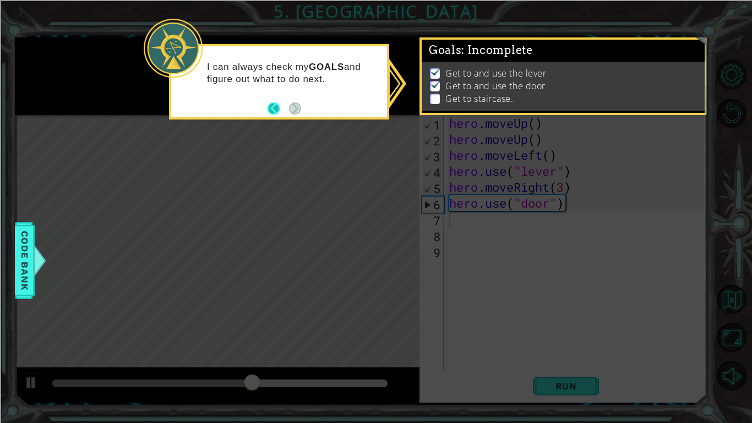
click at [283, 113] on button "Back" at bounding box center [278, 108] width 21 height 12
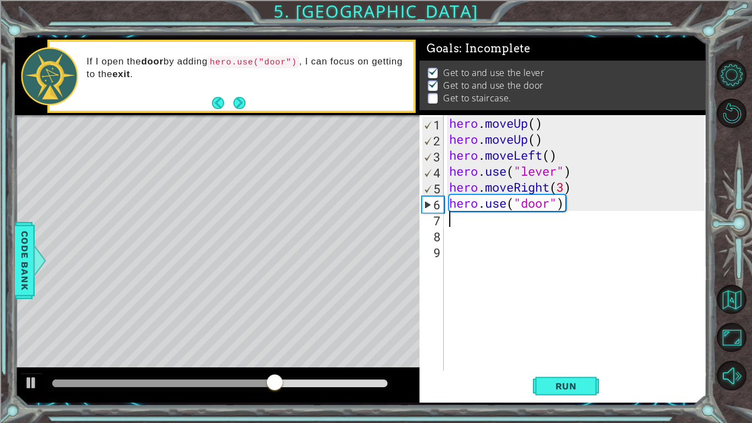
type textarea "h"
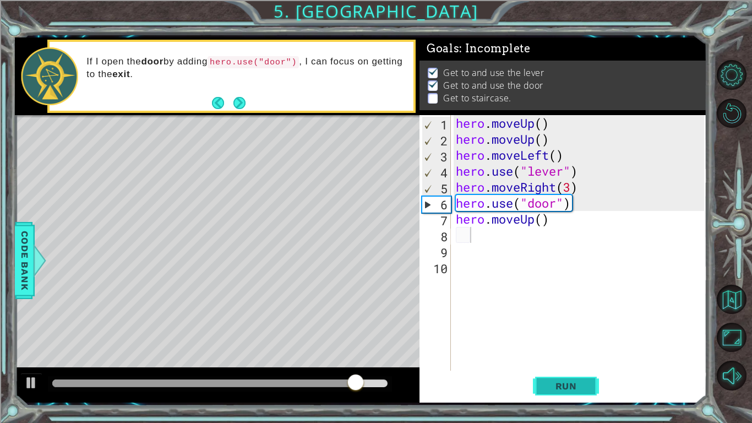
click at [564, 391] on span "Run" at bounding box center [567, 386] width 44 height 11
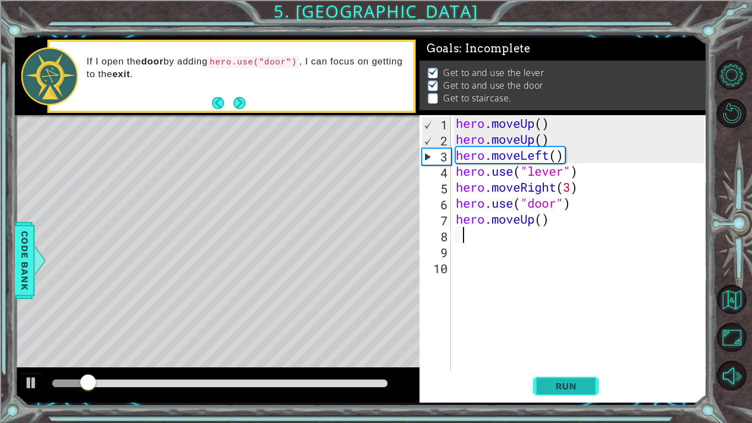
type textarea "hero.moveUp()"
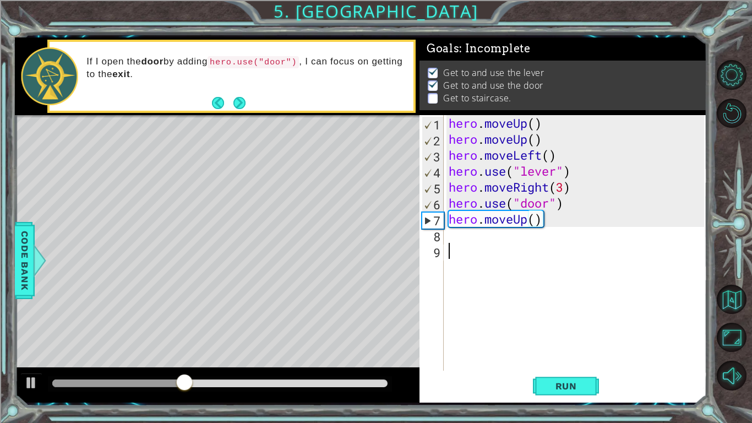
click at [483, 245] on div "hero . moveUp ( ) hero . moveUp ( ) hero . moveLeft ( ) hero . use ( "lever" ) …" at bounding box center [578, 259] width 263 height 288
click at [459, 235] on div "hero . moveUp ( ) hero . moveUp ( ) hero . moveLeft ( ) hero . use ( "lever" ) …" at bounding box center [578, 259] width 263 height 288
type textarea "h"
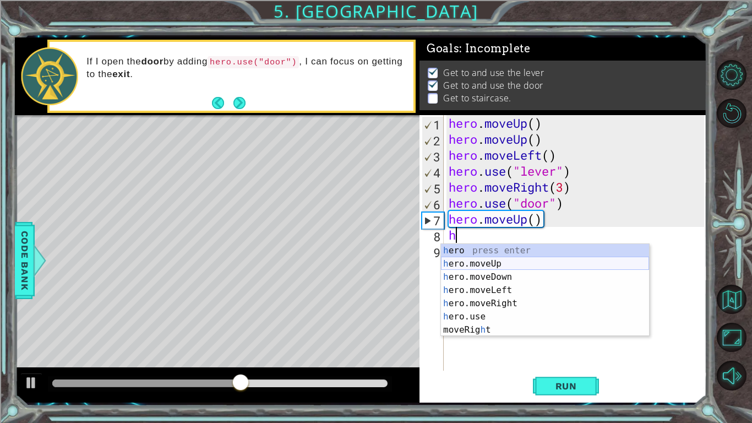
click at [510, 264] on div "h ero press enter h ero.moveUp press enter h ero.moveDown press enter h ero.mov…" at bounding box center [545, 303] width 208 height 119
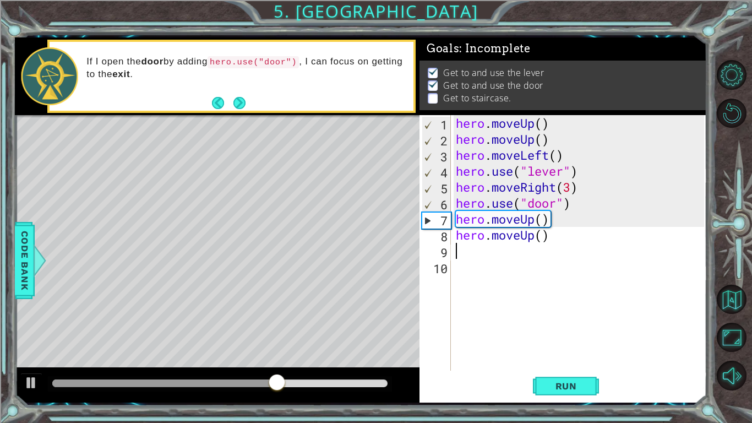
type textarea "h"
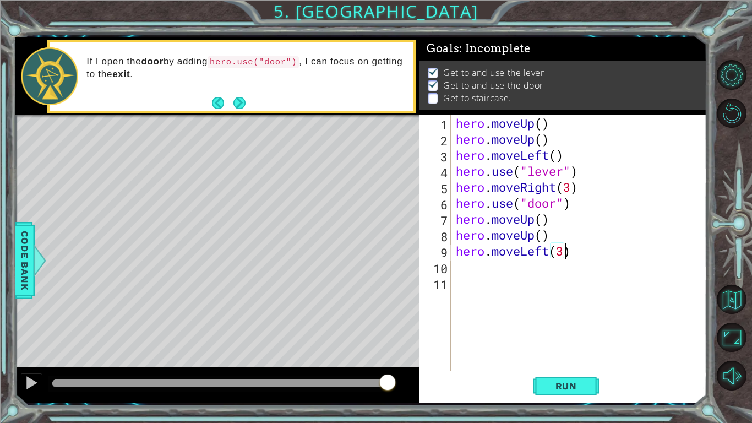
scroll to position [0, 4]
type textarea "hero.moveLeft(3)"
click at [560, 388] on span "Run" at bounding box center [567, 386] width 44 height 11
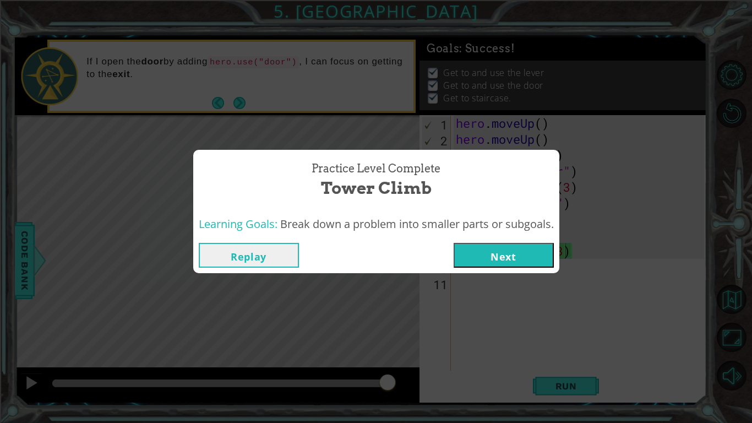
click at [486, 245] on button "Next" at bounding box center [504, 255] width 100 height 25
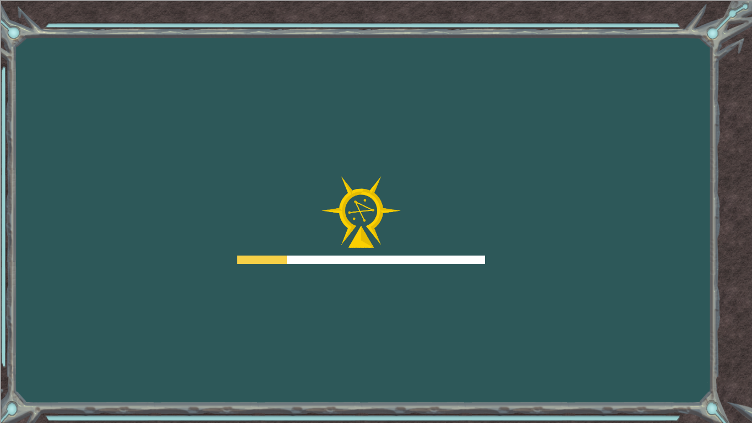
click at [500, 253] on div "Goals Error loading from server. Try refreshing the page. You'll need to join a…" at bounding box center [376, 211] width 752 height 423
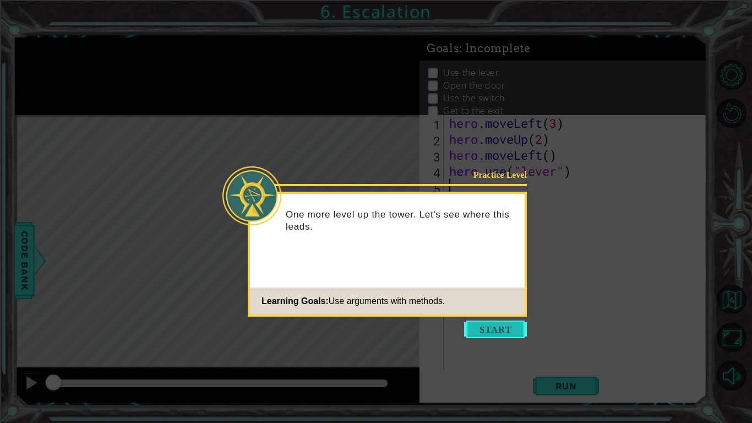
click at [500, 330] on button "Start" at bounding box center [495, 330] width 63 height 18
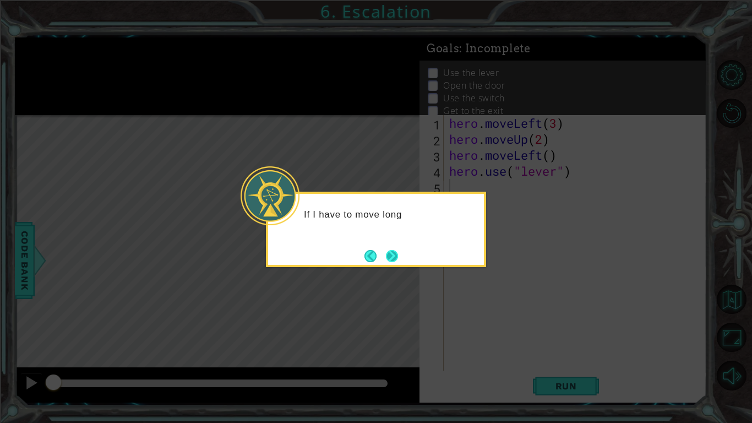
click at [392, 256] on button "Next" at bounding box center [392, 256] width 12 height 12
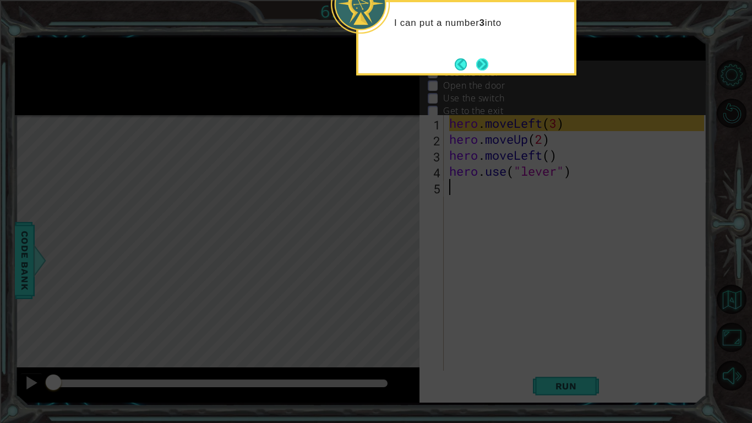
click at [481, 58] on button "Next" at bounding box center [482, 64] width 12 height 12
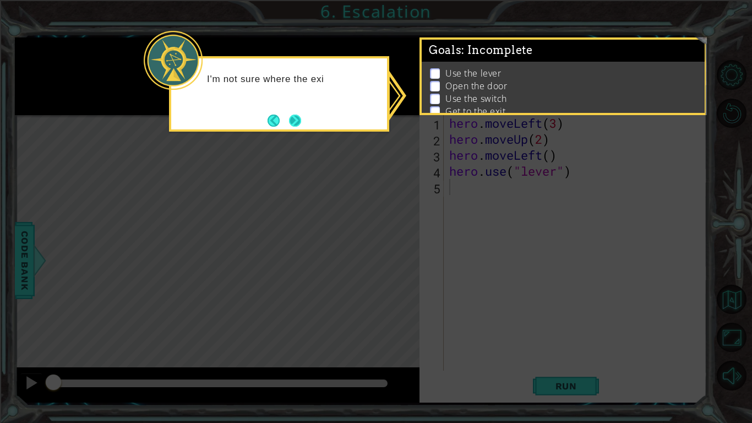
click at [297, 116] on button "Next" at bounding box center [295, 121] width 12 height 12
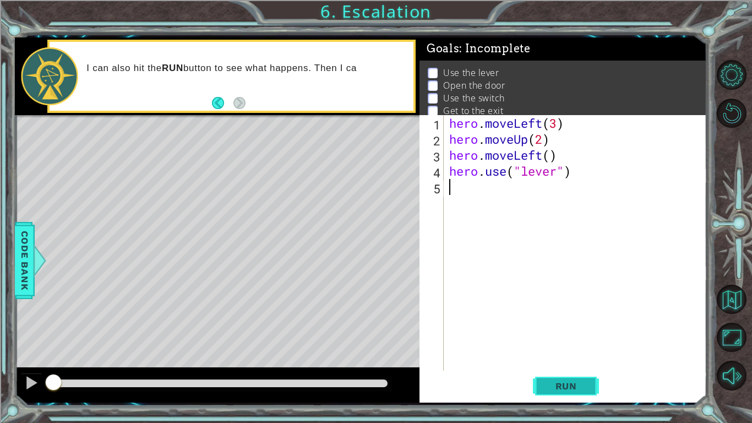
click at [560, 390] on span "Run" at bounding box center [567, 386] width 44 height 11
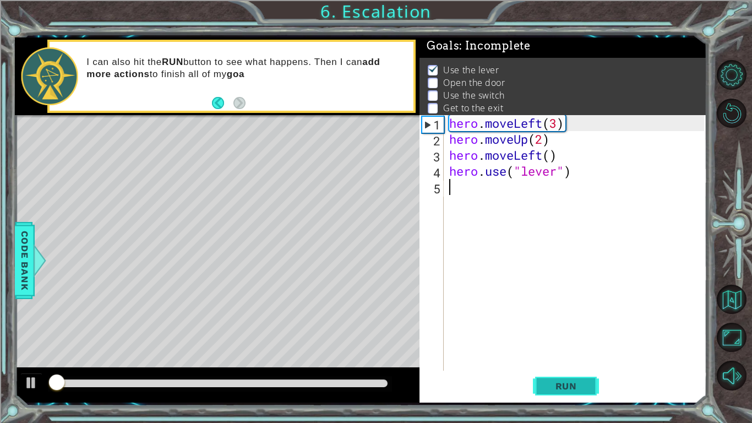
scroll to position [4, 0]
